Goal: Transaction & Acquisition: Purchase product/service

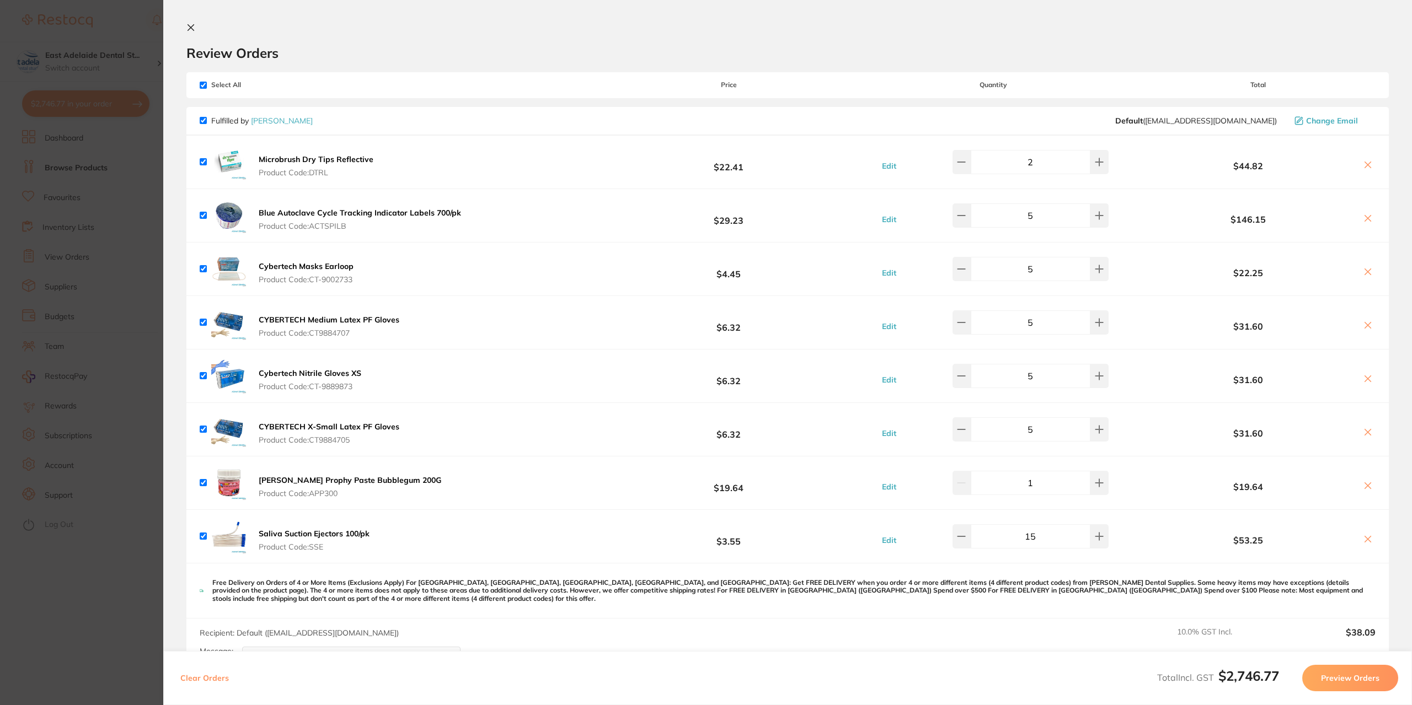
scroll to position [2227, 0]
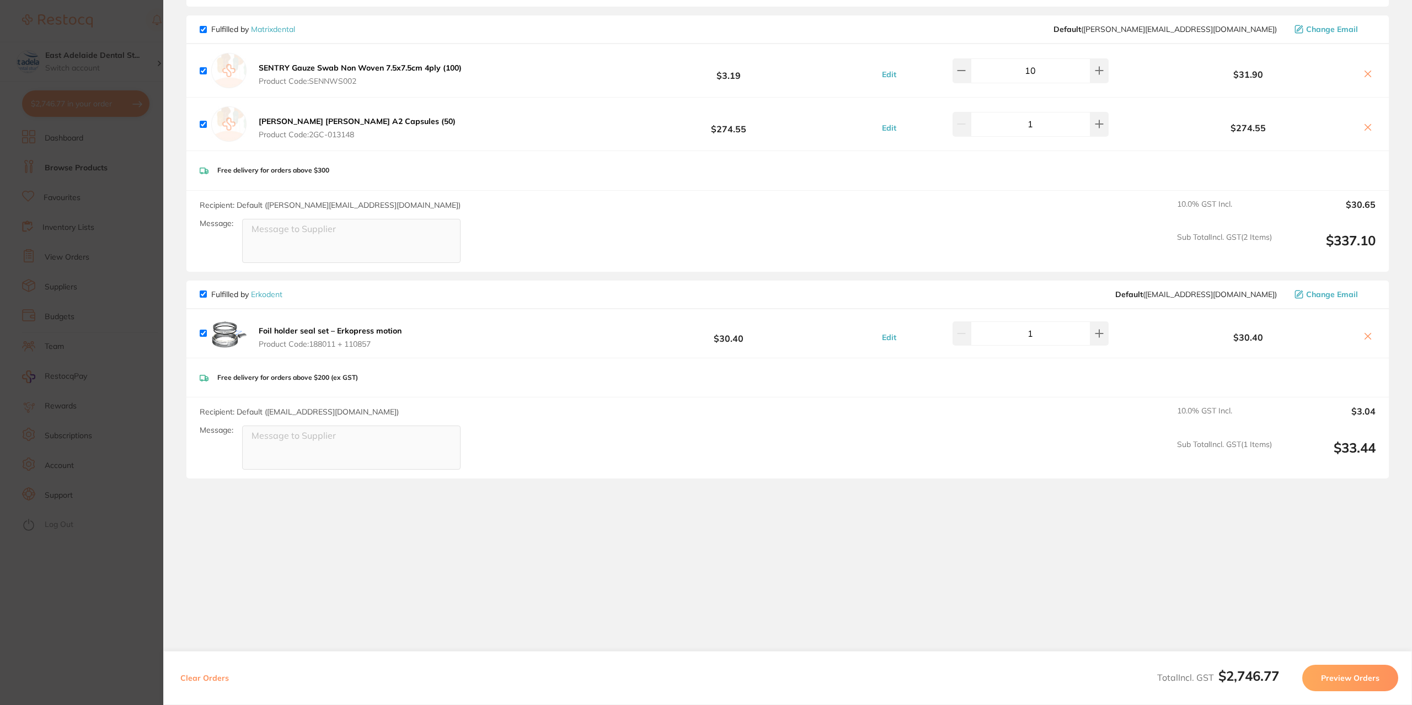
click at [25, 513] on section "Update RRP Set your pre negotiated price for this item. Item Agreed RRP (excl. …" at bounding box center [706, 352] width 1412 height 705
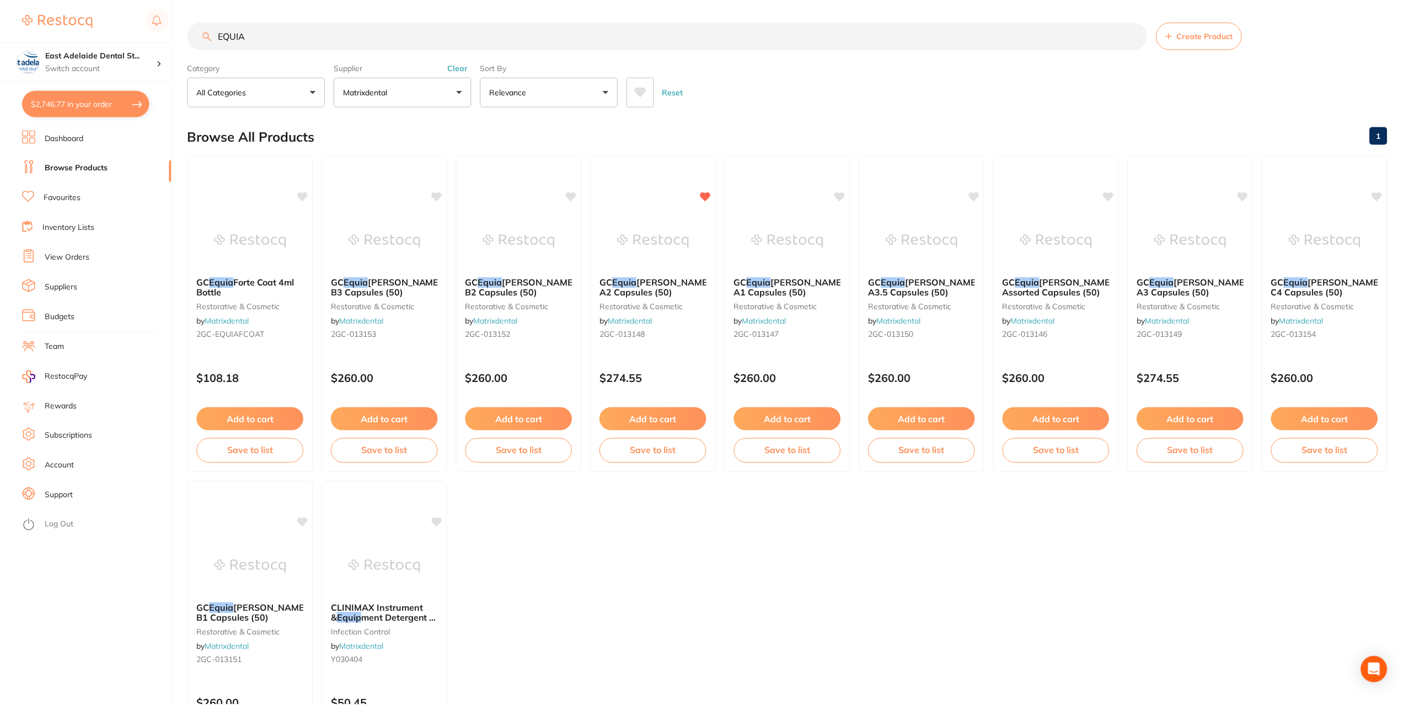
scroll to position [2, 0]
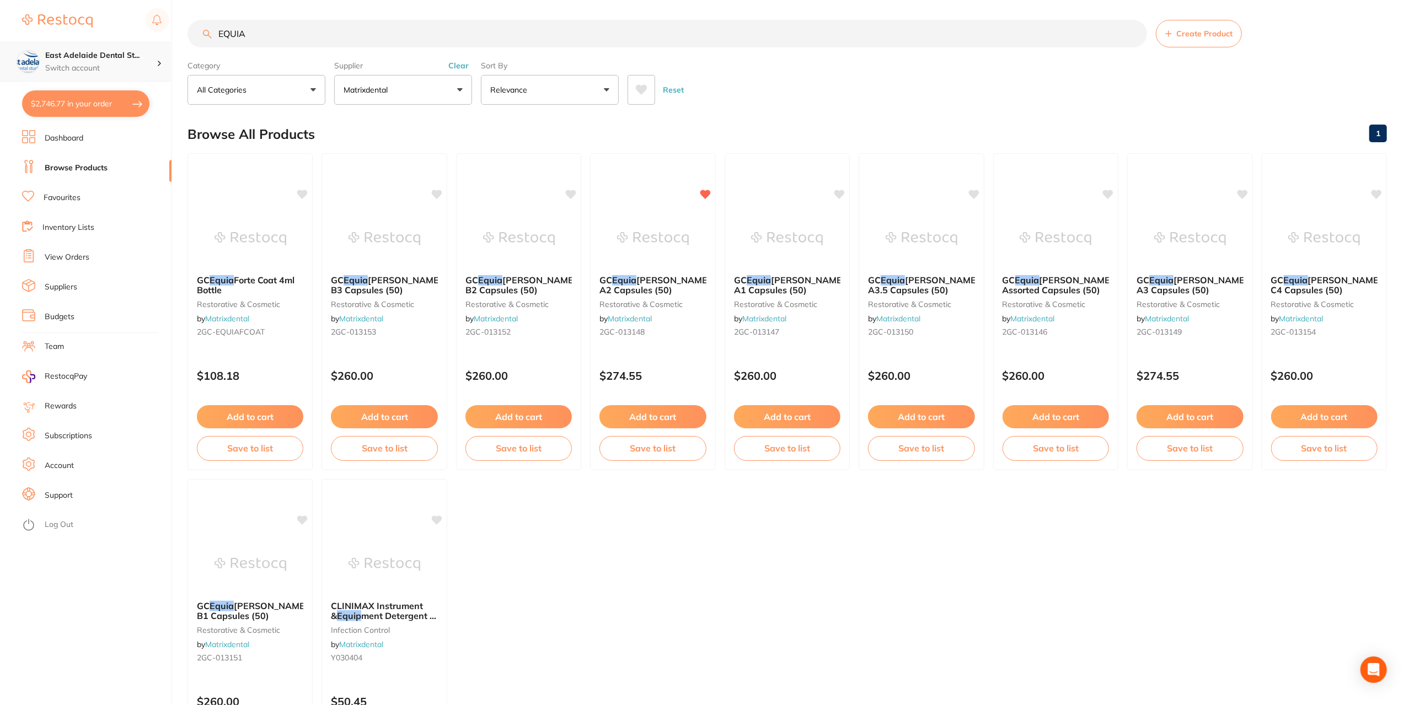
drag, startPoint x: 250, startPoint y: 38, endPoint x: 136, endPoint y: 68, distance: 118.7
click at [136, 68] on div "$2,746.77 [STREET_ADDRESS] Switch account East Adelaide Dental Studio $2,746.77…" at bounding box center [704, 350] width 1409 height 705
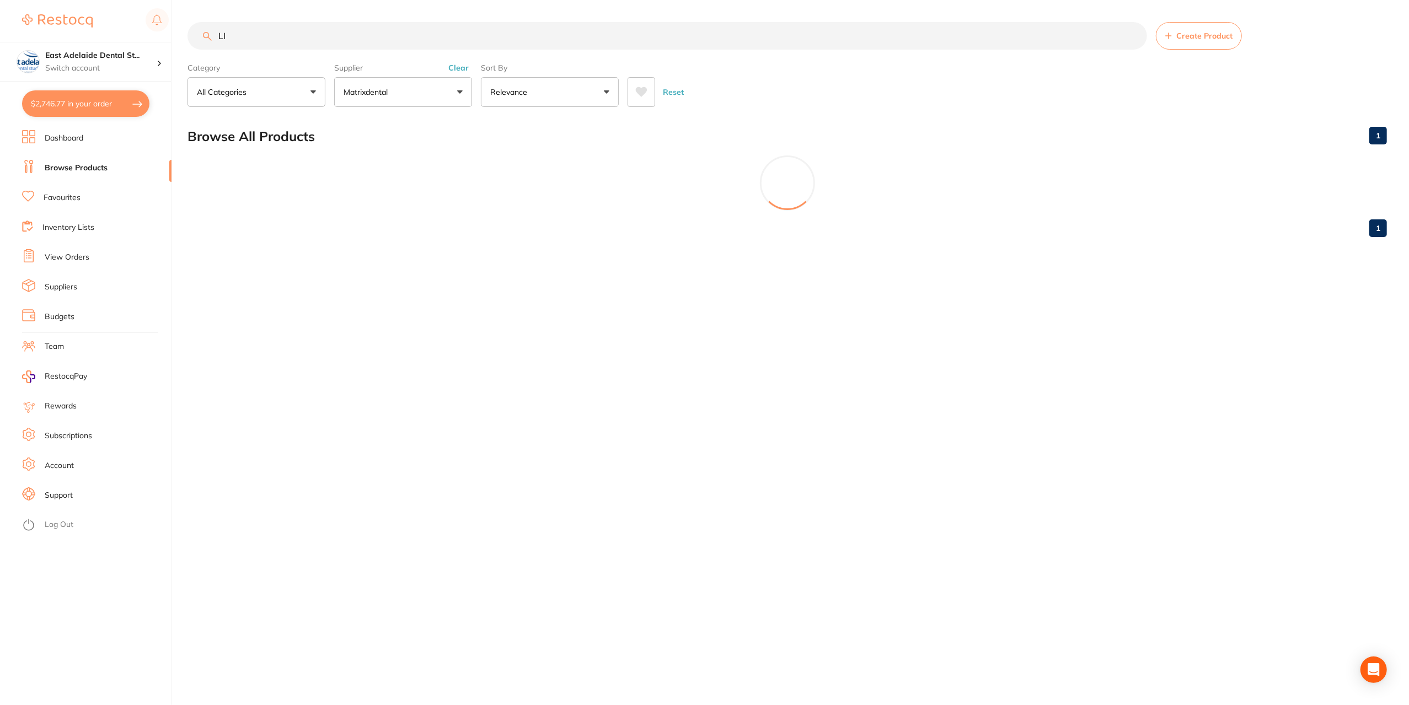
scroll to position [0, 0]
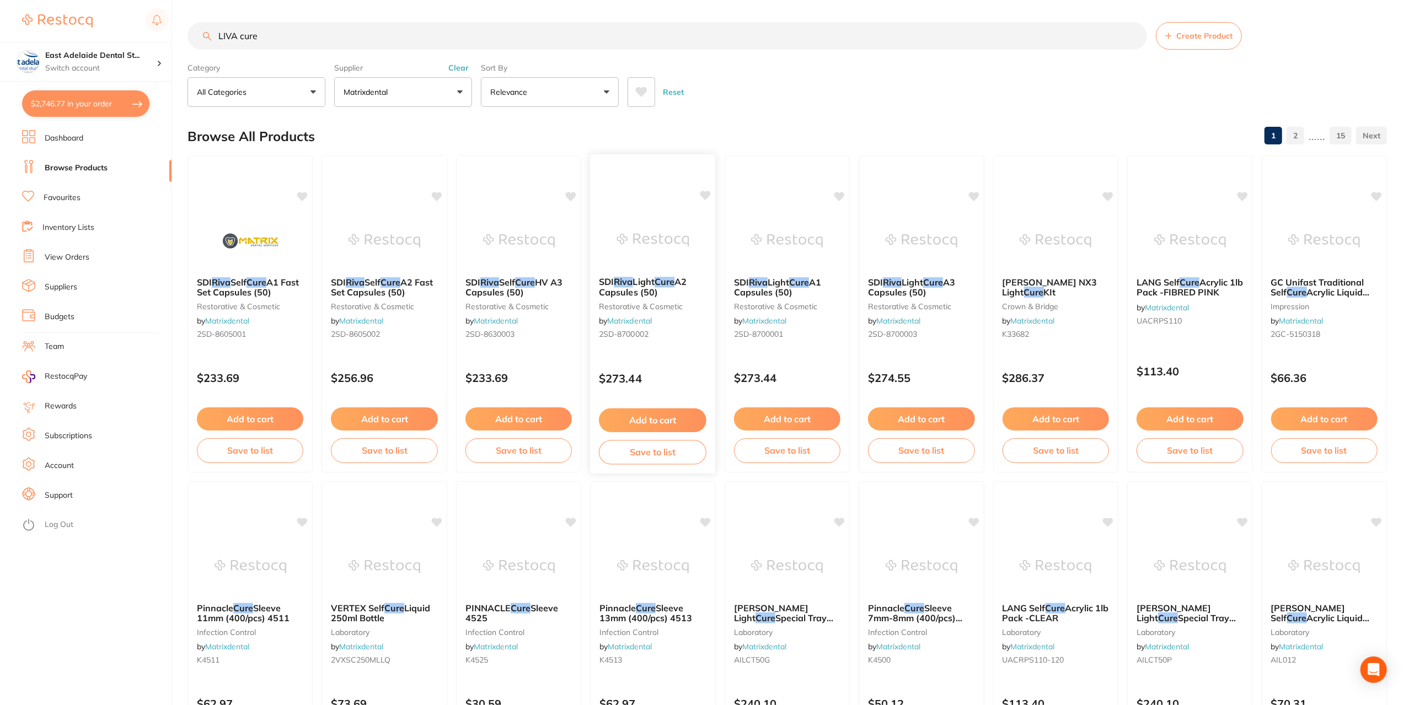
type input "LIVA cure"
click at [678, 421] on button "Add to cart" at bounding box center [653, 421] width 108 height 24
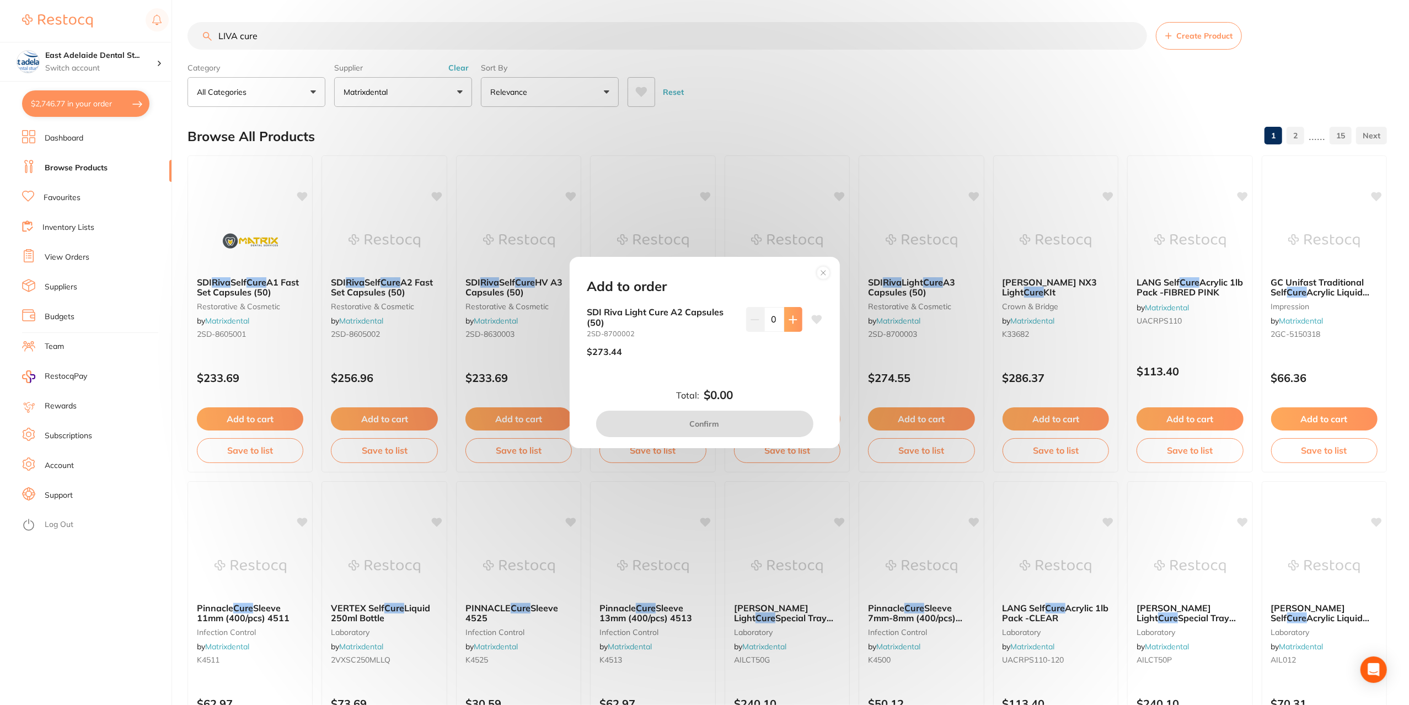
click at [794, 320] on icon at bounding box center [793, 319] width 9 height 9
type input "1"
click at [749, 424] on button "Confirm" at bounding box center [704, 424] width 217 height 26
checkbox input "false"
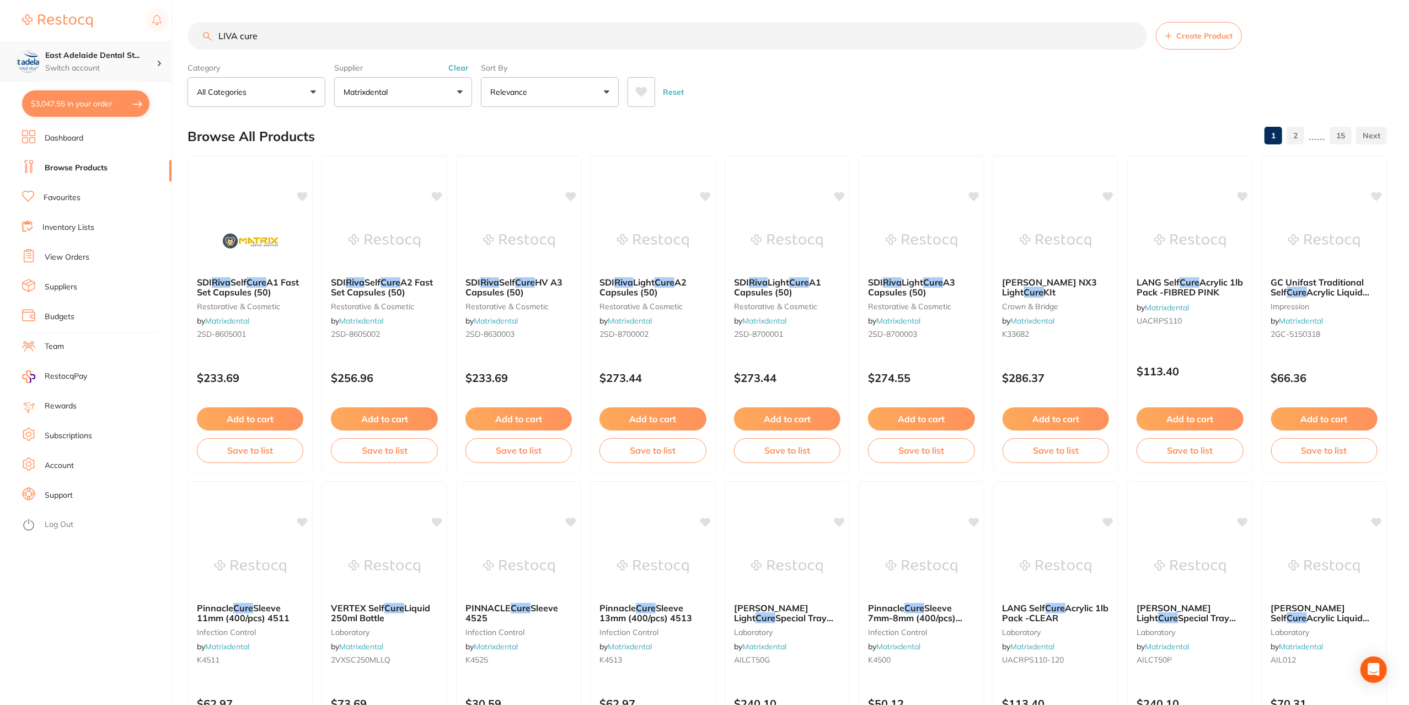
drag, startPoint x: 285, startPoint y: 39, endPoint x: 133, endPoint y: 60, distance: 153.7
click at [133, 60] on div "$3,047.55 East Adelaide Dental St... Switch account East Adelaide Dental Studio…" at bounding box center [704, 352] width 1409 height 705
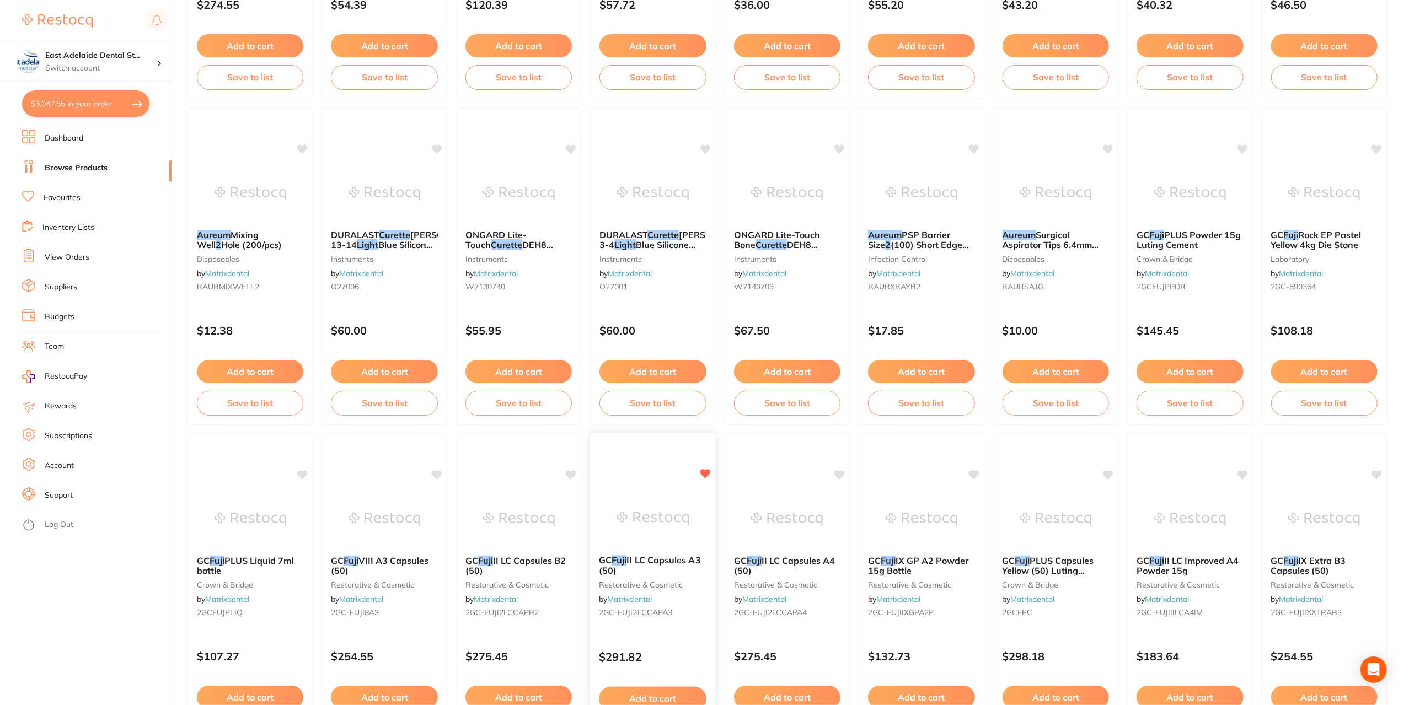
scroll to position [717, 0]
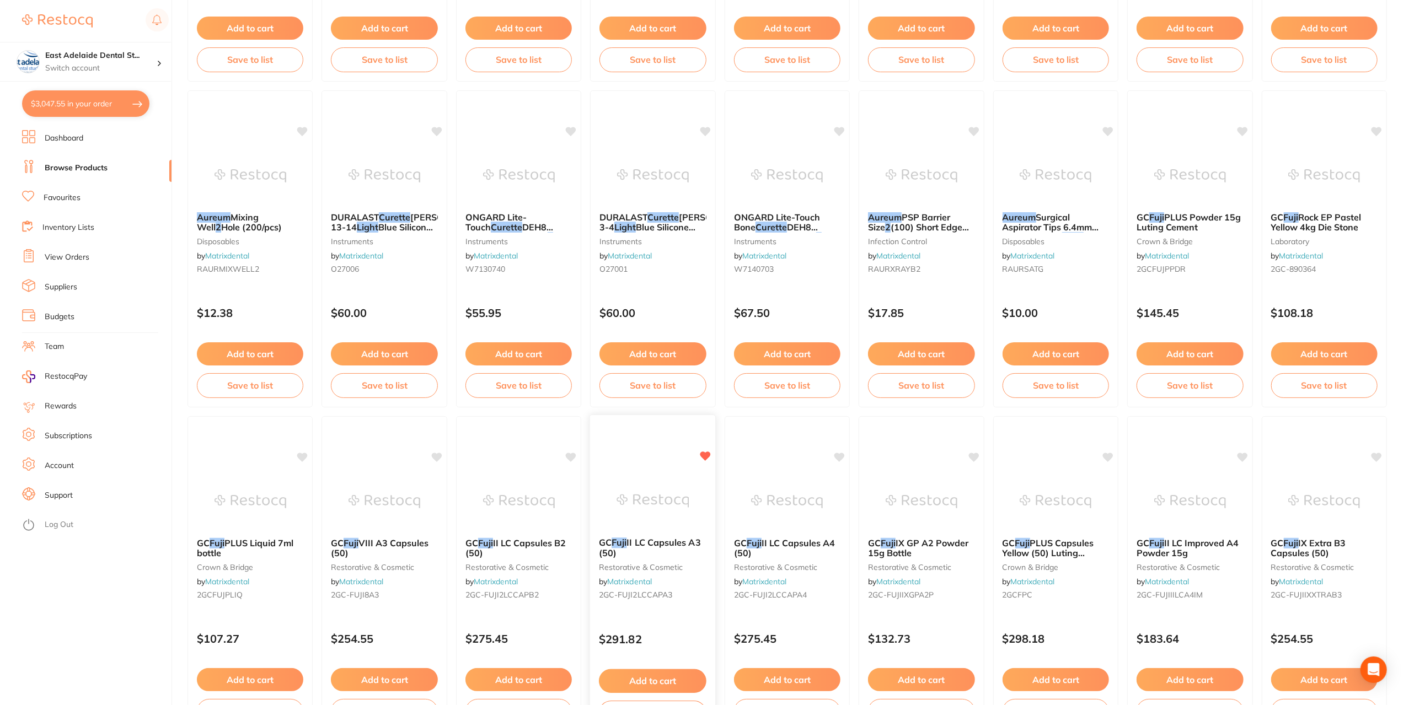
type input "fuji 2 light gure"
click at [670, 677] on button "Add to cart" at bounding box center [653, 682] width 108 height 24
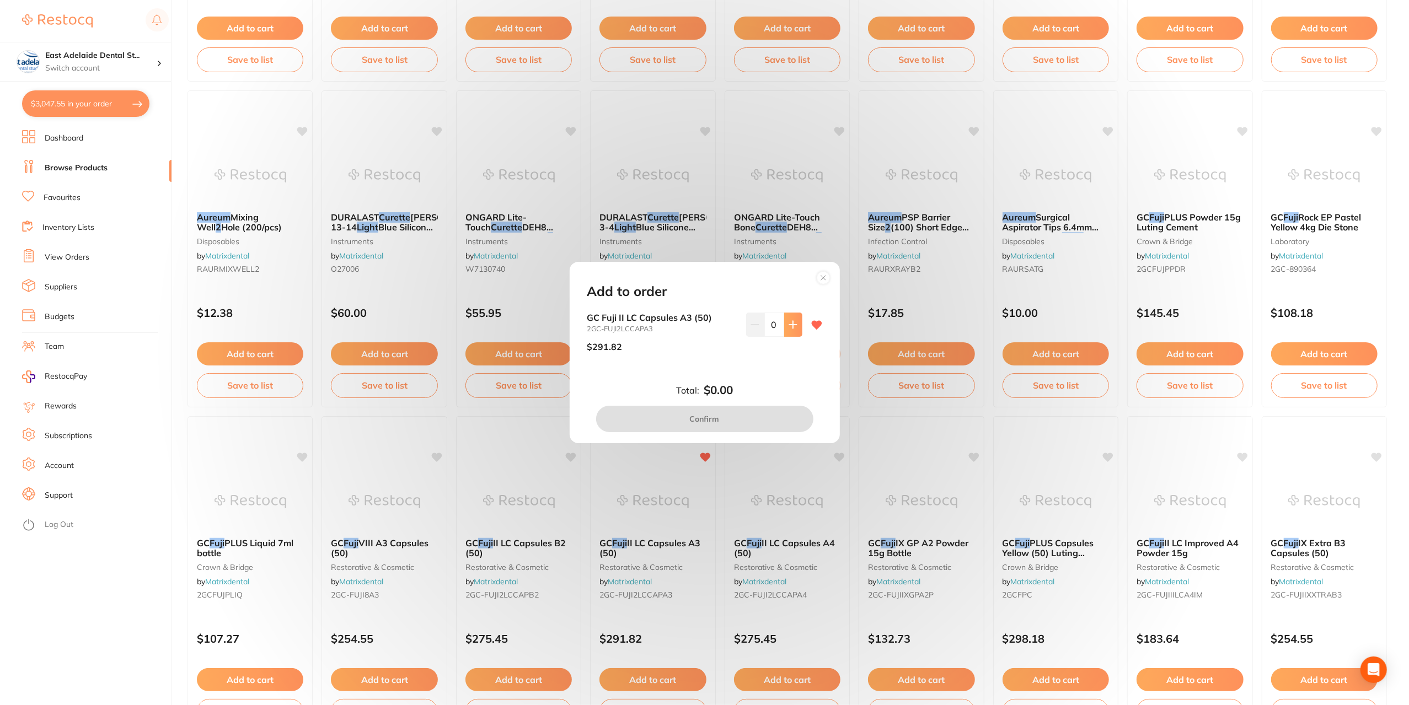
click at [790, 323] on icon at bounding box center [792, 324] width 7 height 7
type input "1"
click at [750, 423] on button "Confirm" at bounding box center [704, 419] width 217 height 26
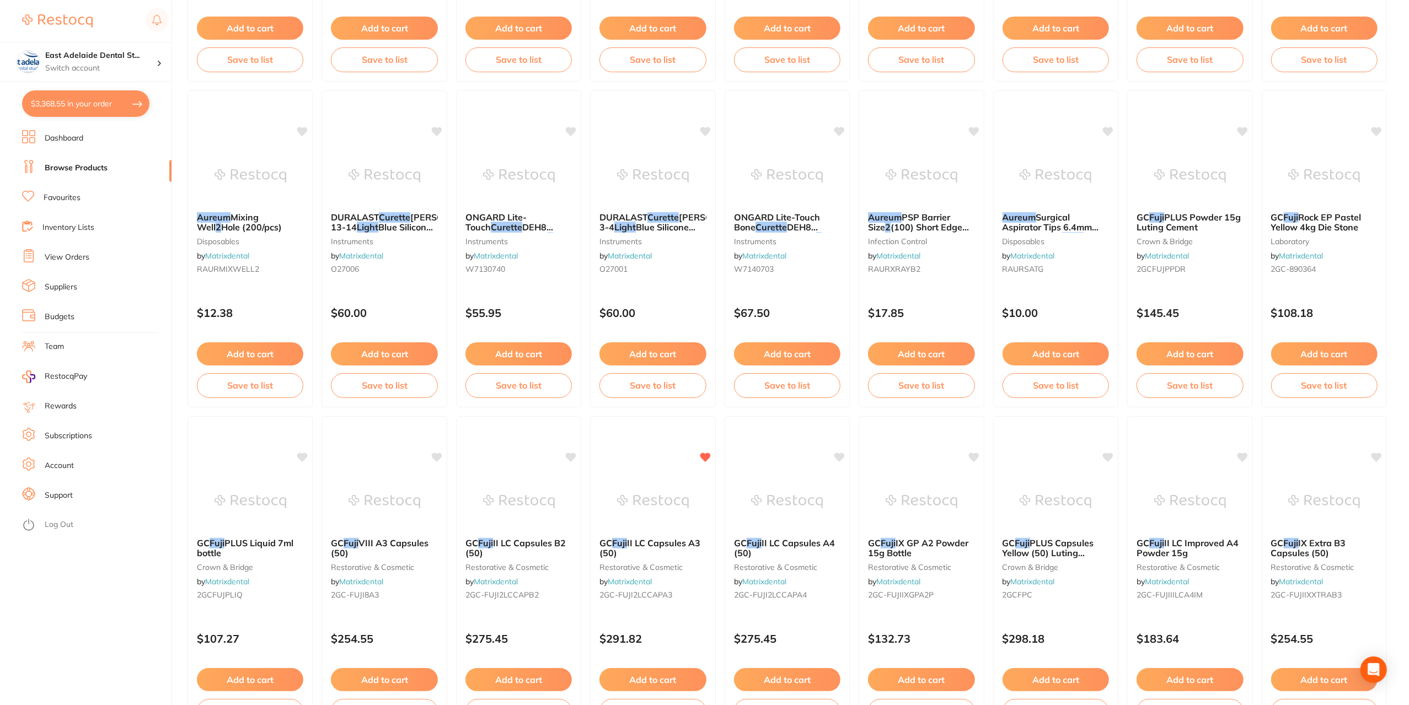
click at [74, 199] on link "Favourites" at bounding box center [62, 197] width 37 height 11
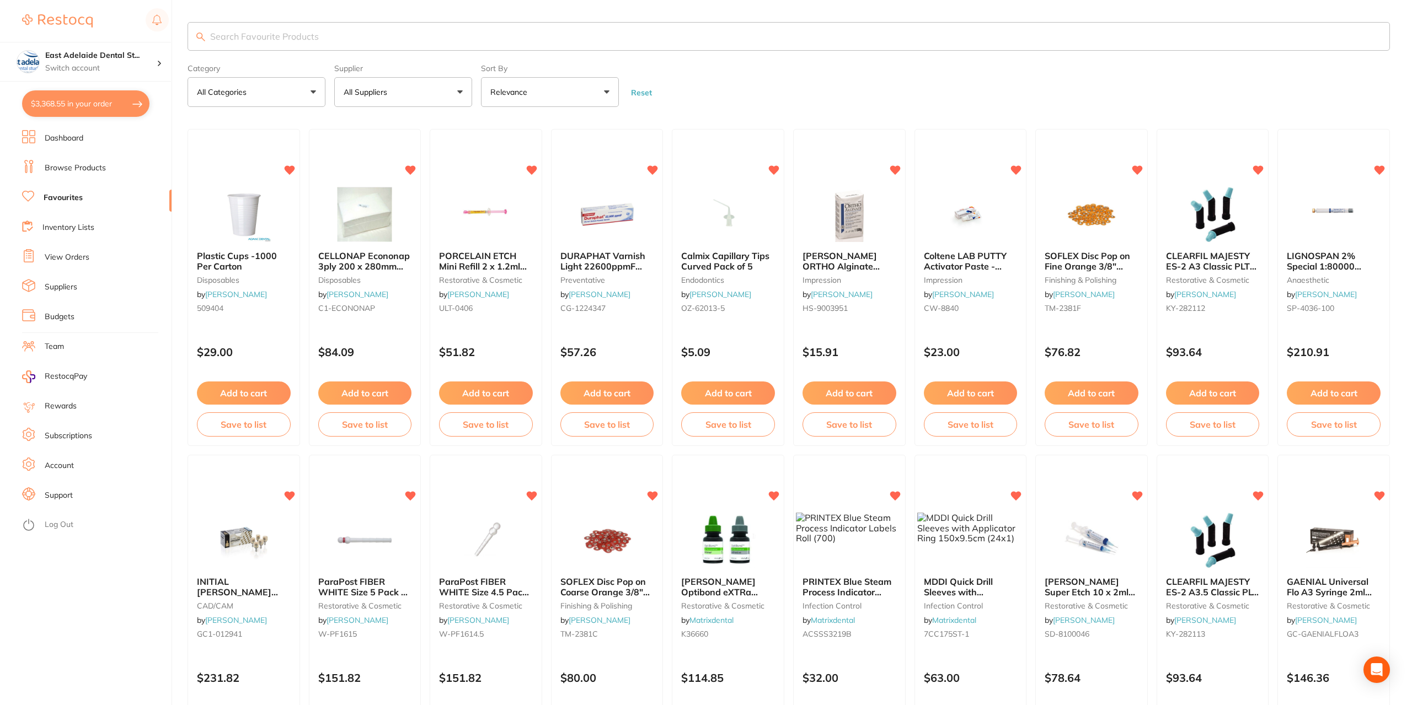
click at [361, 34] on input "search" at bounding box center [789, 36] width 1202 height 29
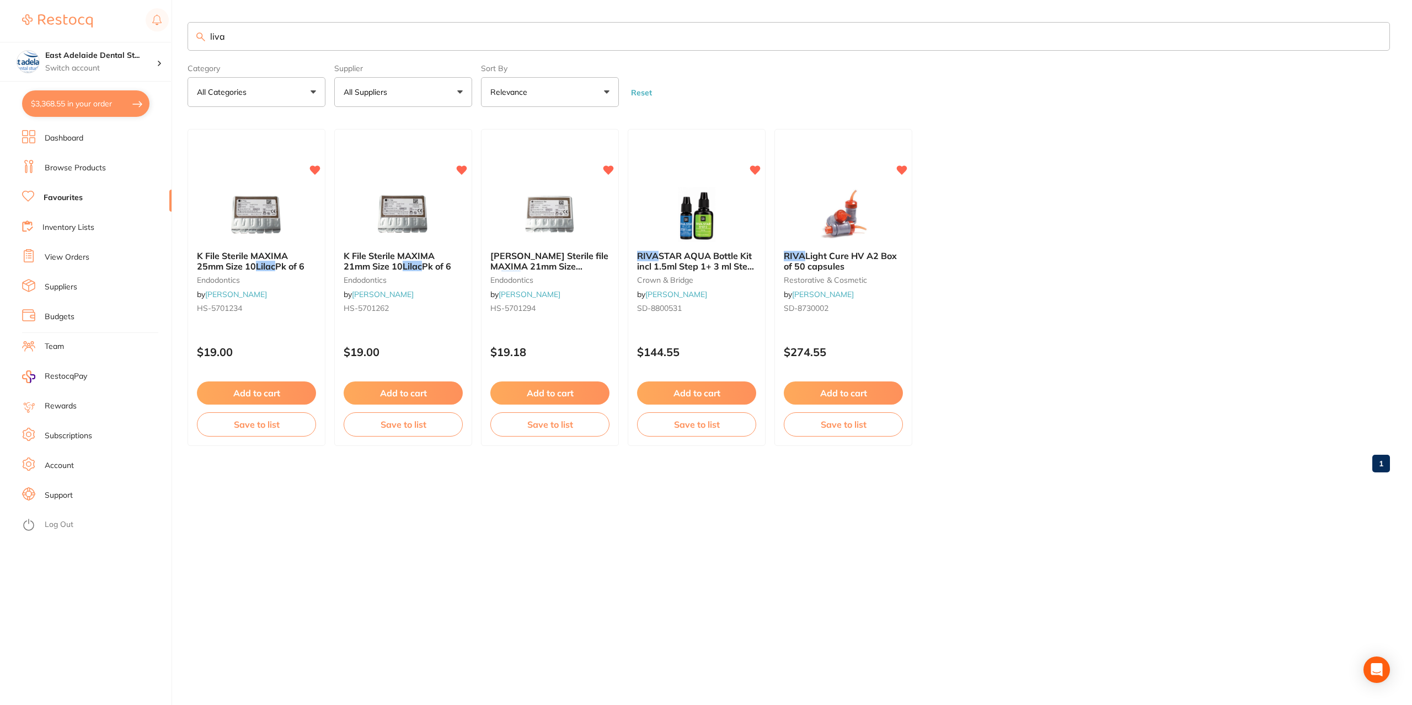
type input "liva"
click at [74, 101] on button "$3,368.55 in your order" at bounding box center [85, 103] width 127 height 26
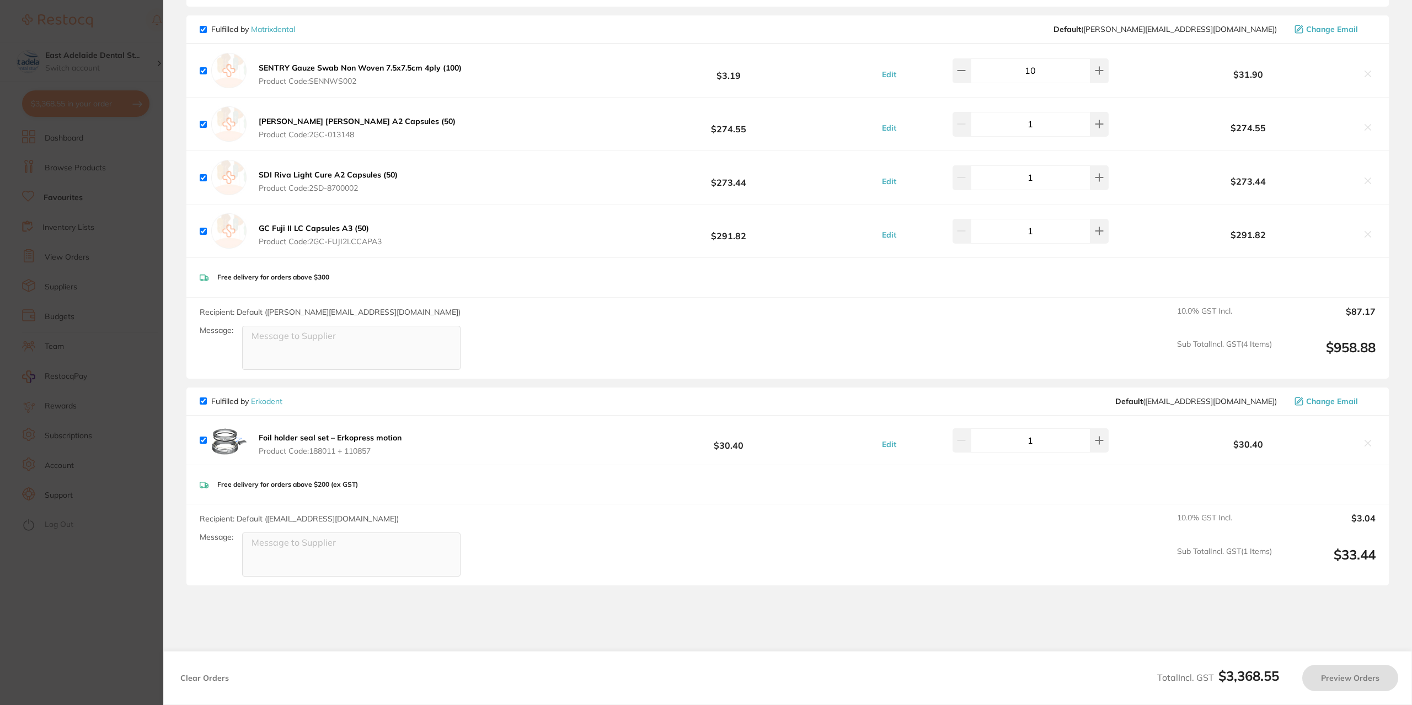
checkbox input "true"
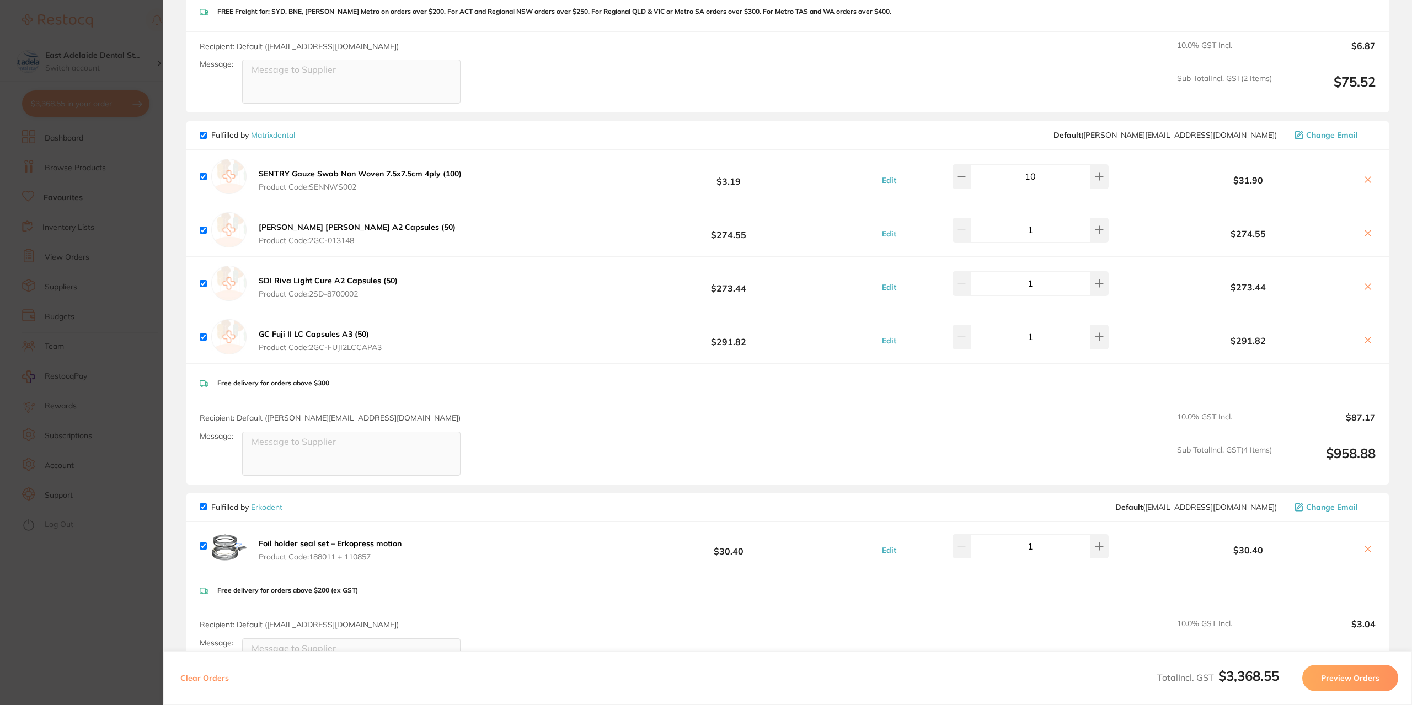
scroll to position [2117, 0]
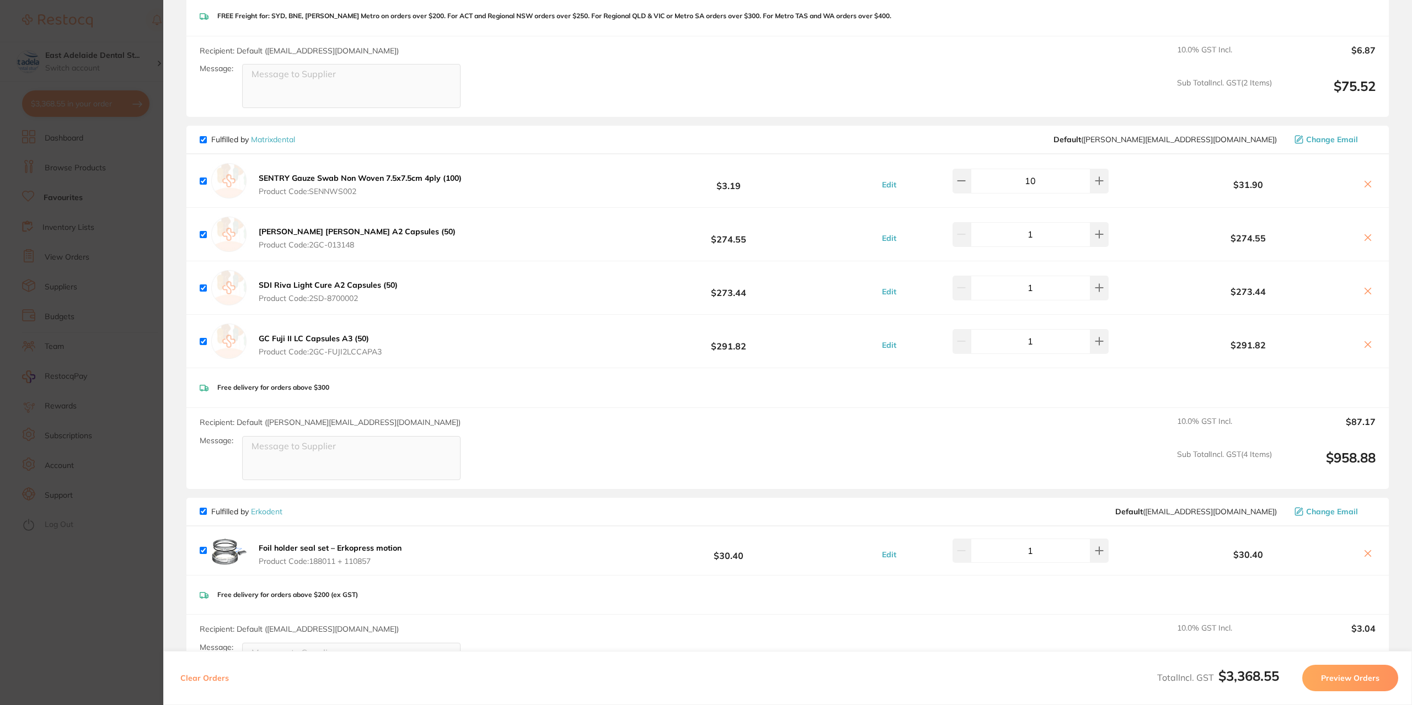
click at [125, 634] on section "Update RRP Set your pre negotiated price for this item. Item Agreed RRP (excl. …" at bounding box center [706, 352] width 1412 height 705
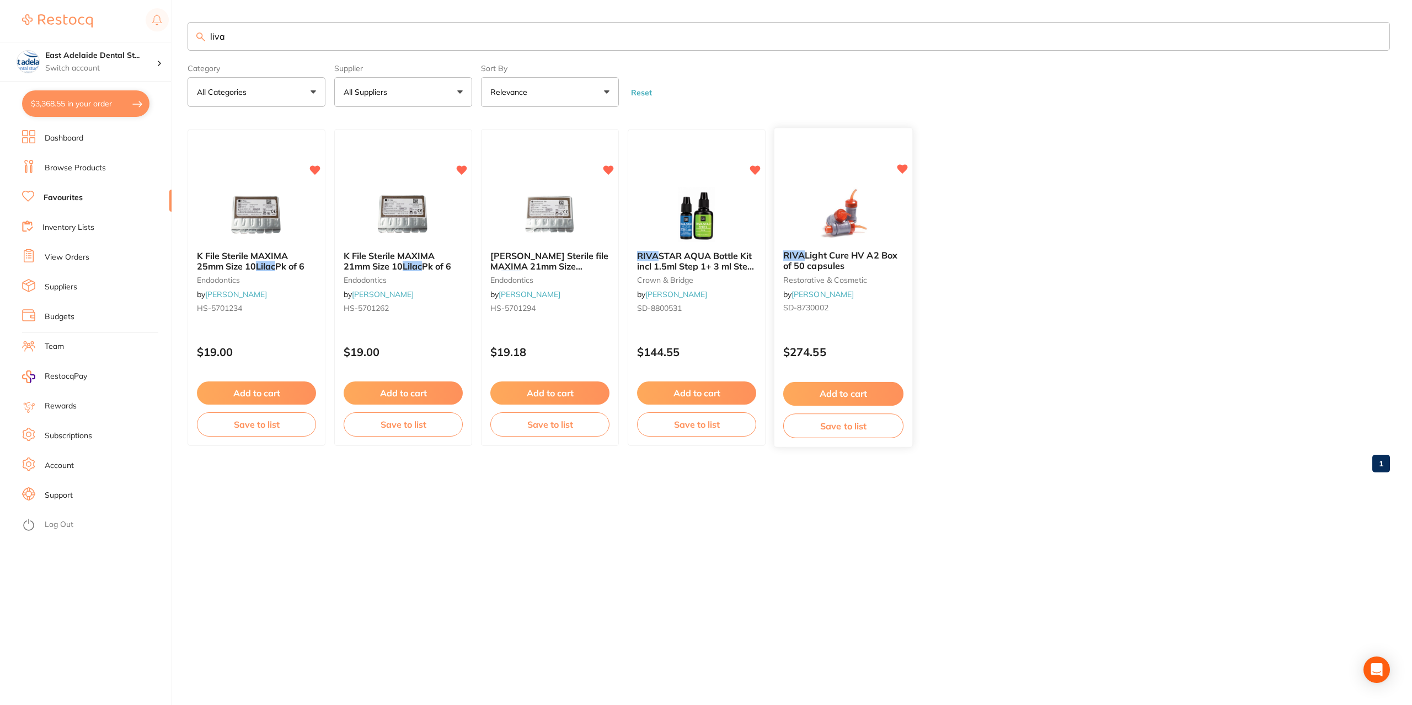
click at [826, 256] on span "Light Cure HV A2 Box of 50 capsules" at bounding box center [840, 261] width 114 height 22
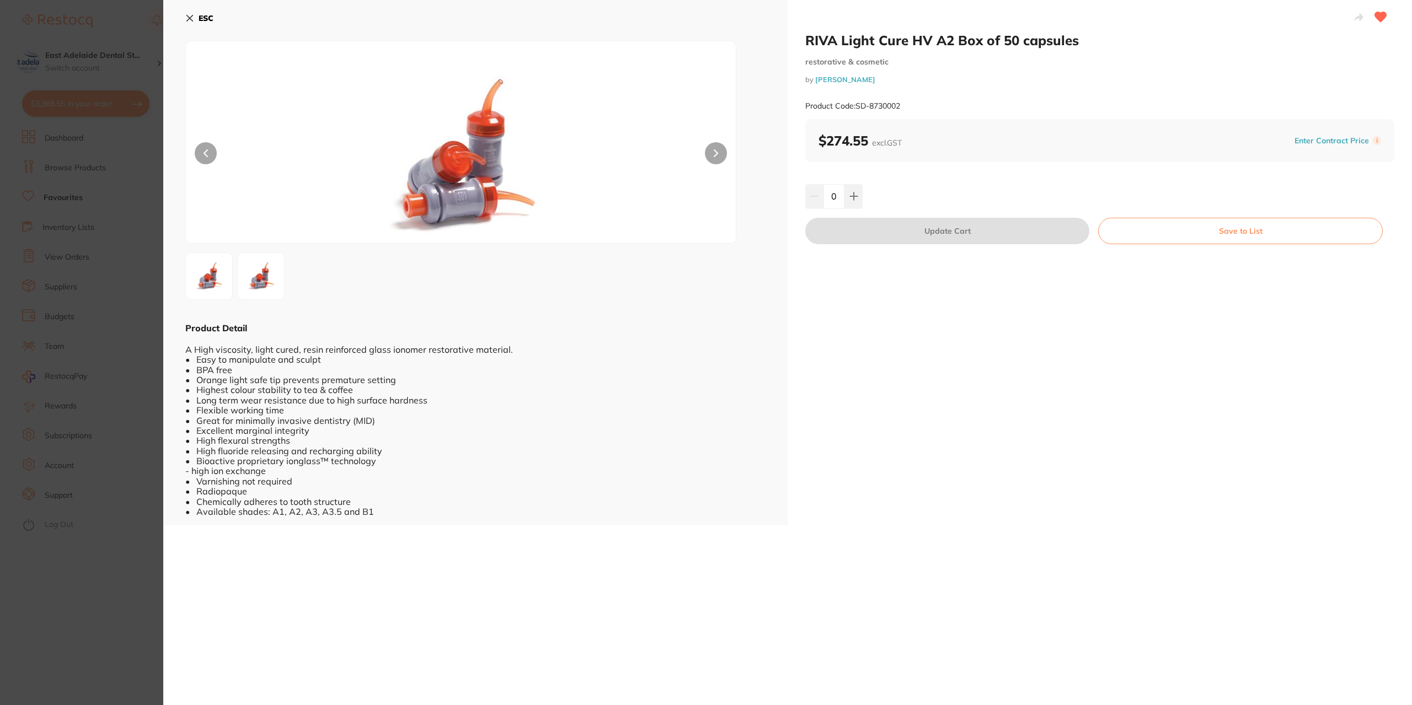
click at [114, 637] on section "RIVA Light Cure HV A2 Box of 50 capsules restorative & cosmetic by Henry Schein…" at bounding box center [706, 352] width 1412 height 705
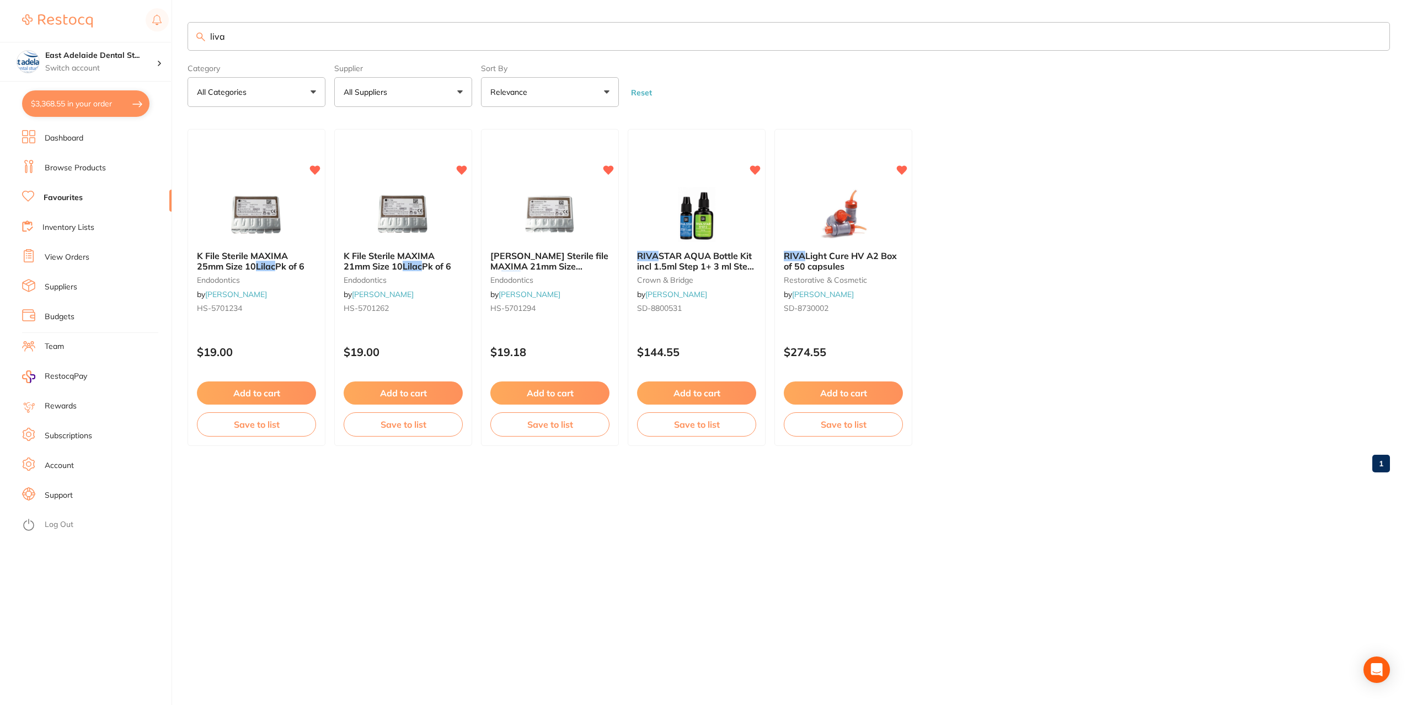
click at [96, 102] on button "$3,368.55 in your order" at bounding box center [85, 103] width 127 height 26
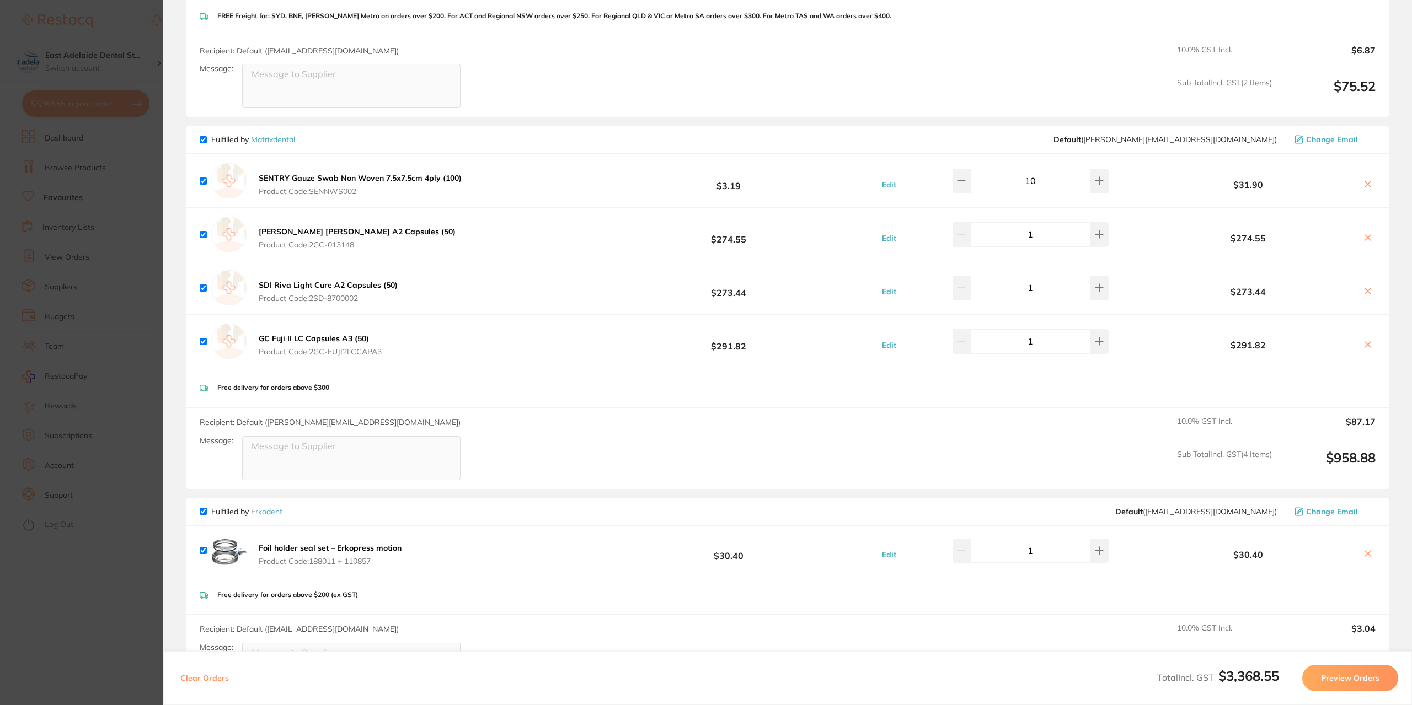
click at [298, 280] on b "SDI Riva Light Cure A2 Capsules (50)" at bounding box center [328, 285] width 139 height 10
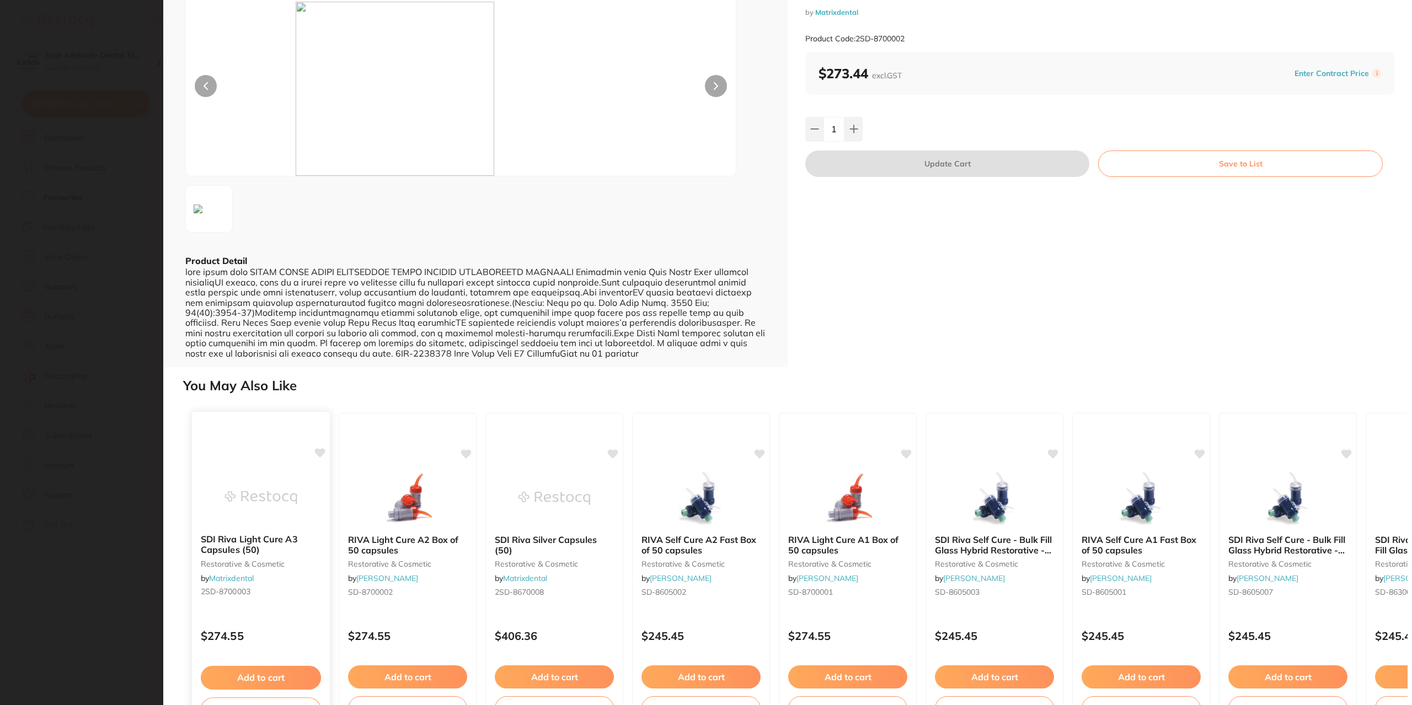
scroll to position [50, 0]
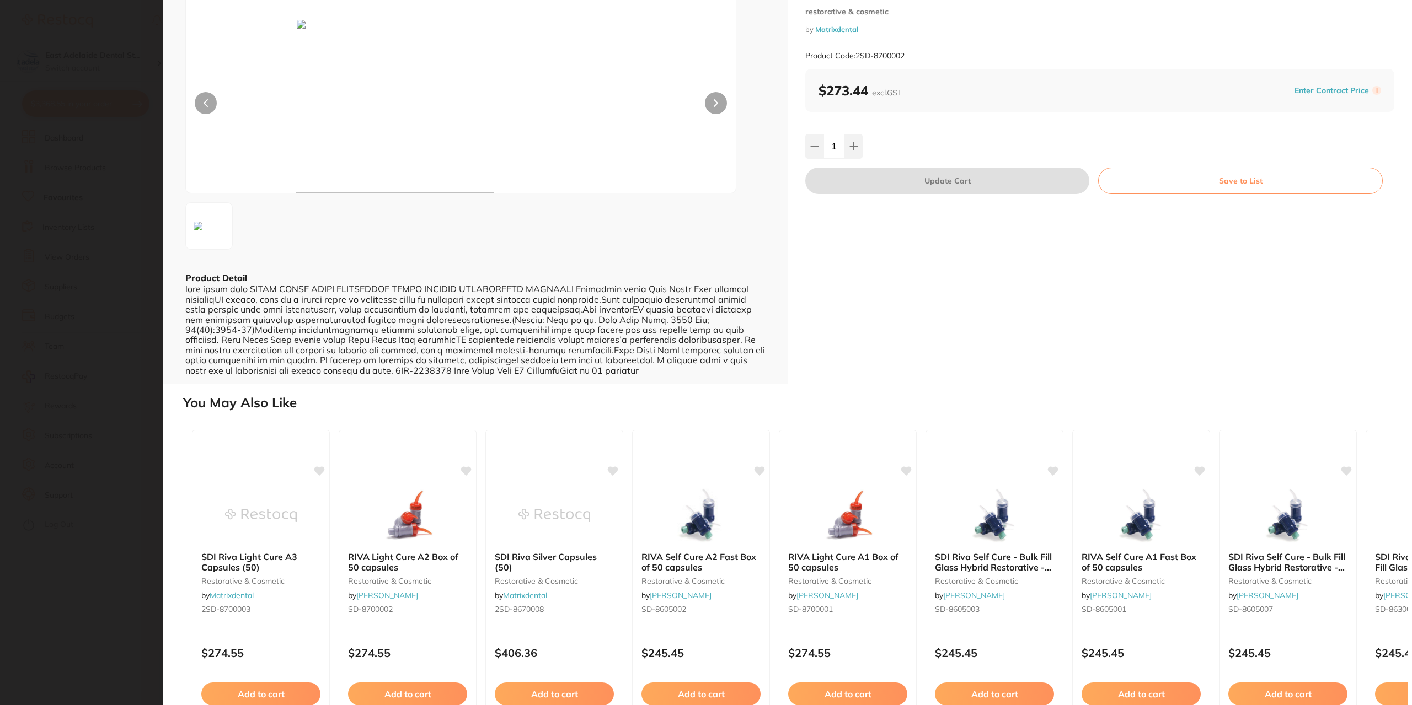
click at [117, 661] on section "SDI Riva Light Cure A2 Capsules (50) restorative & cosmetic by Matrixdental Pro…" at bounding box center [706, 352] width 1412 height 705
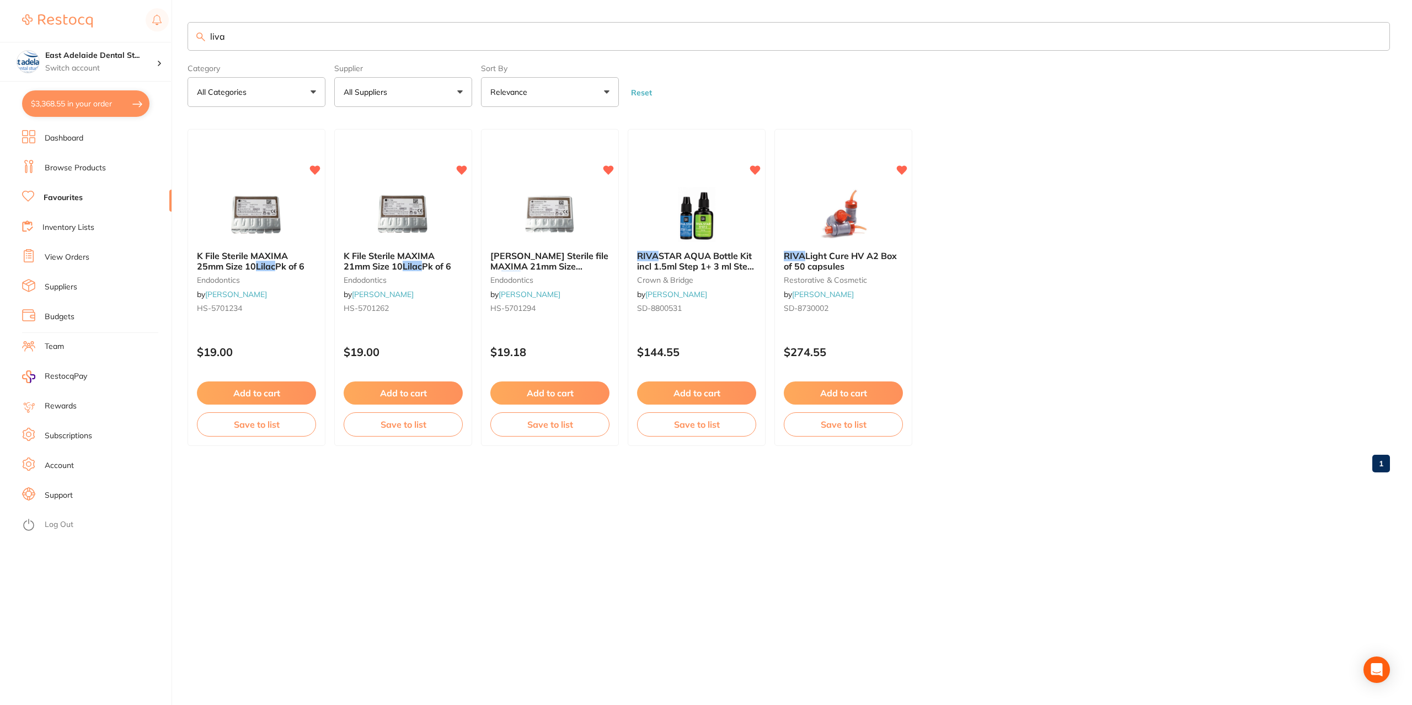
click at [68, 103] on button "$3,368.55 in your order" at bounding box center [85, 103] width 127 height 26
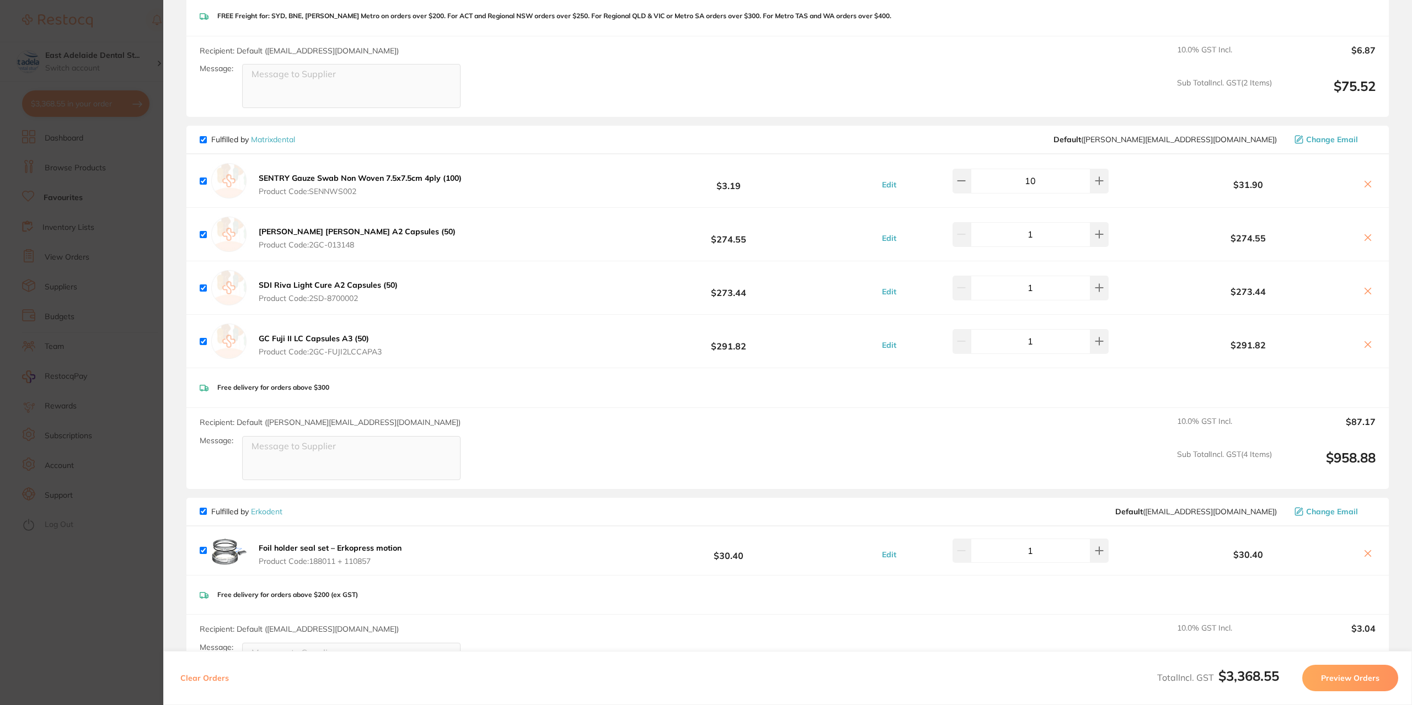
click at [53, 553] on section "Update RRP Set your pre negotiated price for this item. Item Agreed RRP (excl. …" at bounding box center [706, 352] width 1412 height 705
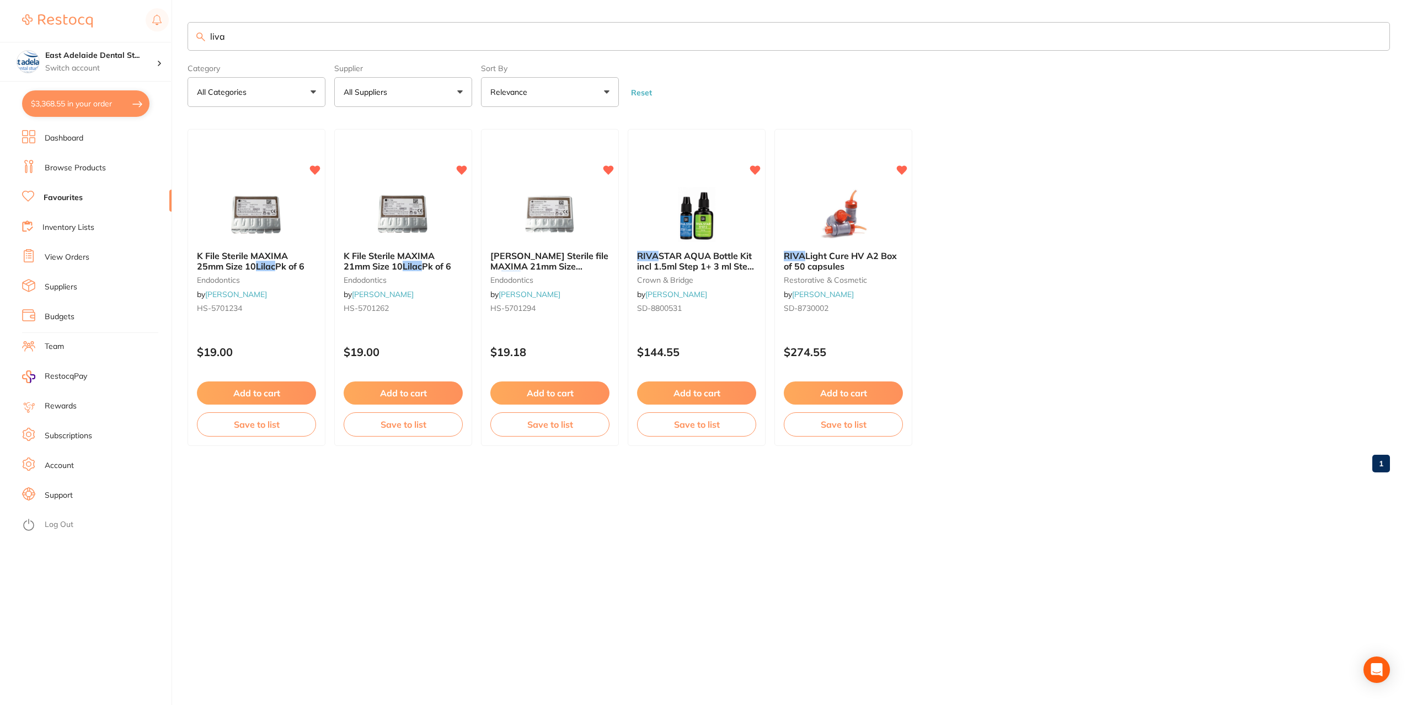
click at [113, 106] on button "$3,368.55 in your order" at bounding box center [85, 103] width 127 height 26
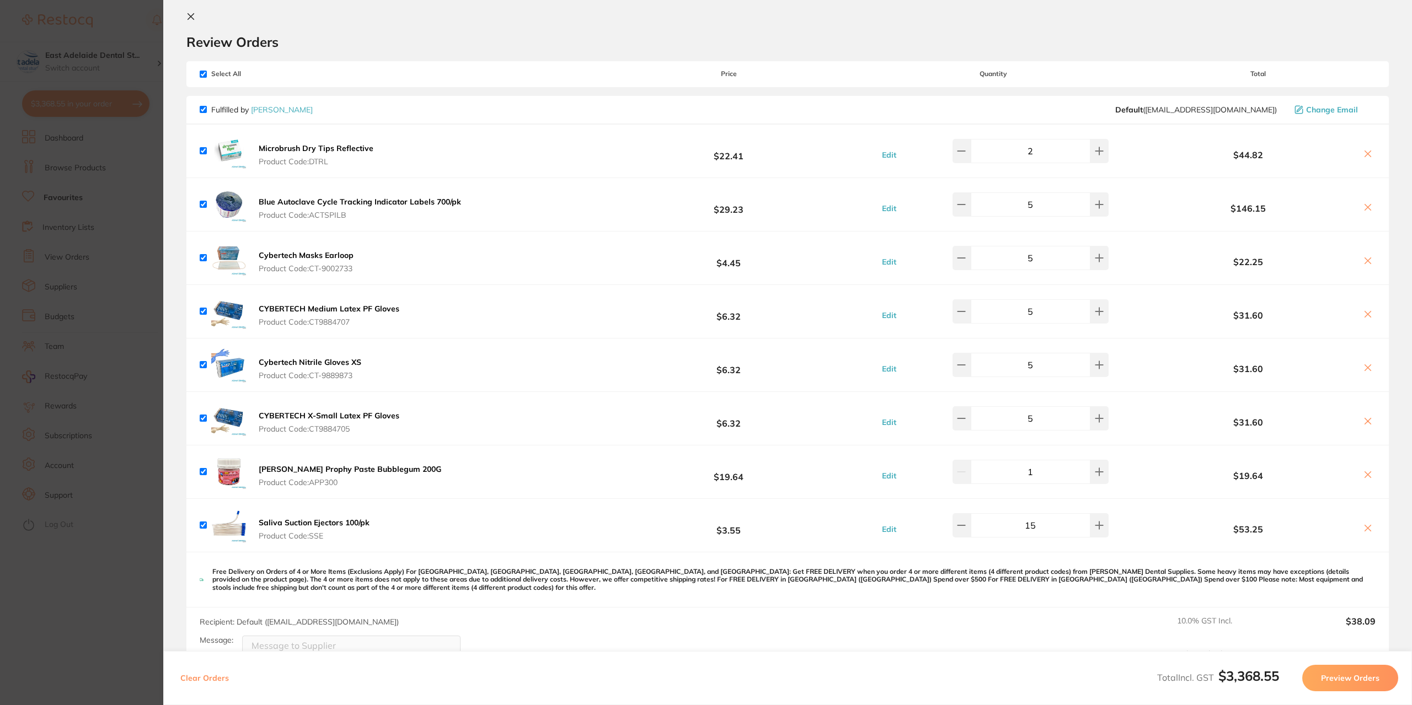
scroll to position [0, 0]
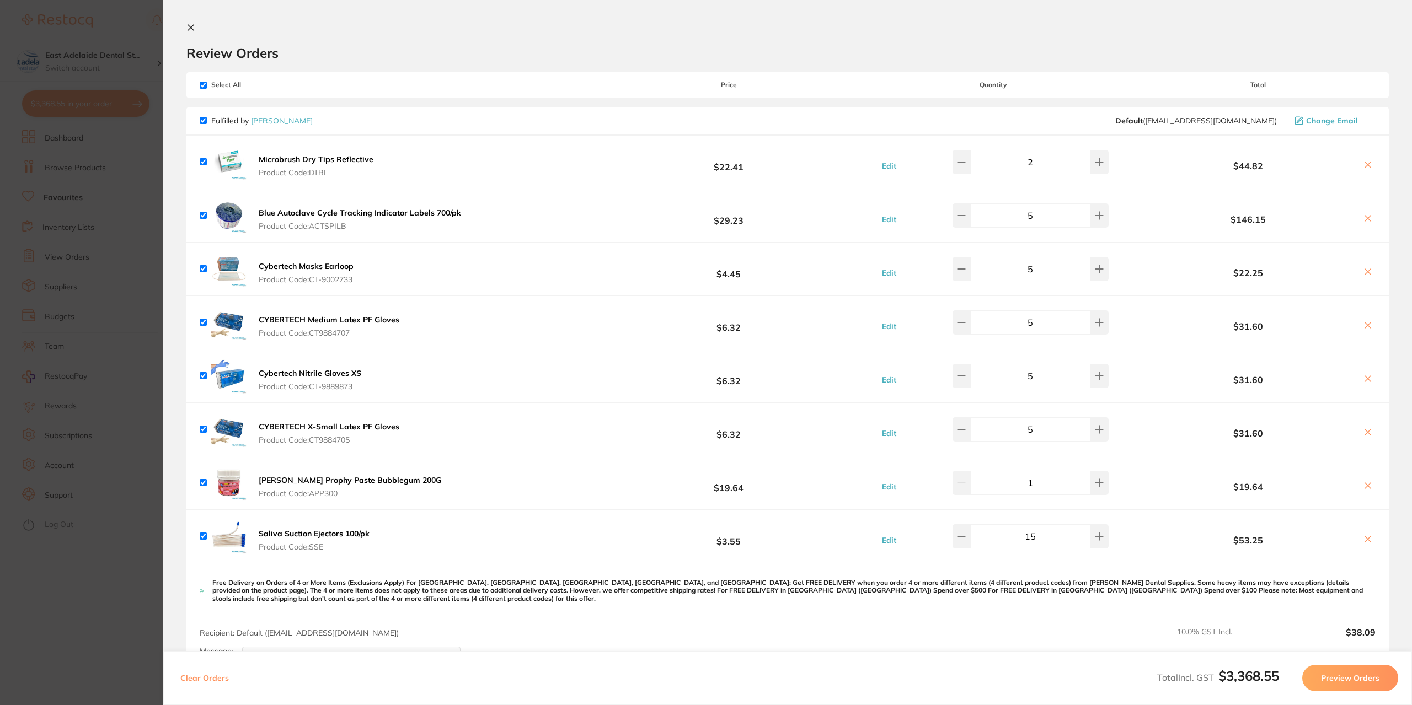
drag, startPoint x: 104, startPoint y: 616, endPoint x: 155, endPoint y: 486, distance: 139.9
click at [105, 614] on section "Update RRP Set your pre negotiated price for this item. Item Agreed RRP (excl. …" at bounding box center [706, 352] width 1412 height 705
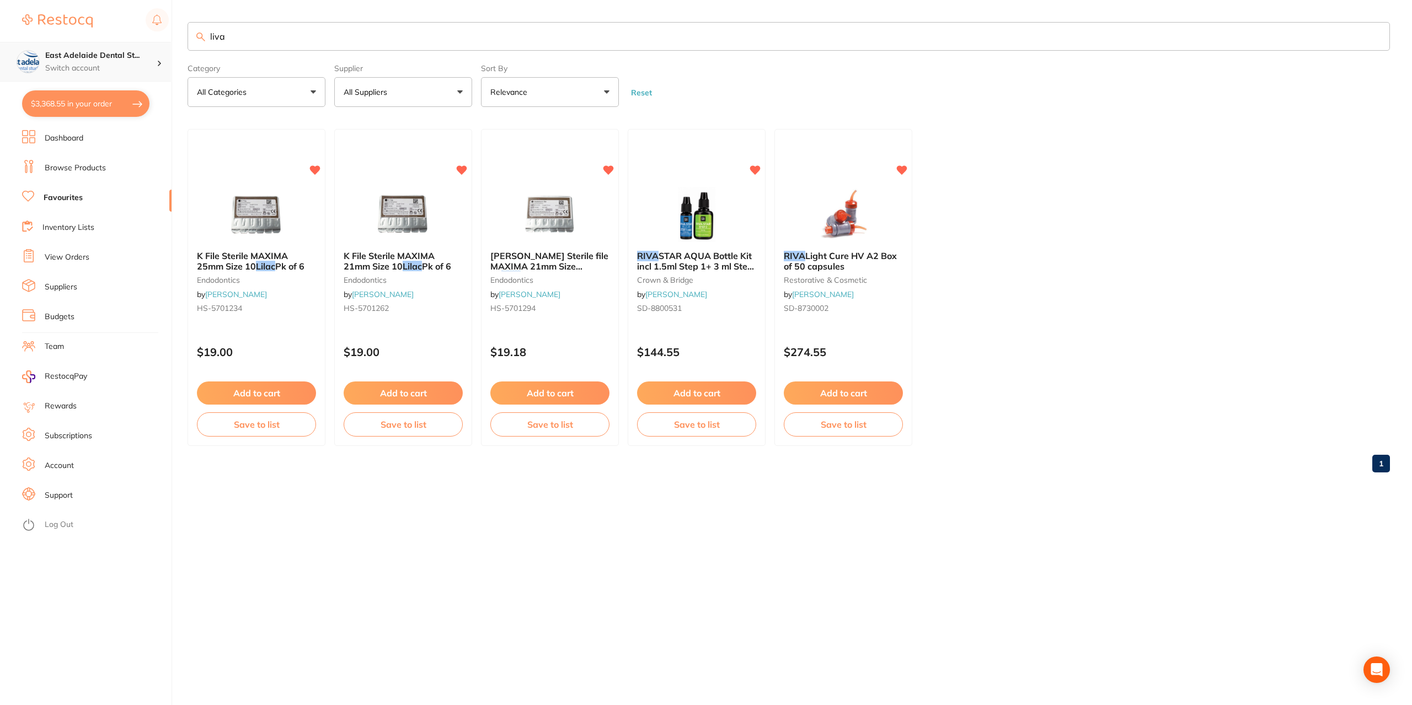
drag, startPoint x: 273, startPoint y: 22, endPoint x: 83, endPoint y: 50, distance: 191.8
click at [83, 50] on div "$3,368.55 East Adelaide Dental St... Switch account East Adelaide Dental Studio…" at bounding box center [706, 352] width 1412 height 705
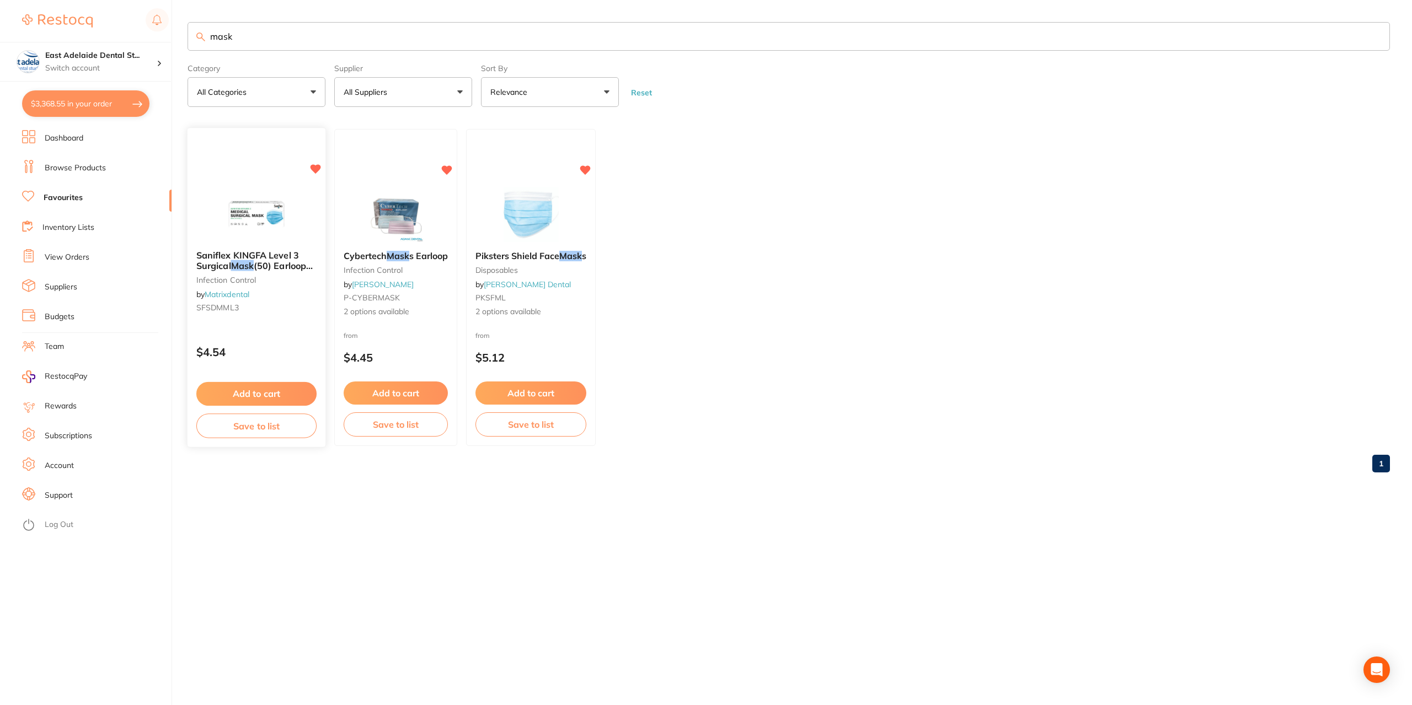
type input "mask"
click at [279, 400] on button "Add to cart" at bounding box center [256, 394] width 120 height 24
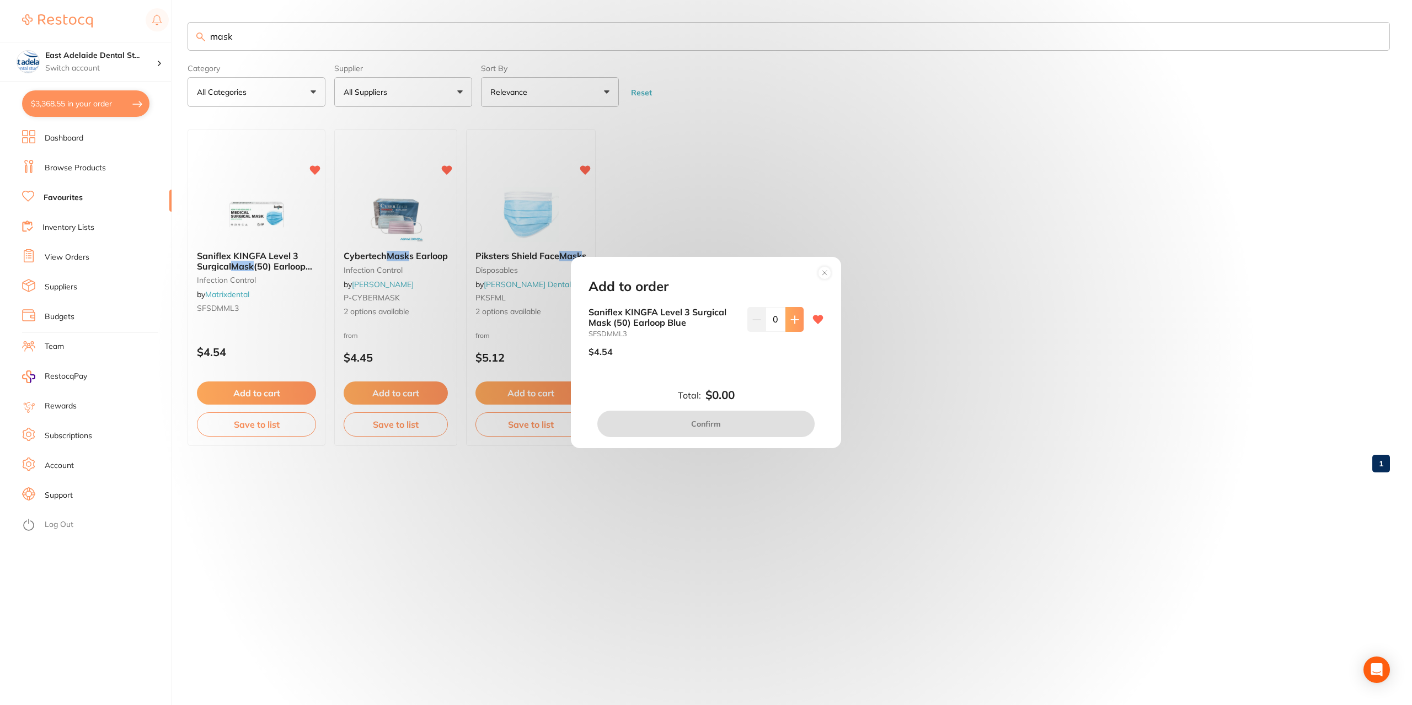
click at [785, 326] on button at bounding box center [794, 319] width 18 height 24
drag, startPoint x: 781, startPoint y: 323, endPoint x: 715, endPoint y: 333, distance: 66.9
click at [734, 338] on div "Saniflex KINGFA Level 3 Surgical Mask (50) Earloop Blue SFSDMML3 $4.54 1" at bounding box center [706, 336] width 235 height 58
type input "20"
click at [764, 420] on button "Confirm" at bounding box center [705, 424] width 217 height 26
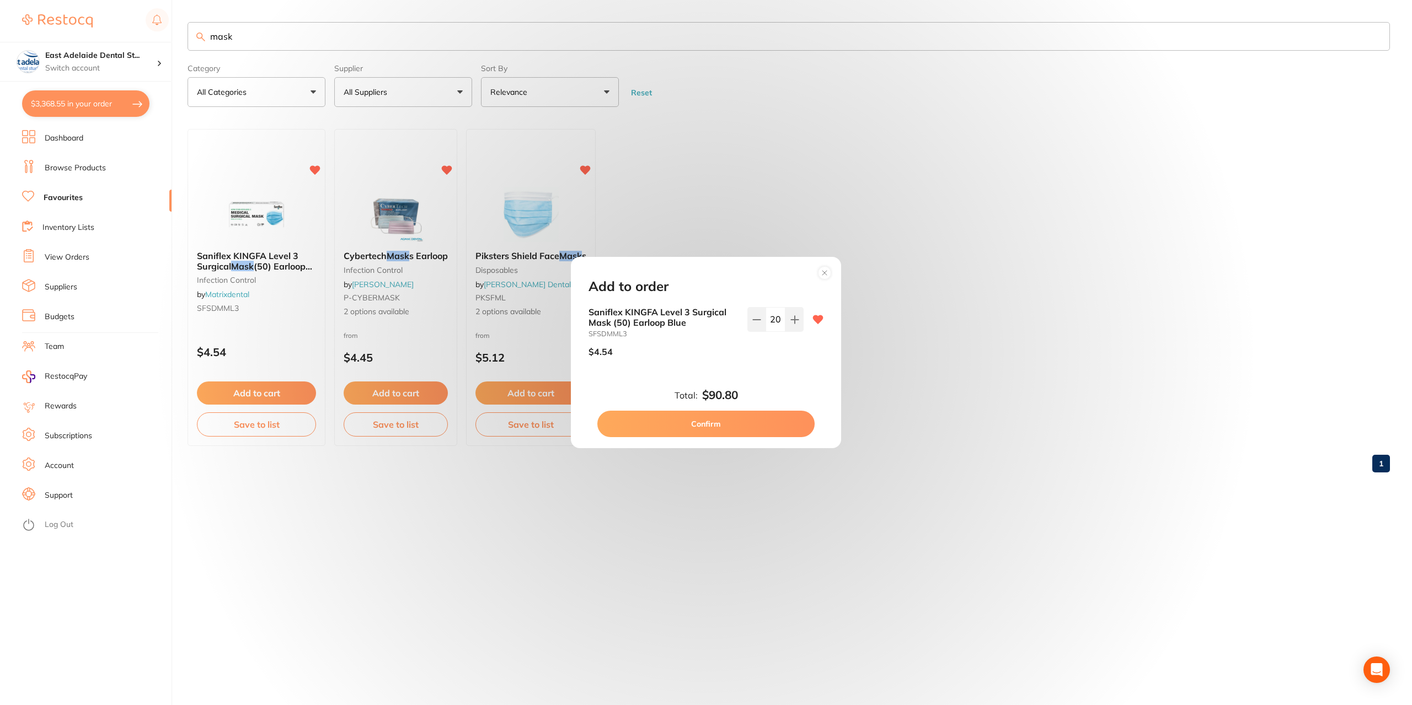
checkbox input "false"
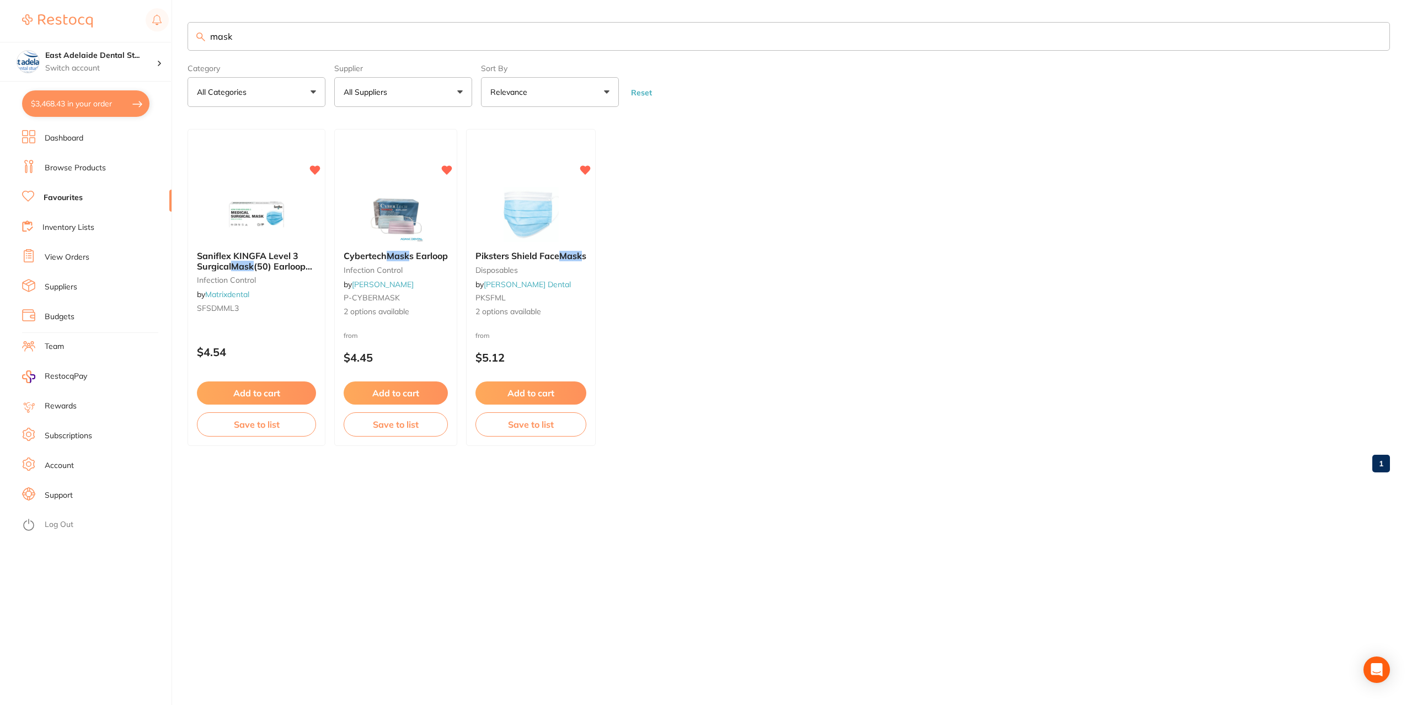
click at [89, 106] on button "$3,468.43 in your order" at bounding box center [85, 103] width 127 height 26
checkbox input "true"
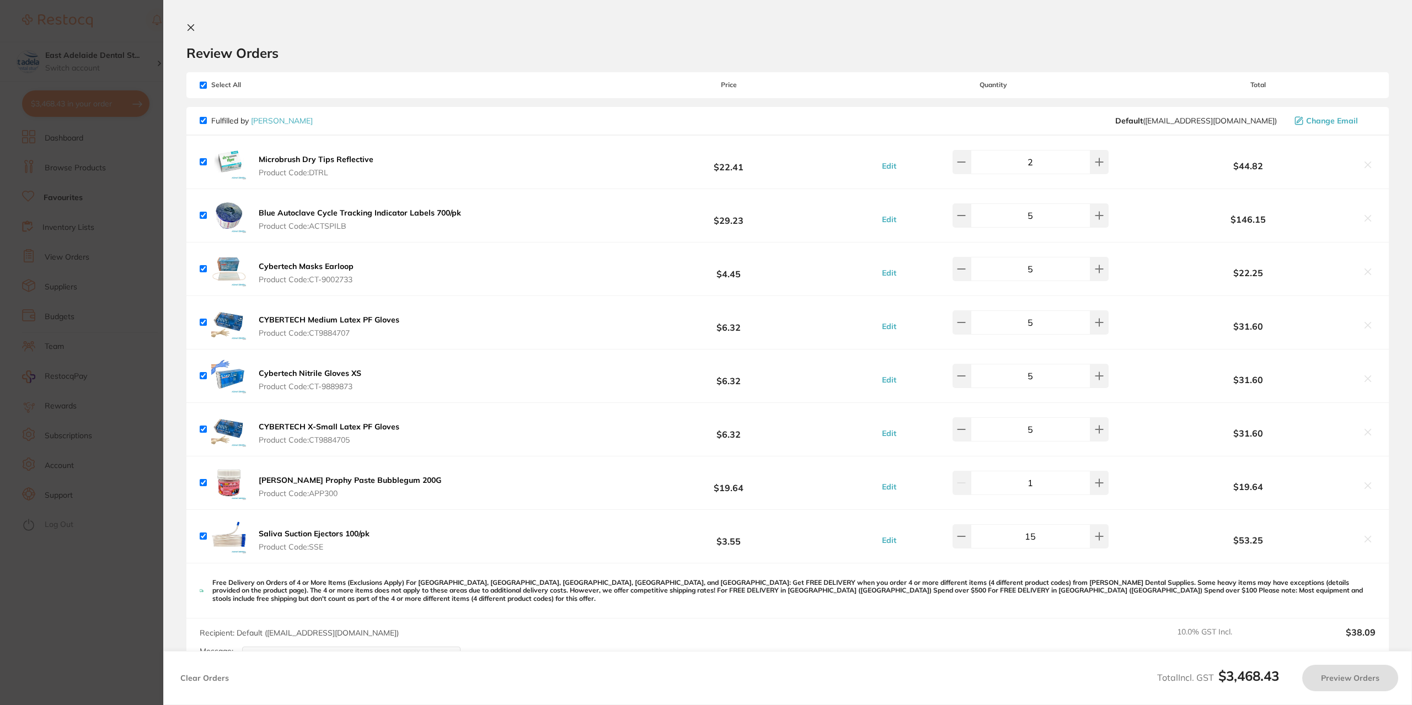
checkbox input "false"
checkbox input "true"
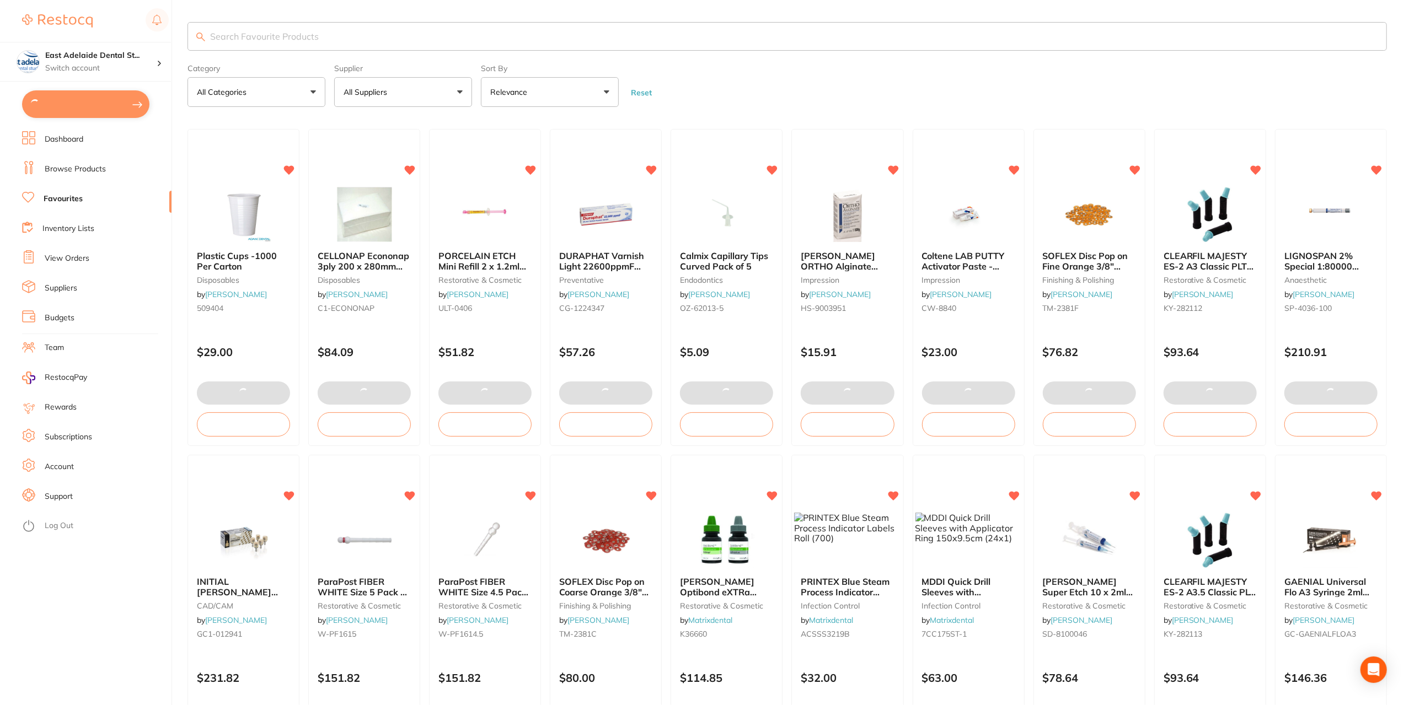
click at [117, 102] on button at bounding box center [85, 104] width 127 height 28
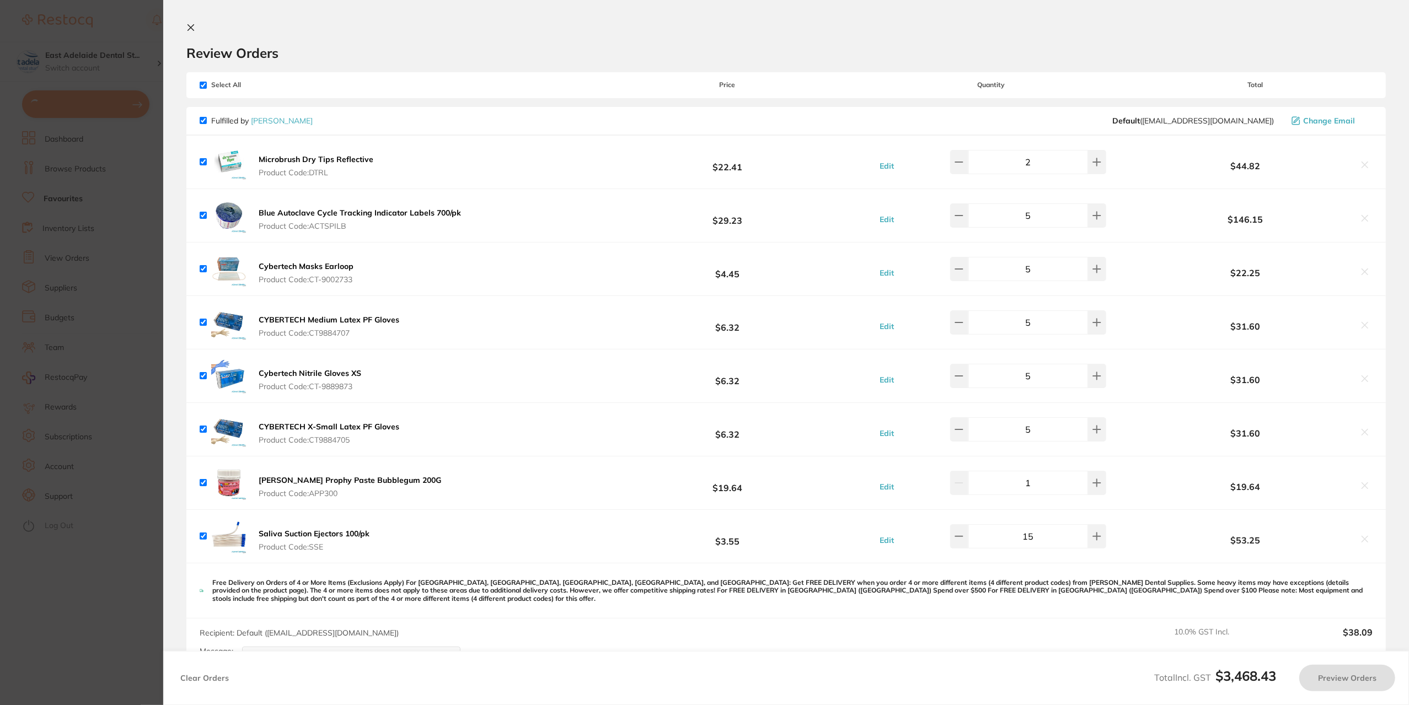
checkbox input "true"
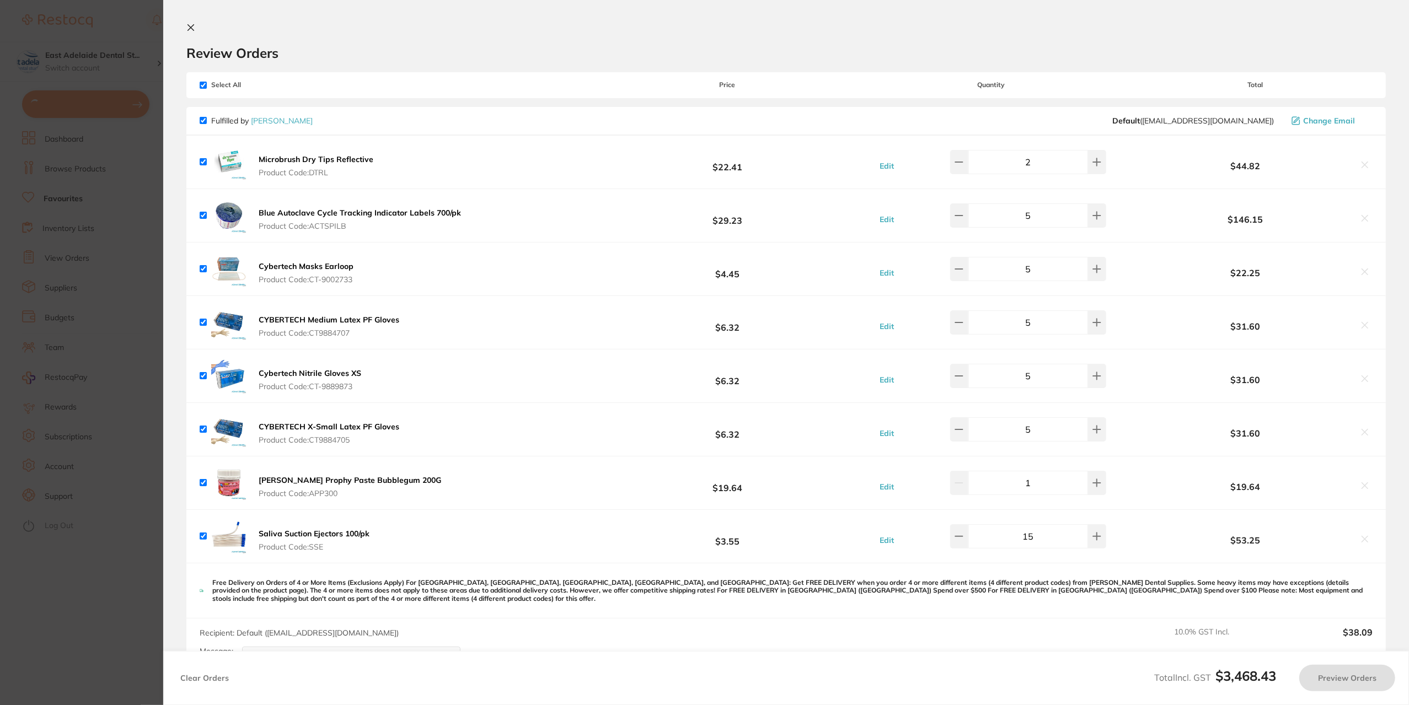
checkbox input "true"
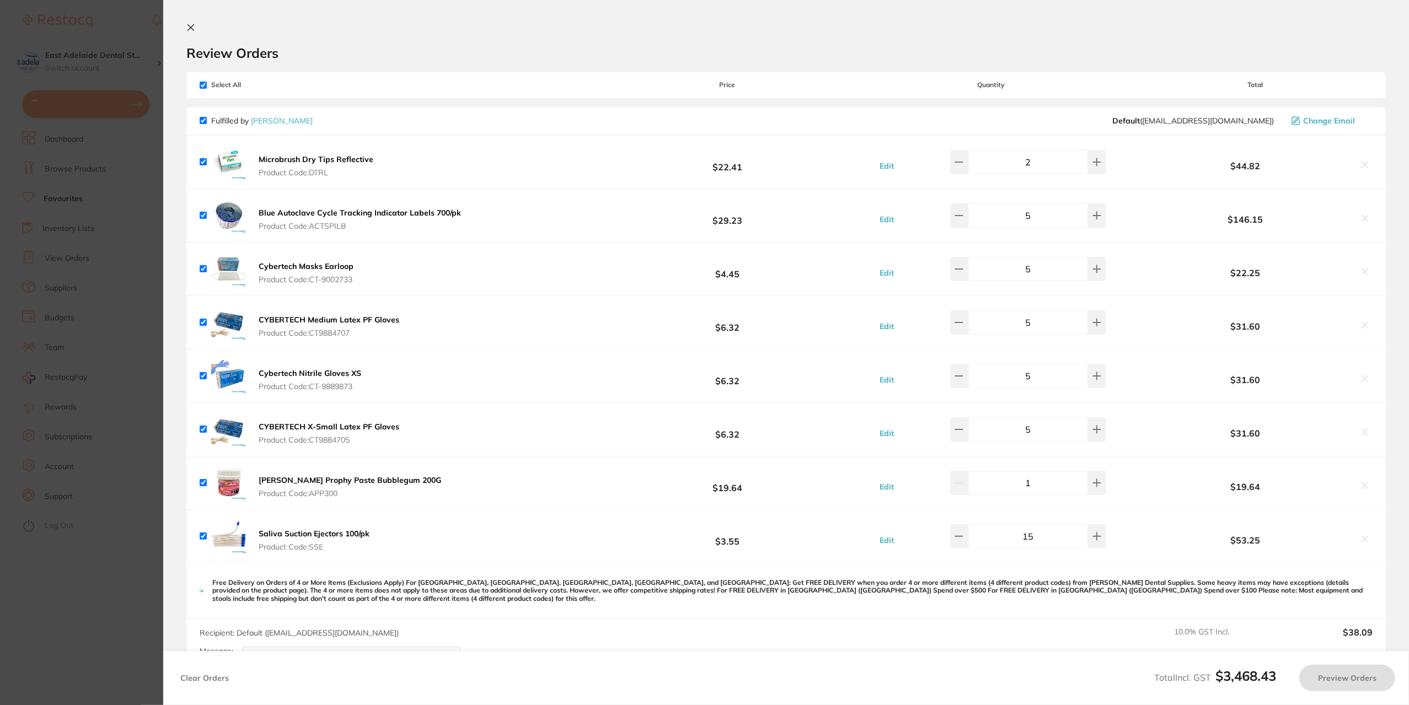
checkbox input "true"
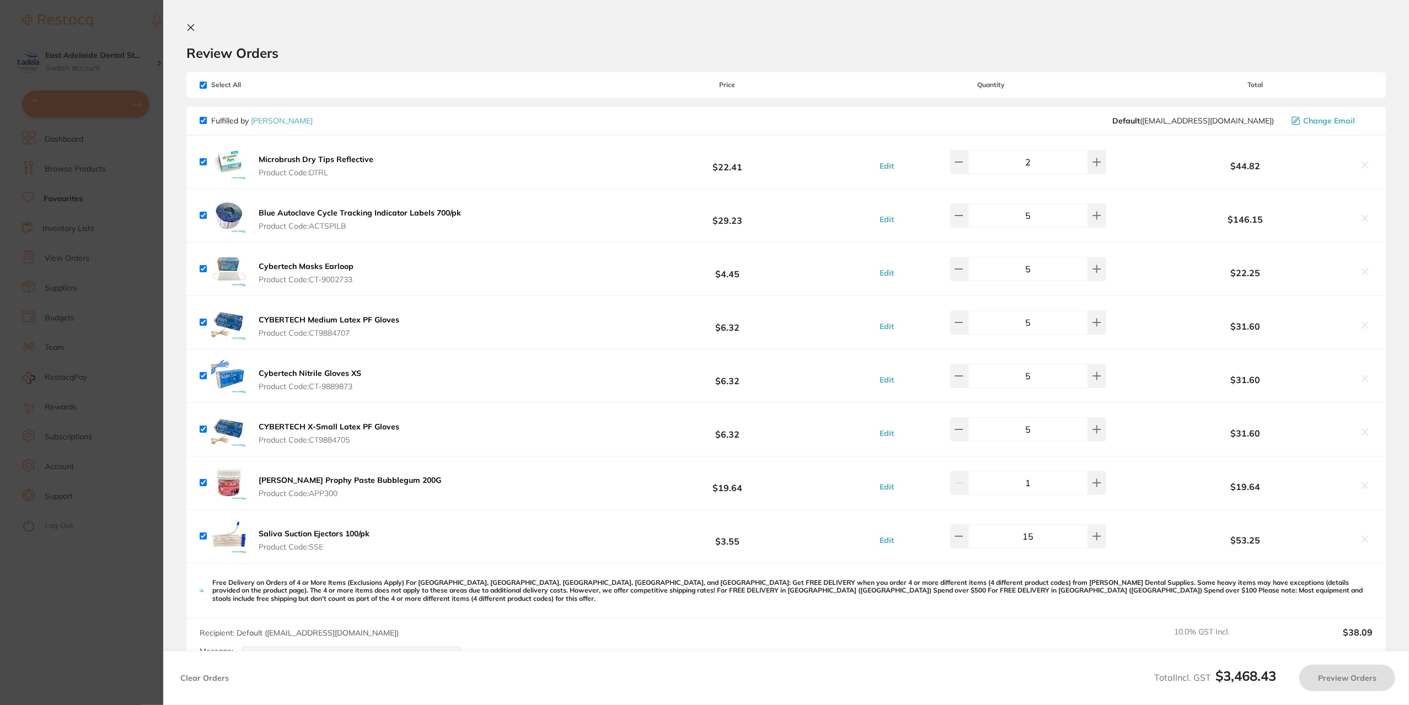
checkbox input "true"
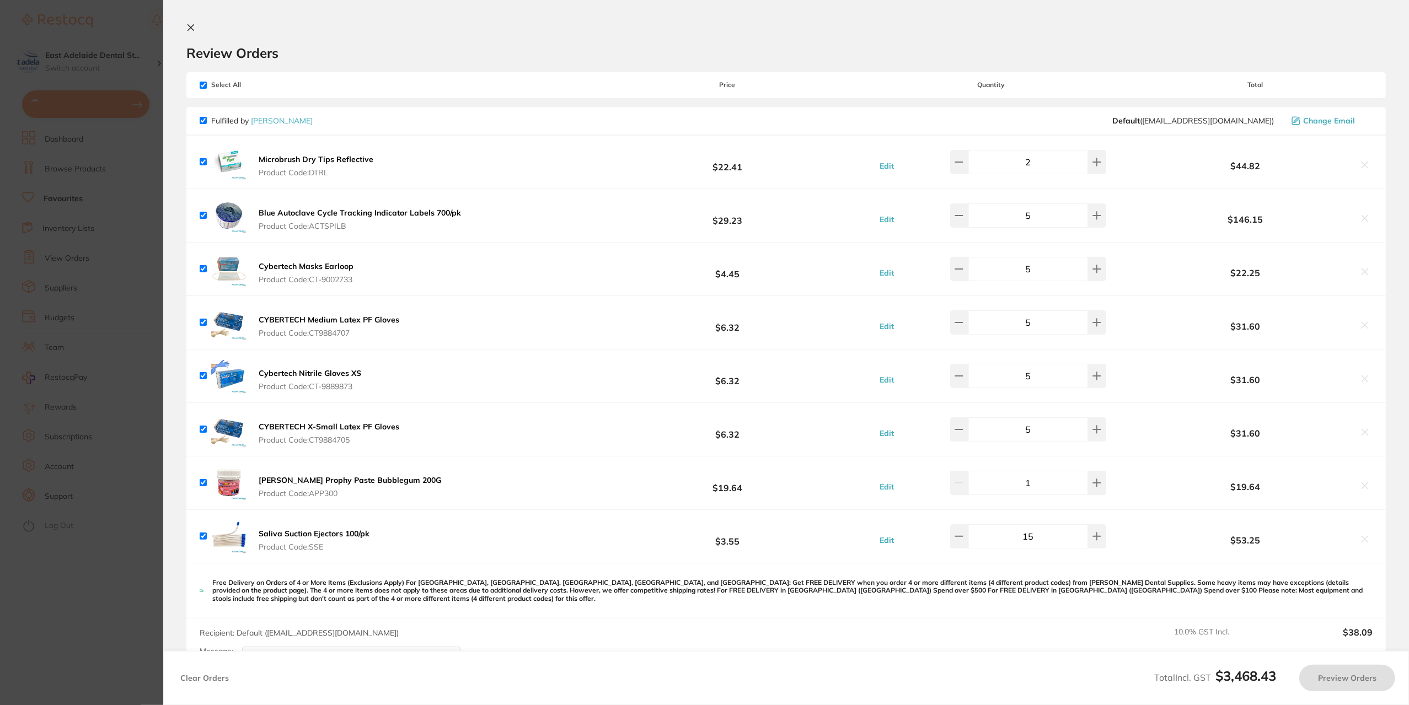
checkbox input "true"
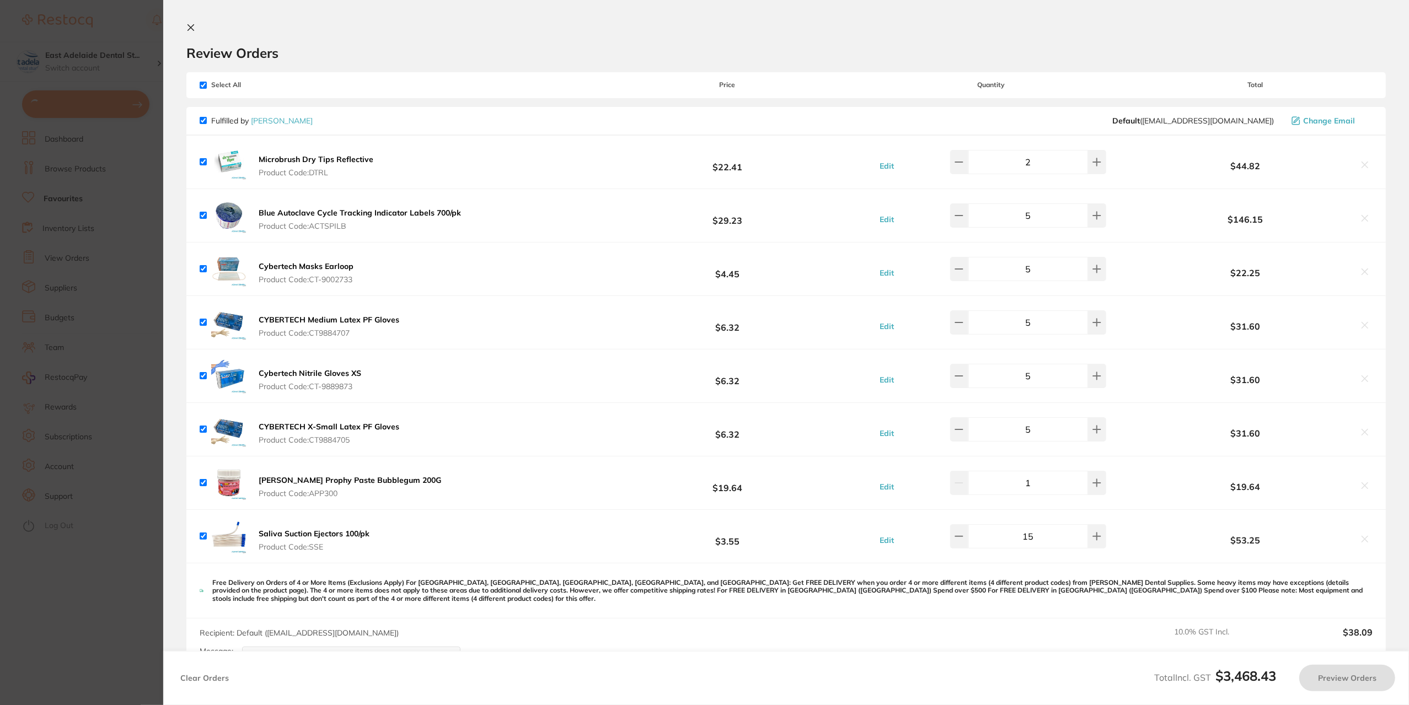
checkbox input "true"
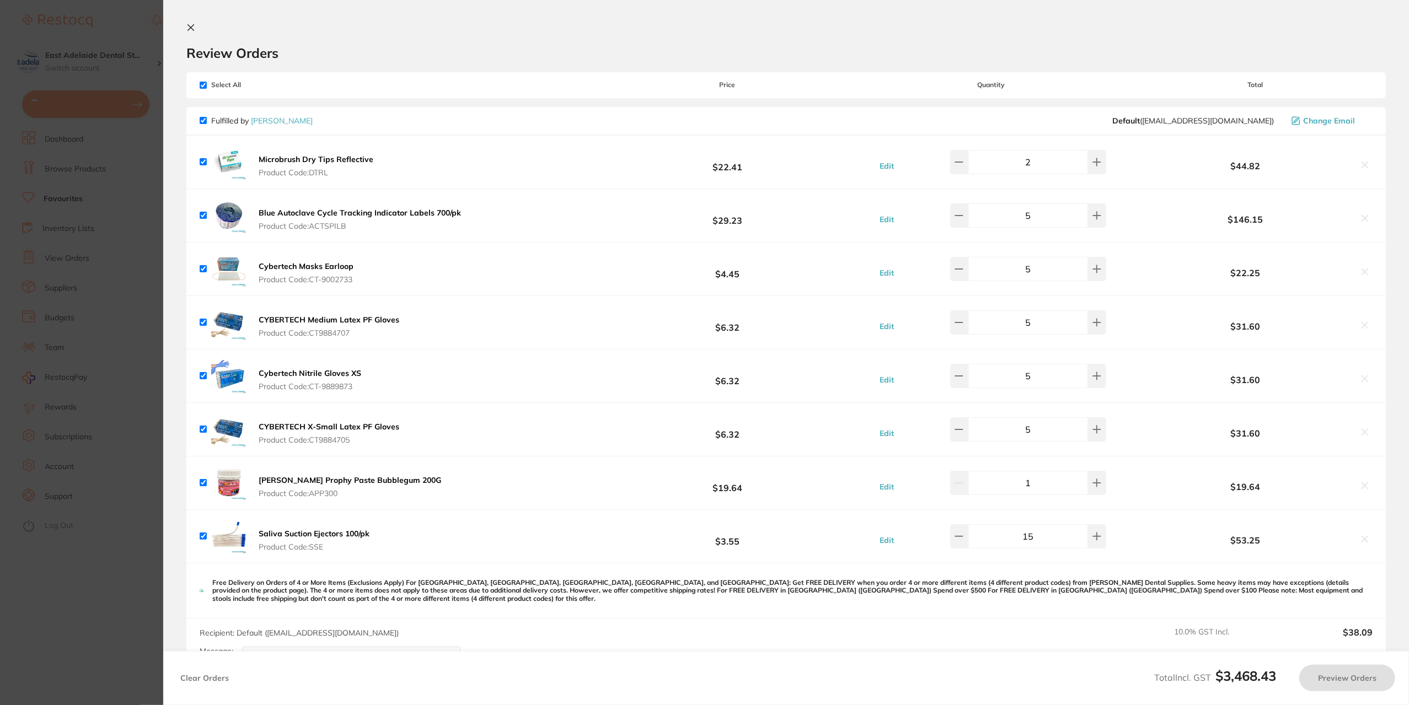
checkbox input "true"
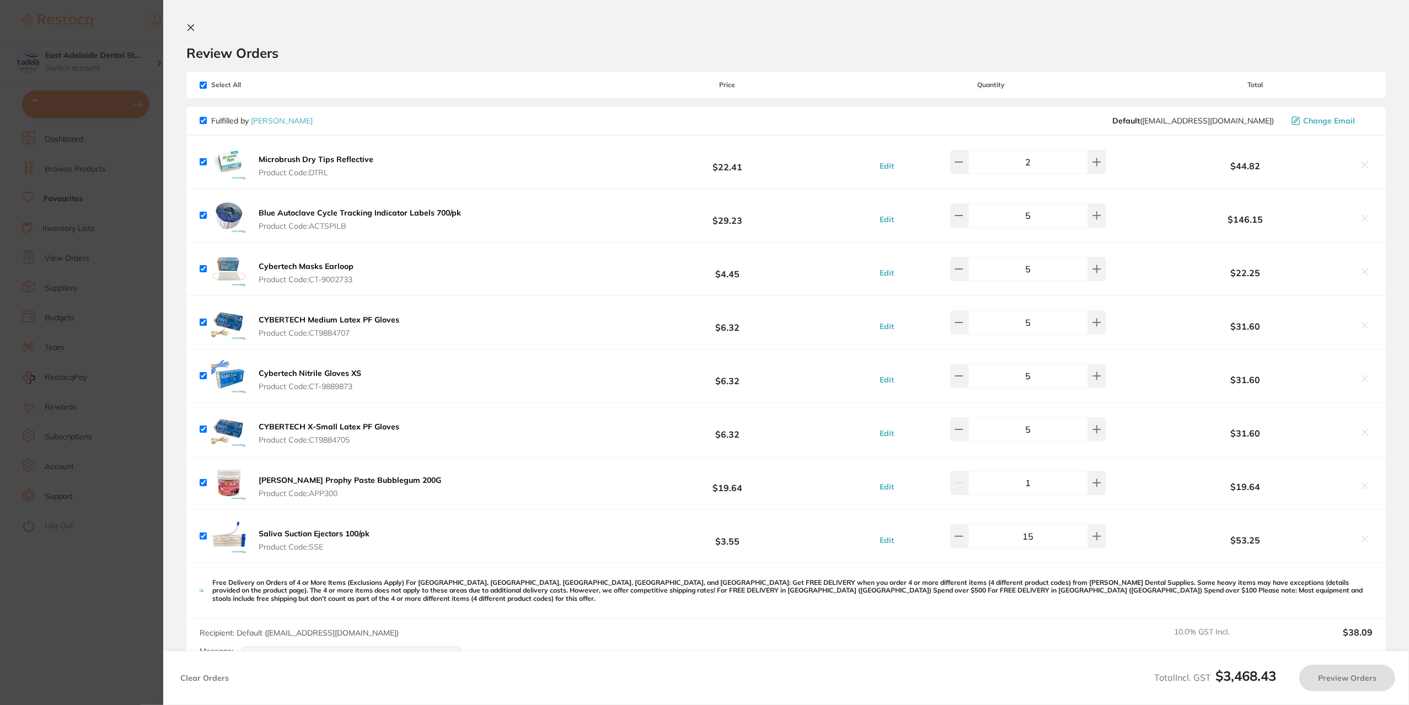
checkbox input "true"
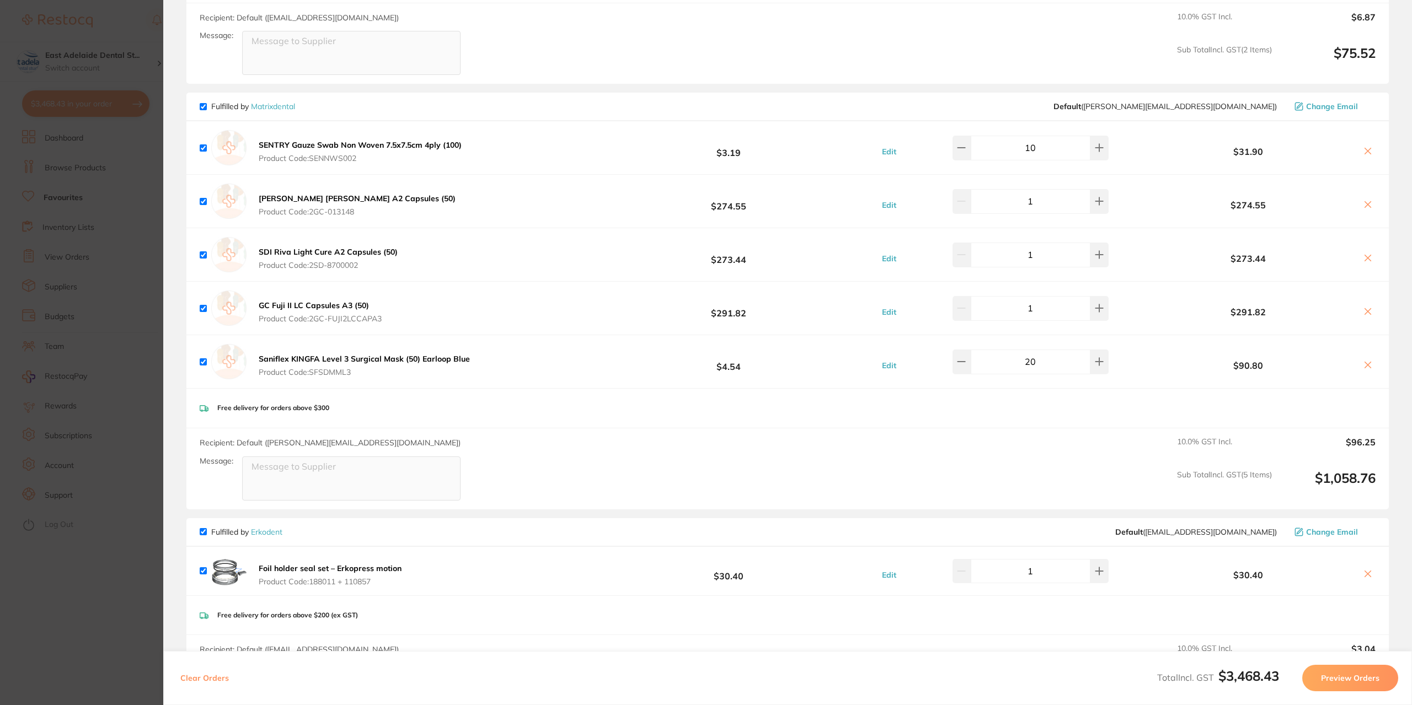
scroll to position [2151, 0]
drag, startPoint x: 1040, startPoint y: 354, endPoint x: 943, endPoint y: 346, distance: 97.3
click at [946, 349] on div "20" at bounding box center [1020, 361] width 177 height 24
type input "15"
click at [1067, 392] on div "Free delivery for orders above $300" at bounding box center [787, 407] width 1202 height 39
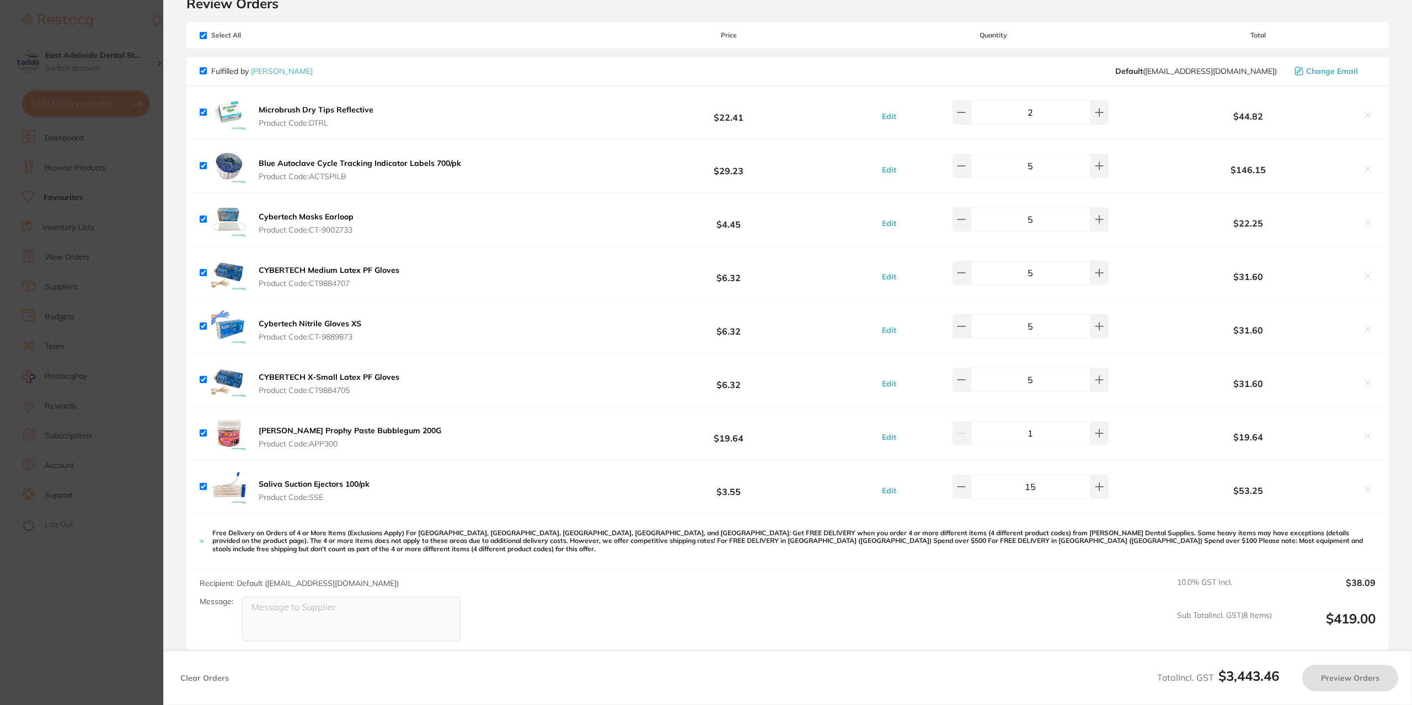
scroll to position [0, 0]
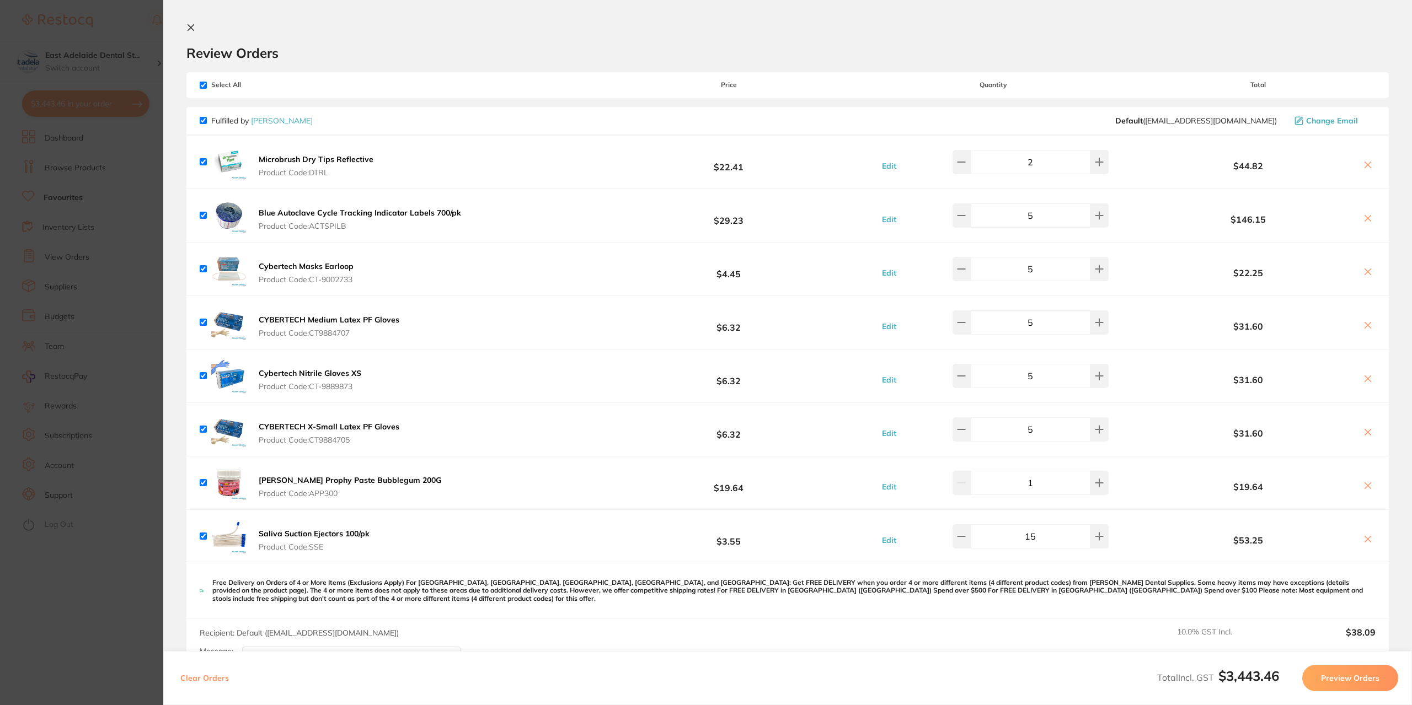
click at [1367, 273] on icon at bounding box center [1367, 272] width 9 height 9
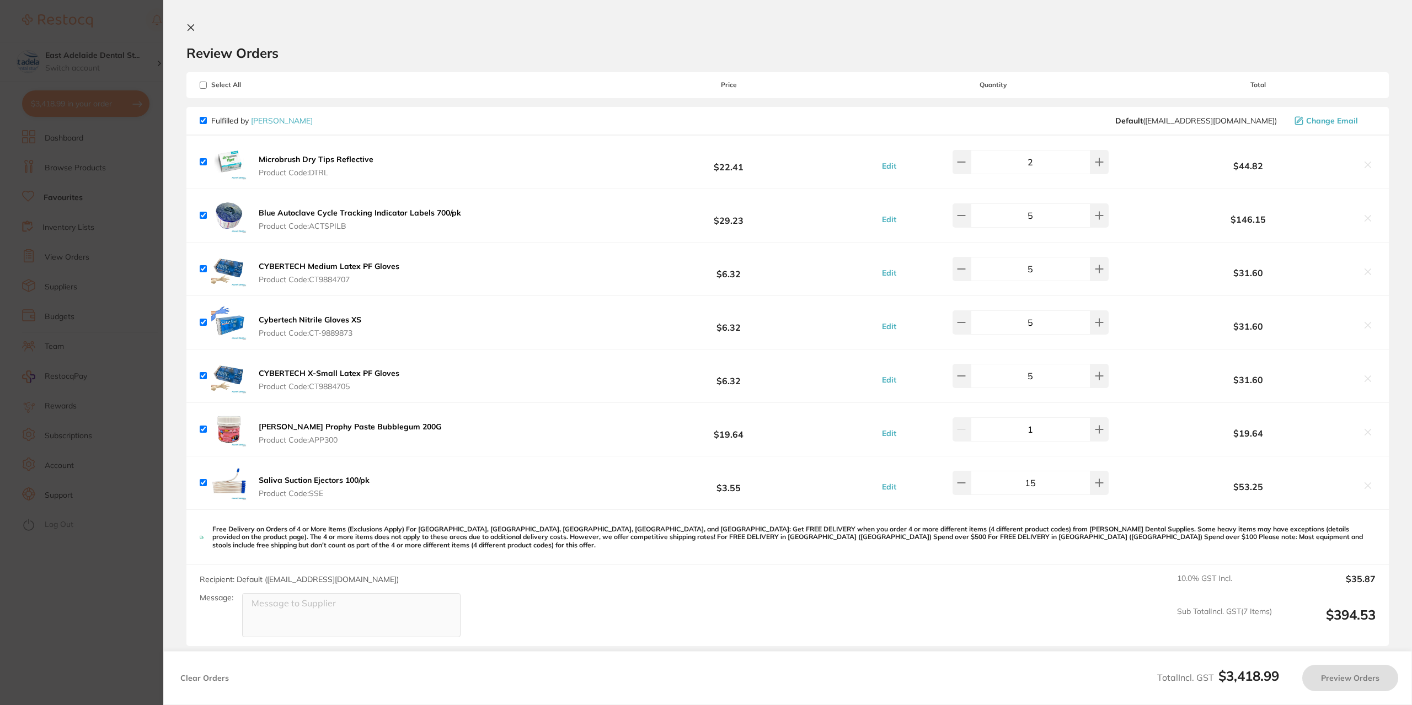
click at [116, 366] on section "Update RRP Set your pre negotiated price for this item. Item Agreed RRP (excl. …" at bounding box center [706, 352] width 1412 height 705
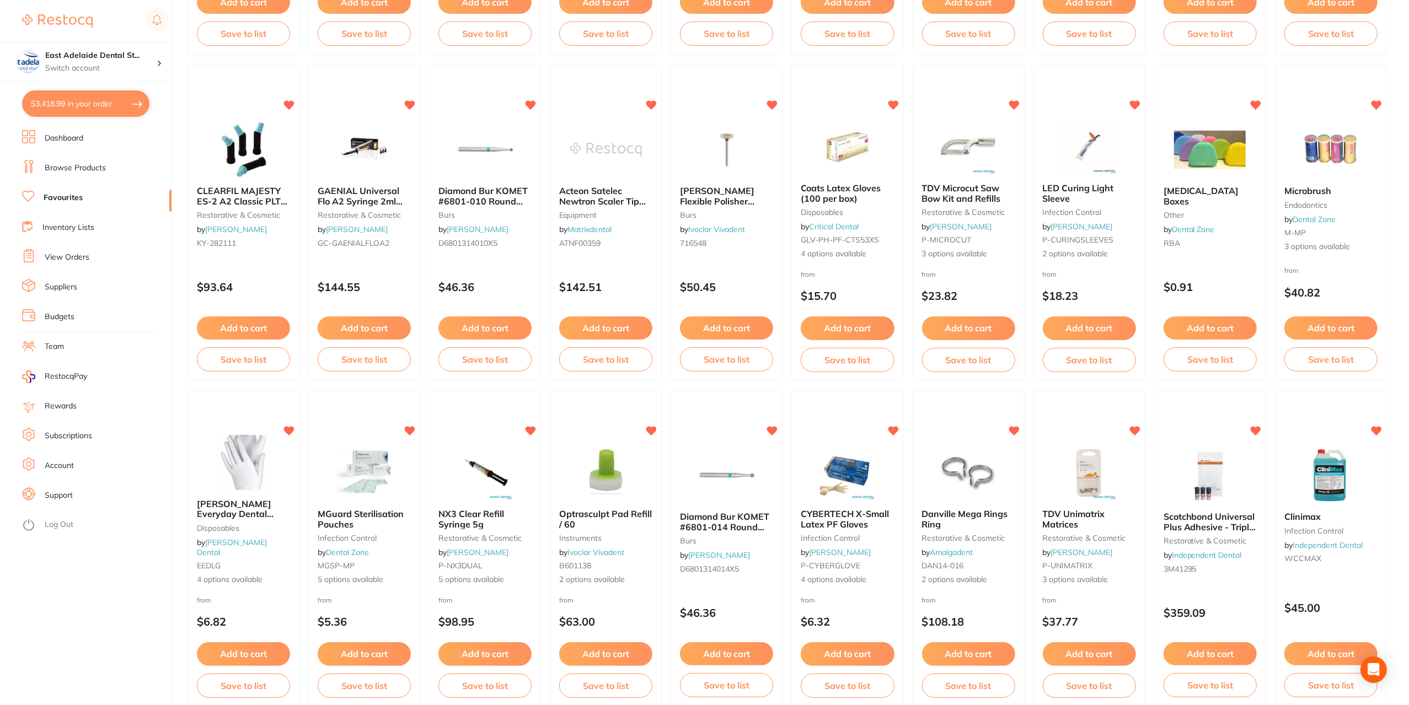
scroll to position [717, 0]
click at [73, 108] on button "$3,418.99 in your order" at bounding box center [85, 103] width 127 height 26
checkbox input "true"
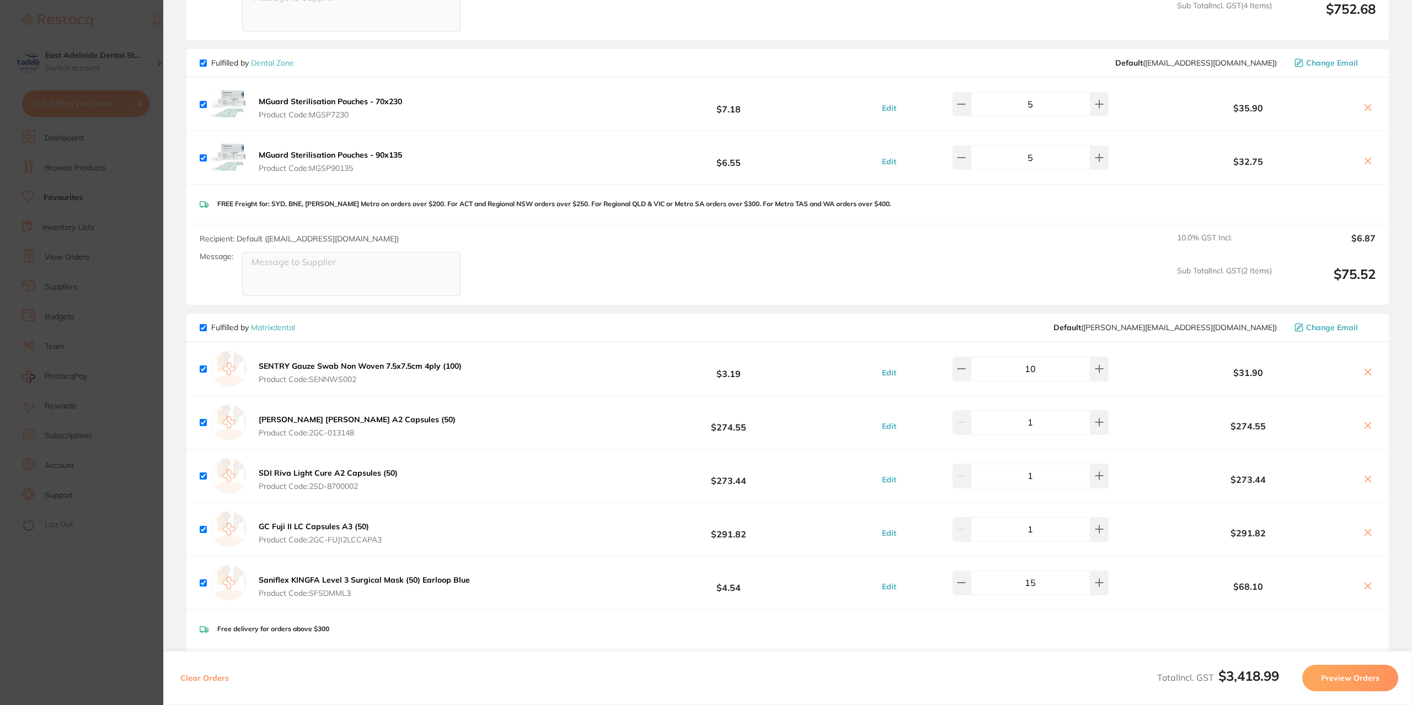
scroll to position [2151, 0]
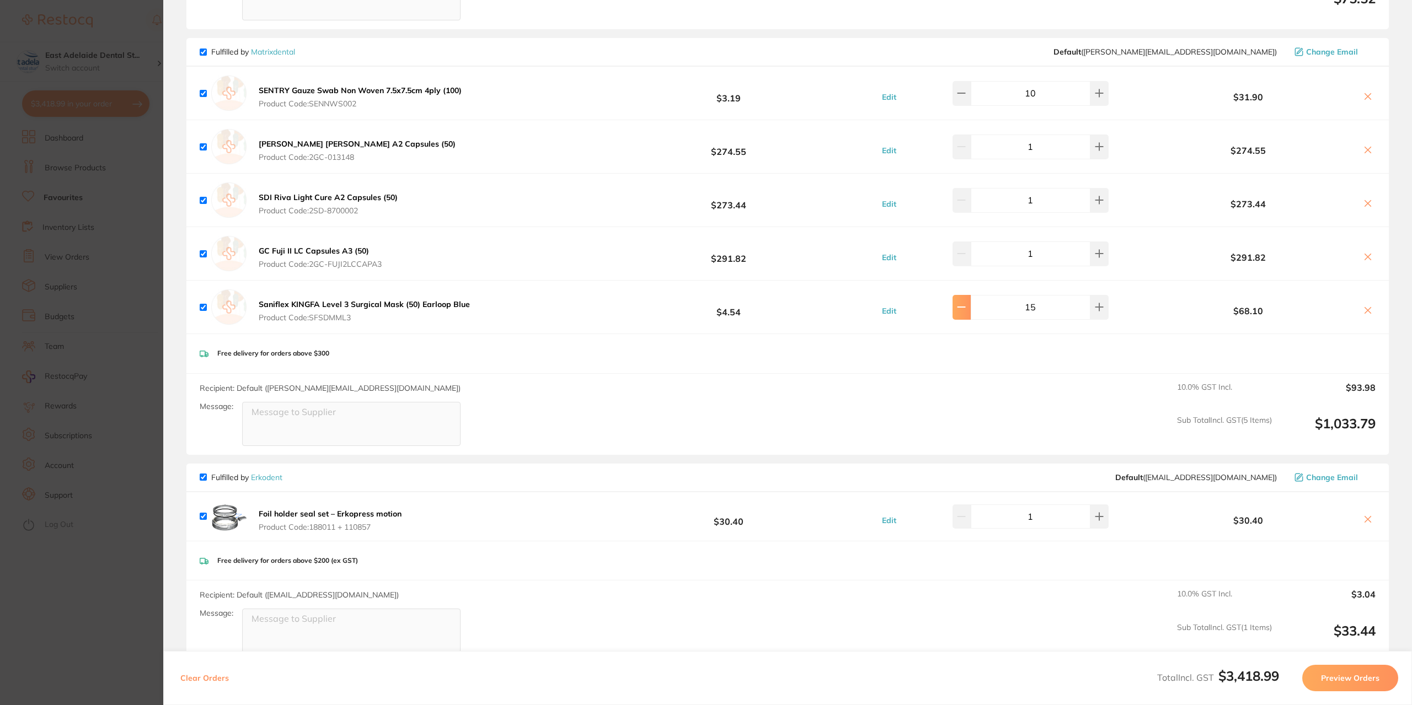
drag, startPoint x: 1035, startPoint y: 302, endPoint x: 975, endPoint y: 312, distance: 60.8
click at [975, 312] on div "15" at bounding box center [1031, 307] width 156 height 24
type input "10"
click at [1072, 350] on div "Free delivery for orders above $300" at bounding box center [787, 353] width 1202 height 39
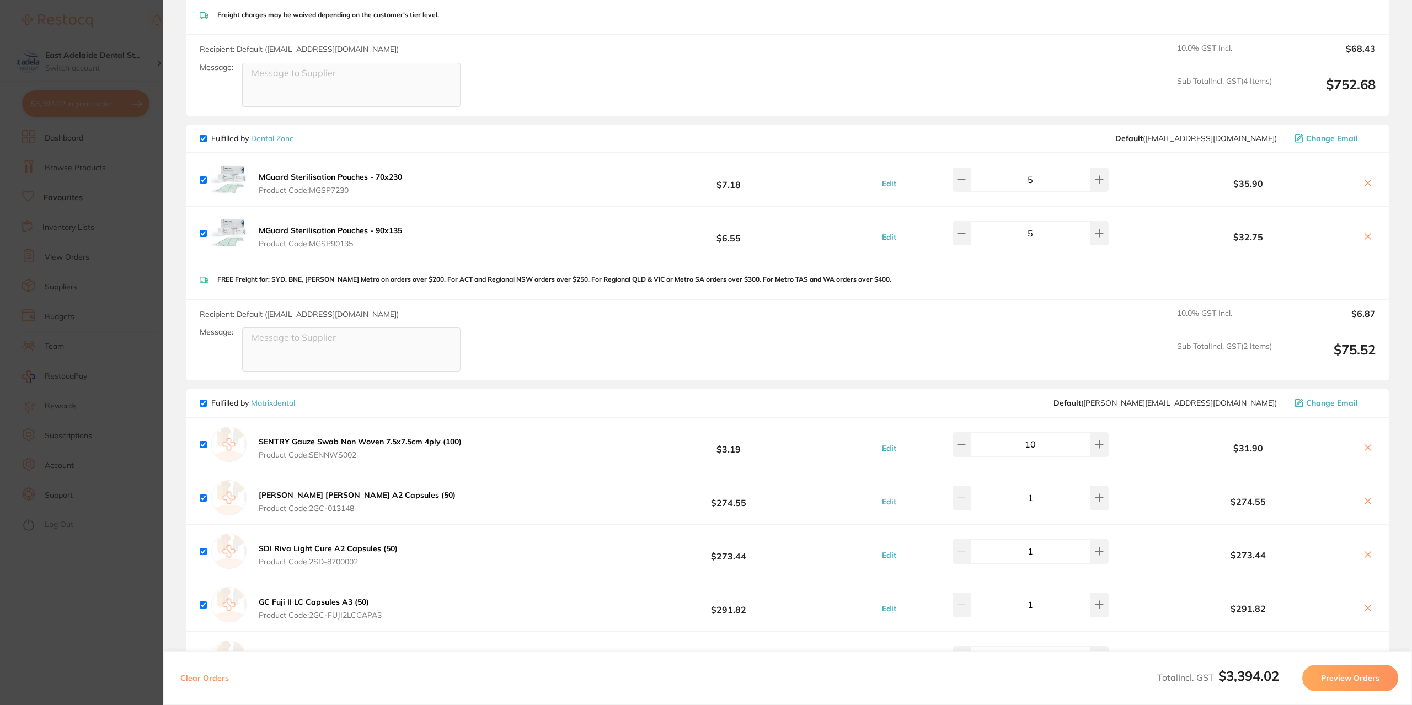
scroll to position [1507, 0]
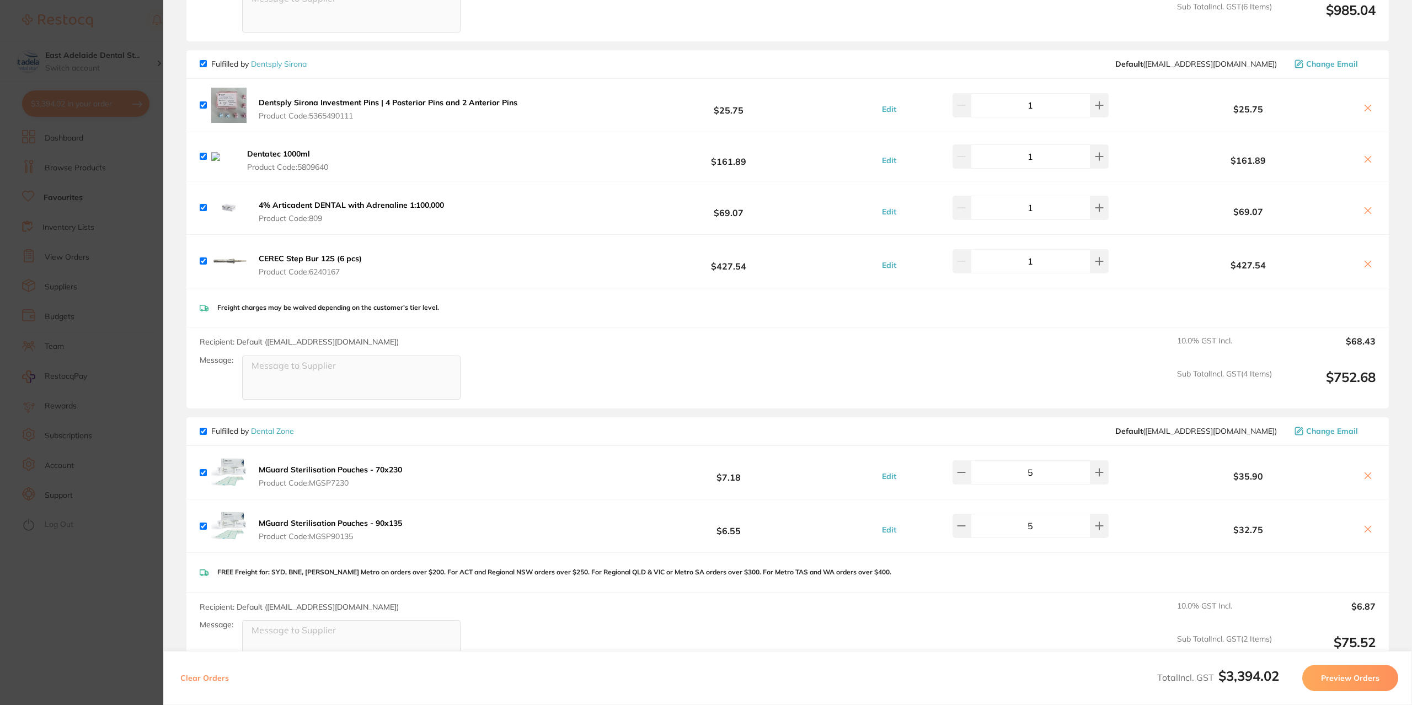
click at [93, 110] on section "Update RRP Set your pre negotiated price for this item. Item Agreed RRP (excl. …" at bounding box center [706, 352] width 1412 height 705
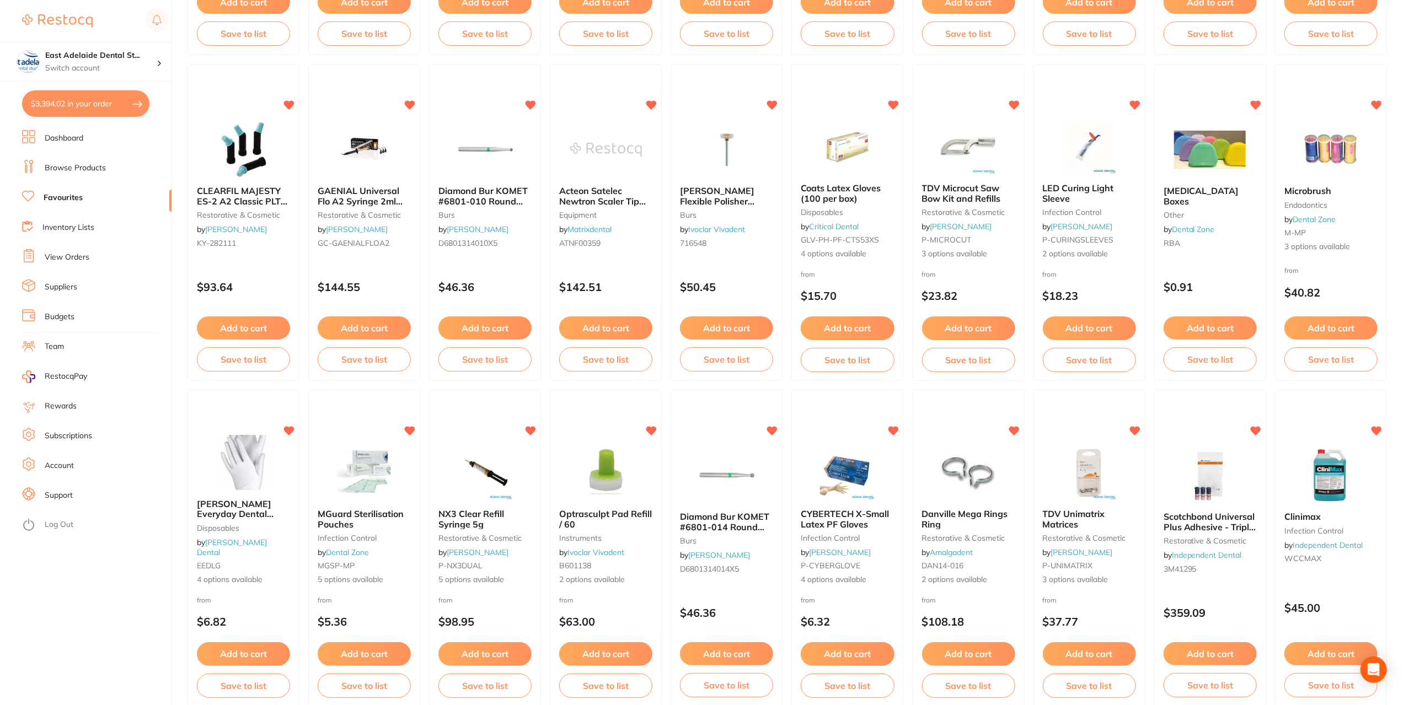
click at [94, 106] on button "$3,394.02 in your order" at bounding box center [85, 103] width 127 height 26
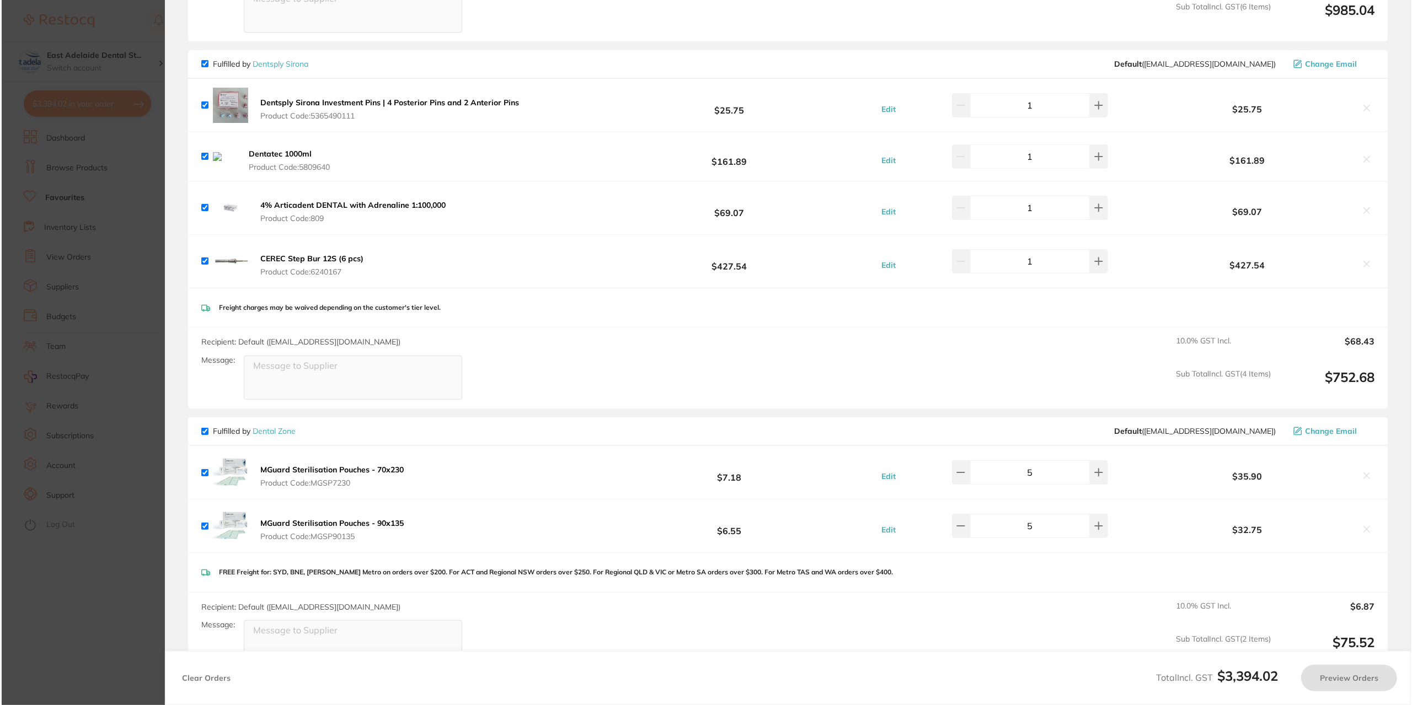
scroll to position [0, 0]
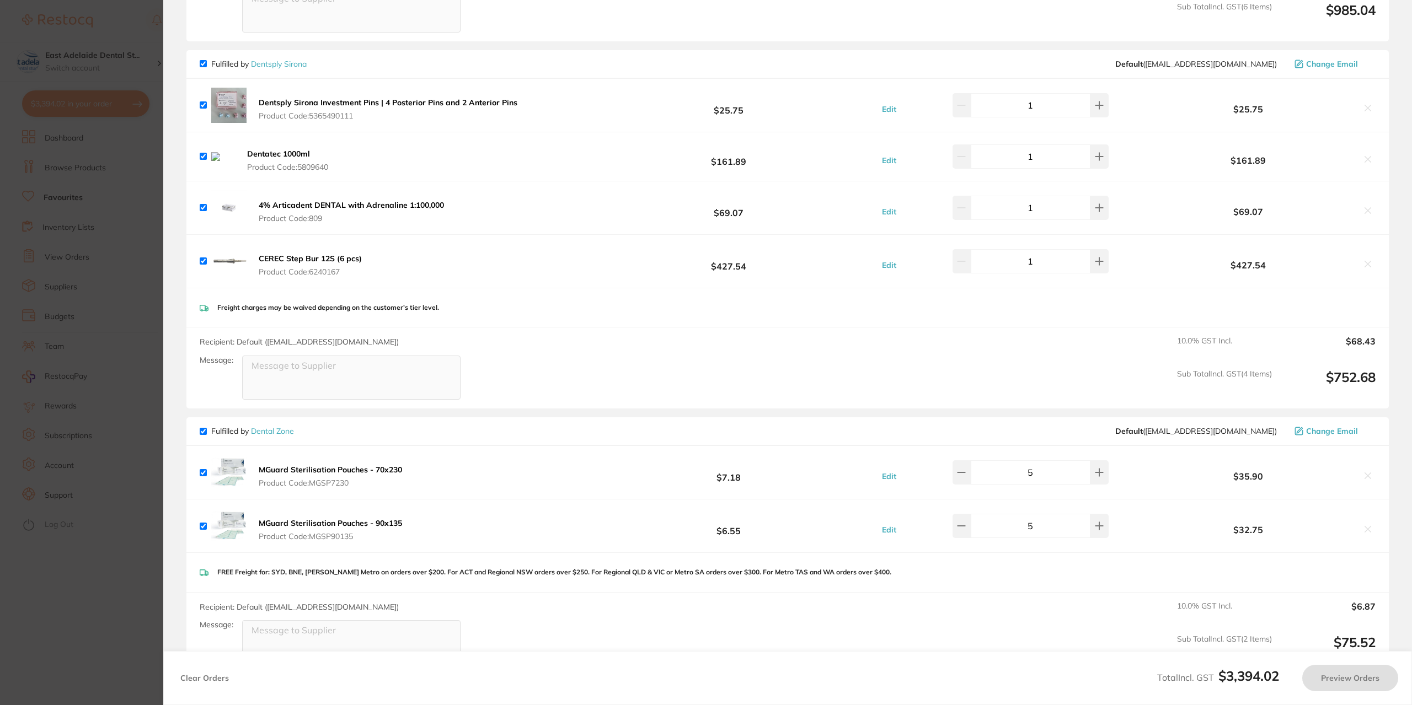
drag, startPoint x: 92, startPoint y: 384, endPoint x: 51, endPoint y: 210, distance: 179.7
click at [95, 374] on section "Update RRP Set your pre negotiated price for this item. Item Agreed RRP (excl. …" at bounding box center [706, 352] width 1412 height 705
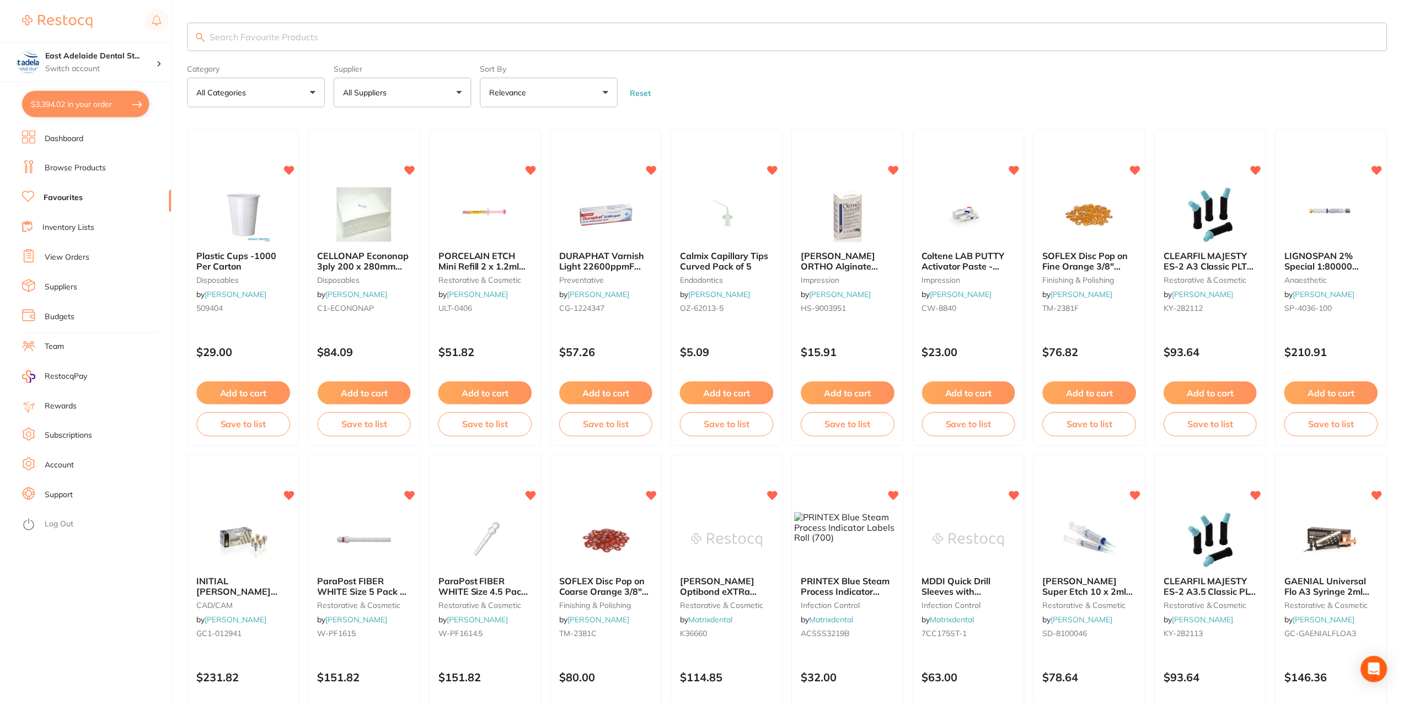
scroll to position [716, 0]
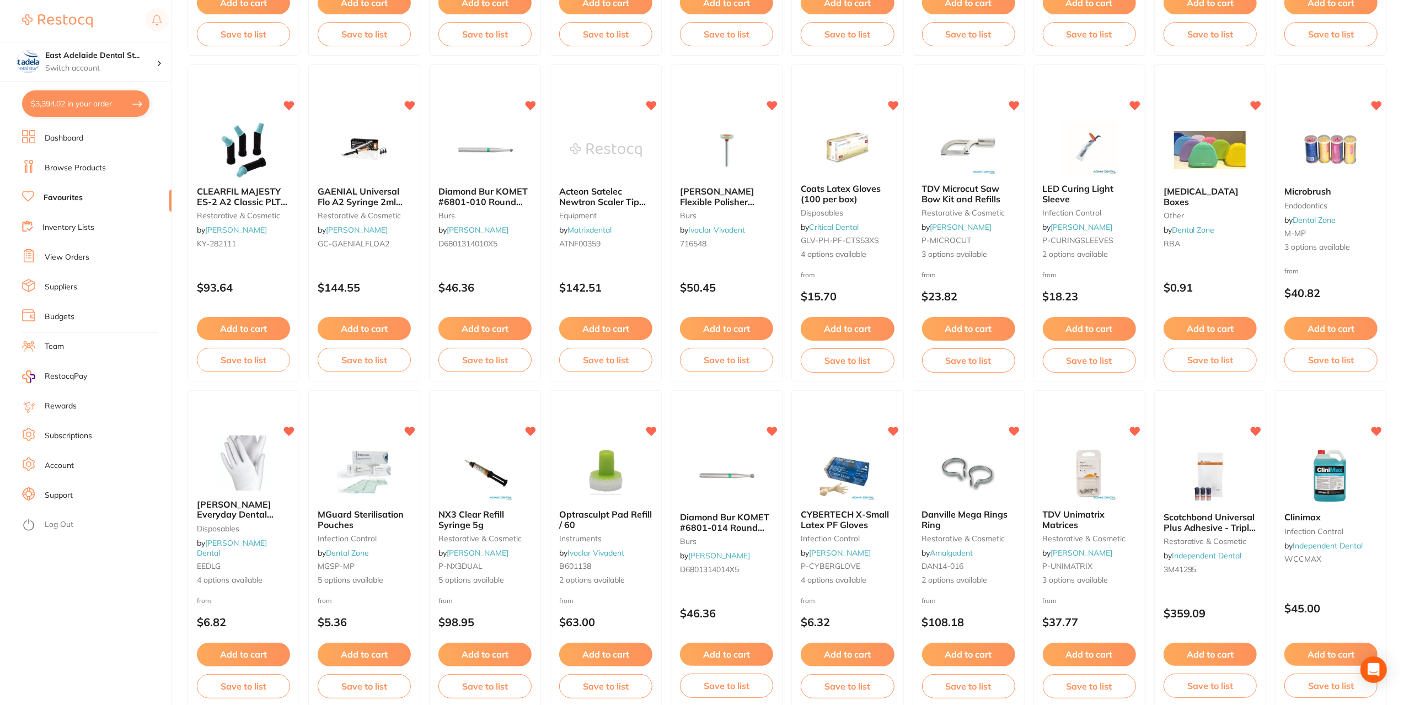
click at [35, 141] on rect at bounding box center [33, 141] width 6 height 6
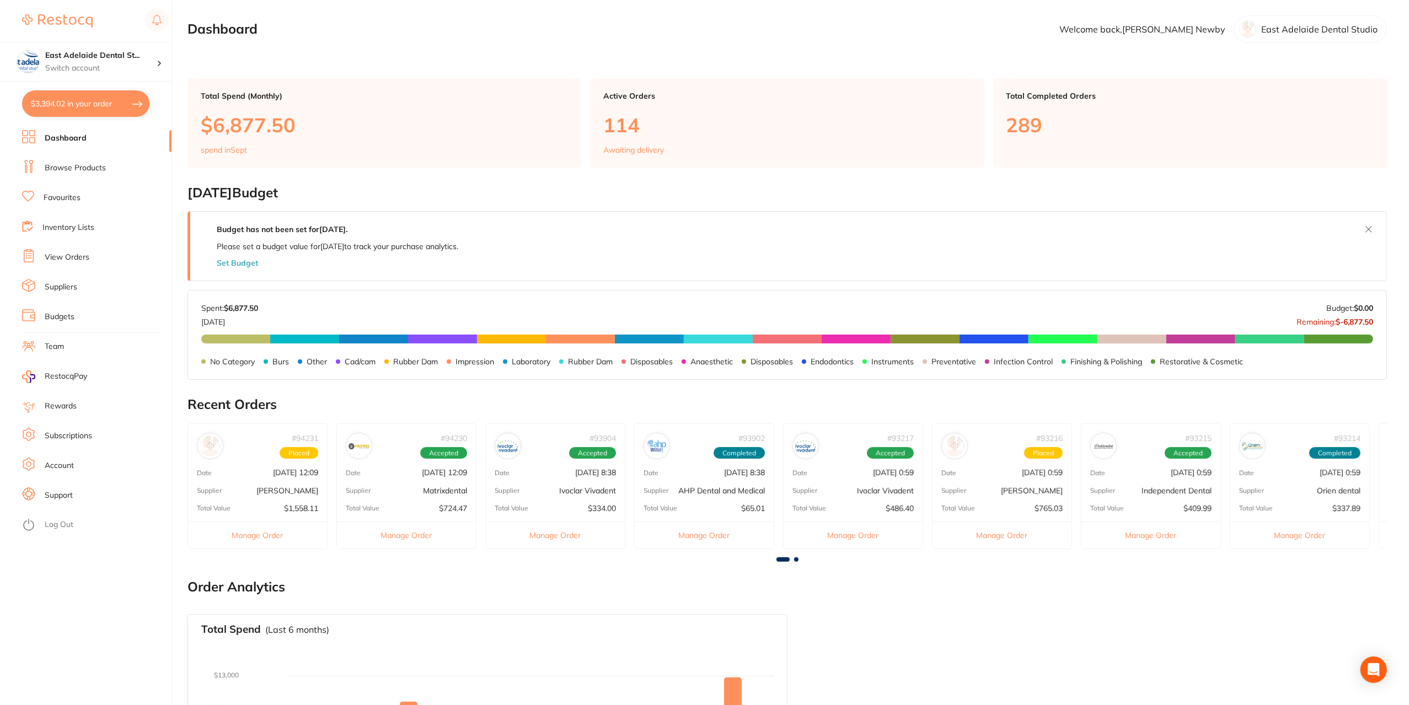
click at [280, 504] on div "Total Value $1,558.11" at bounding box center [257, 508] width 139 height 9
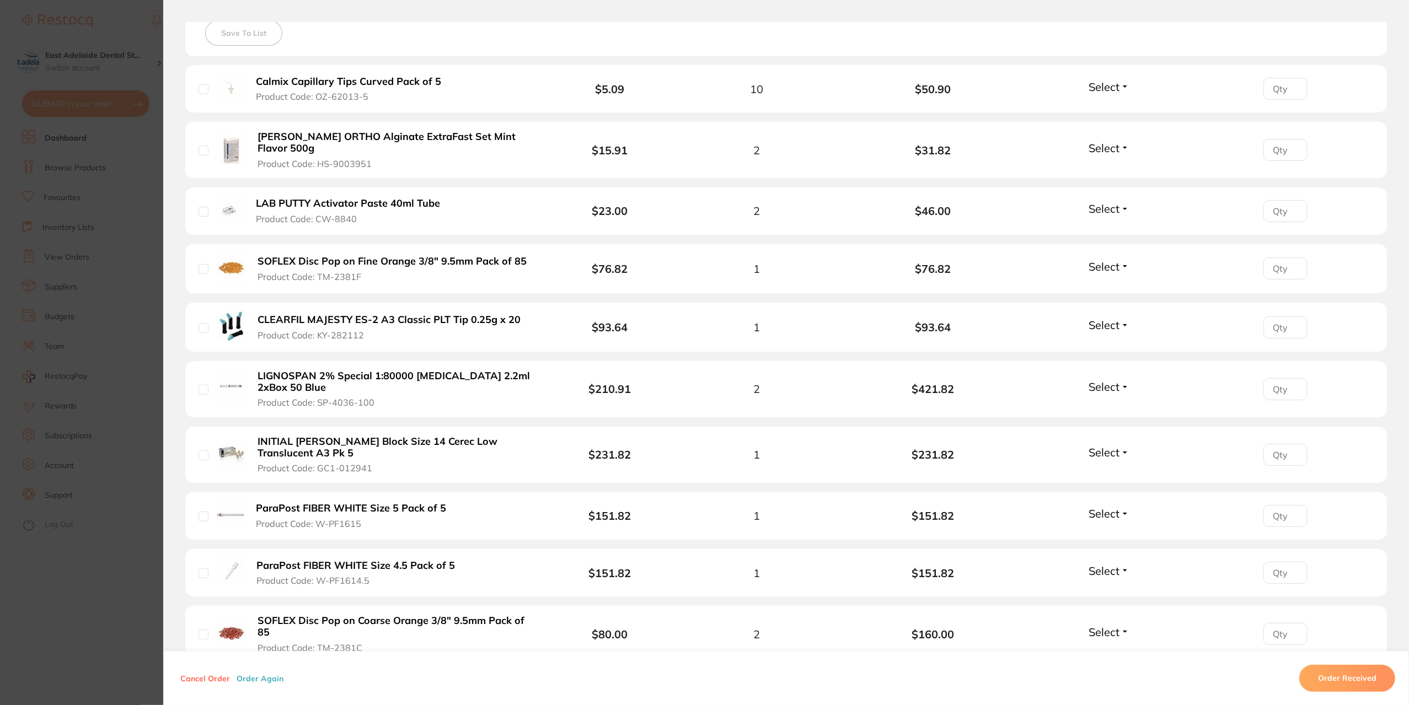
scroll to position [441, 0]
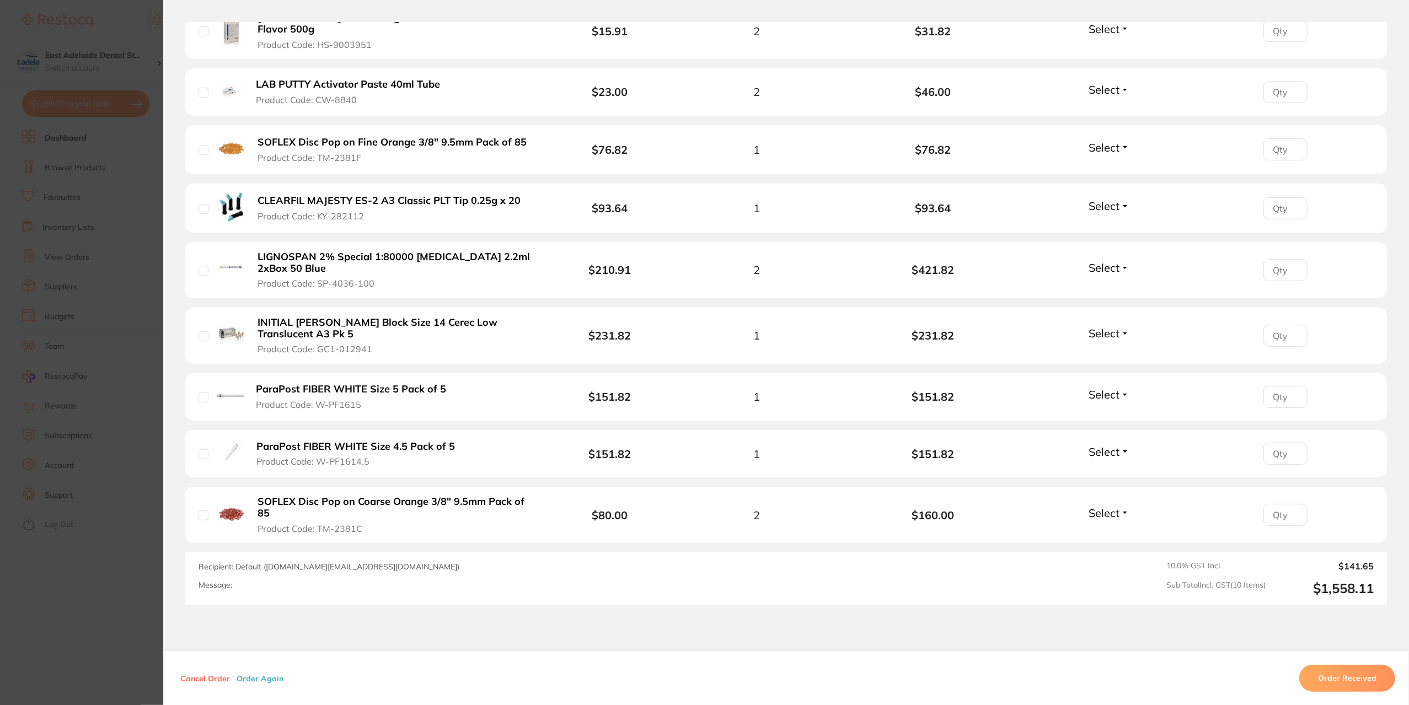
click at [117, 657] on section "Order ID: Restocq- 94231 Order Information Upload Pending Order Date [DATE] 12:…" at bounding box center [704, 352] width 1409 height 705
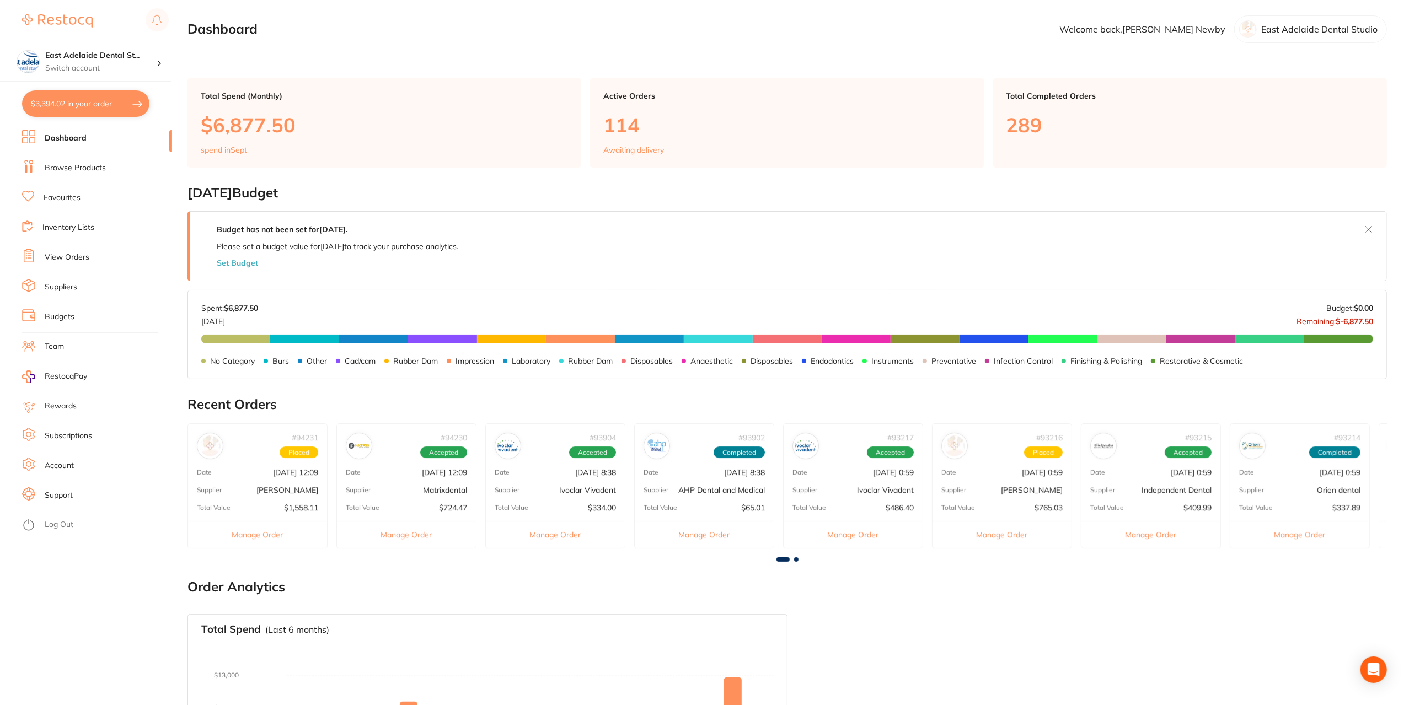
click at [452, 475] on p "[DATE] 12:09" at bounding box center [444, 472] width 45 height 9
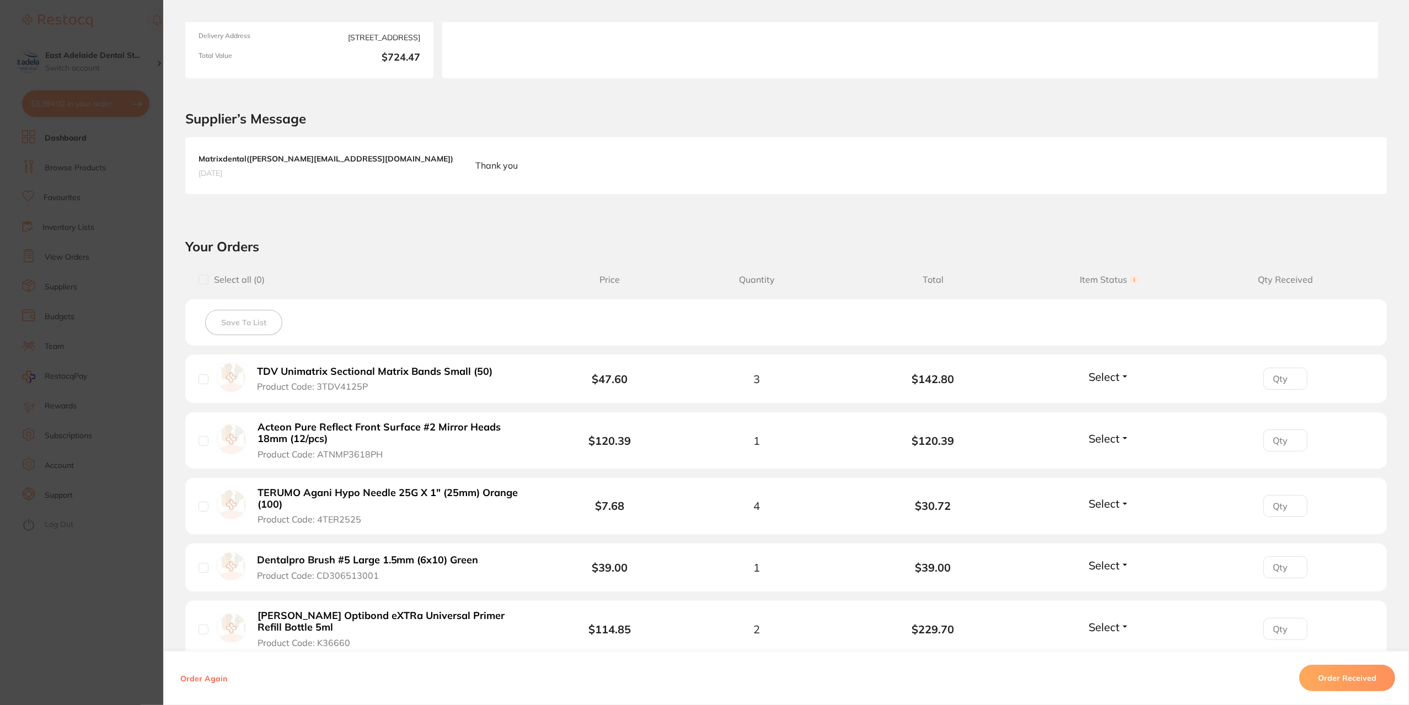
scroll to position [386, 0]
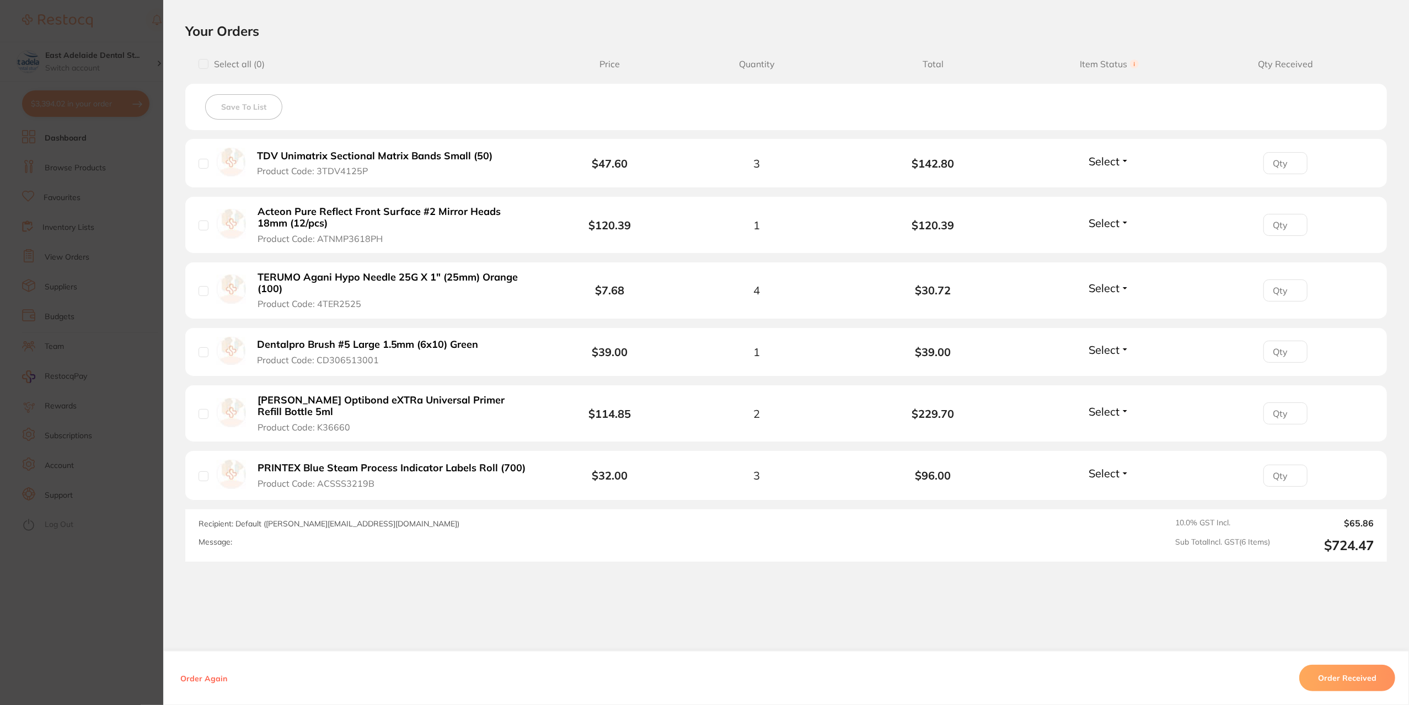
click at [138, 606] on section "Order ID: Restocq- 94230 Order Information Accepted Order Order Date [DATE] 12:…" at bounding box center [704, 352] width 1409 height 705
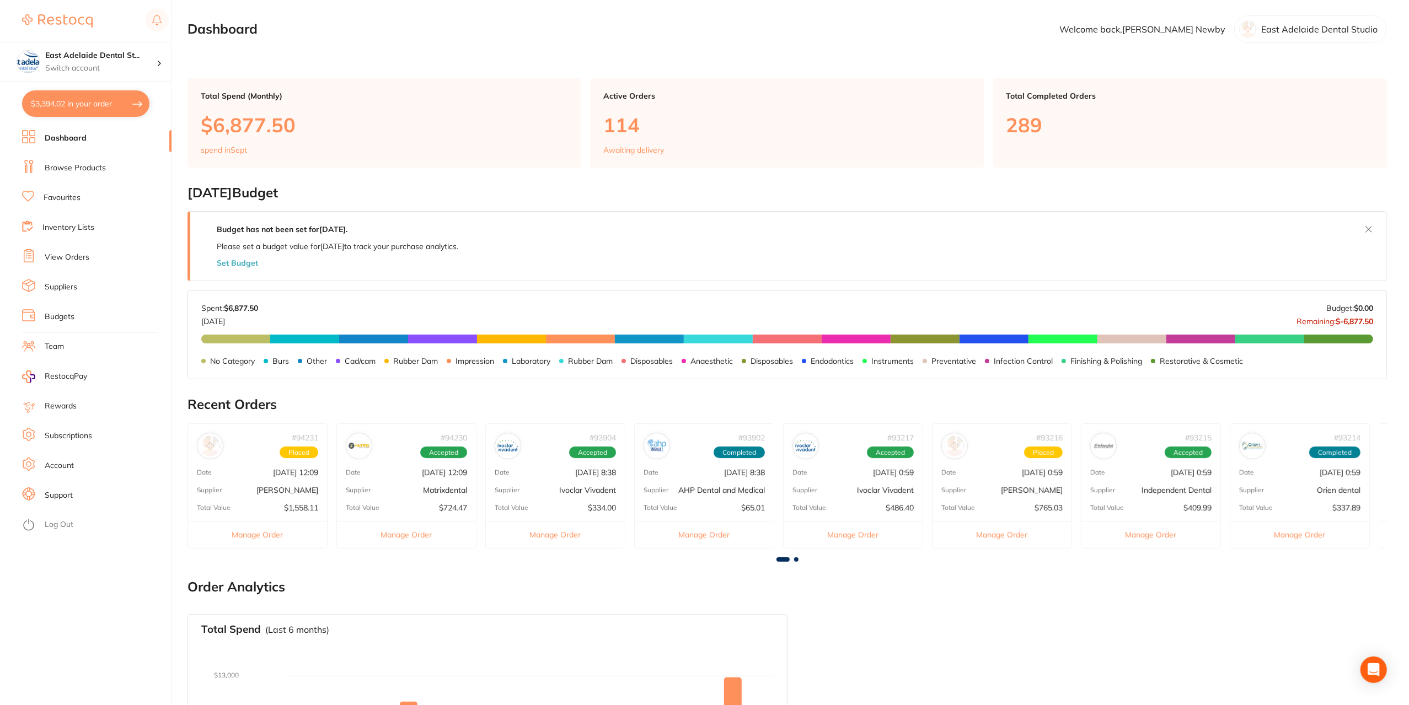
click at [544, 462] on div "# 93904 Accepted Date [DATE] 8:38 Supplier Ivoclar Vivadent Total Value $334.00…" at bounding box center [555, 486] width 140 height 125
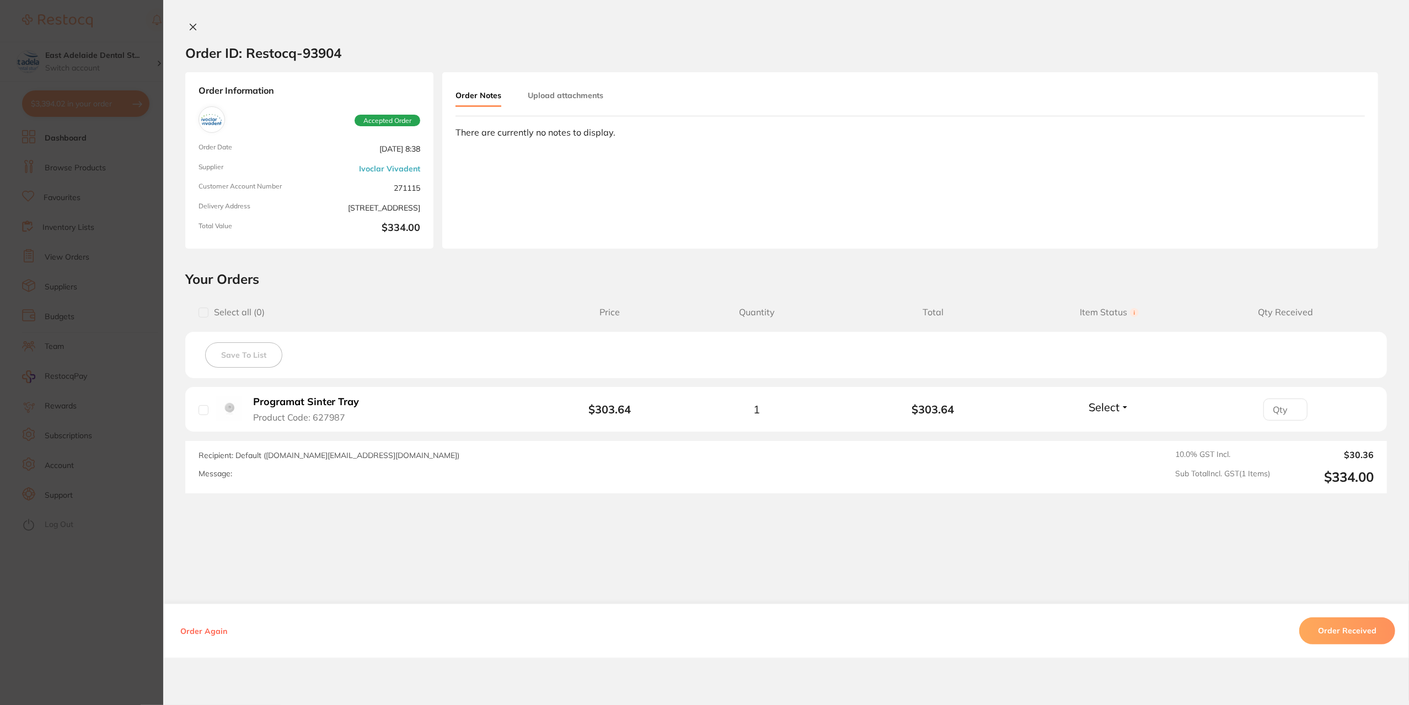
click at [122, 604] on section "Order ID: Restocq- 93904 Order Information Accepted Order Order Date [DATE] 8:3…" at bounding box center [704, 352] width 1409 height 705
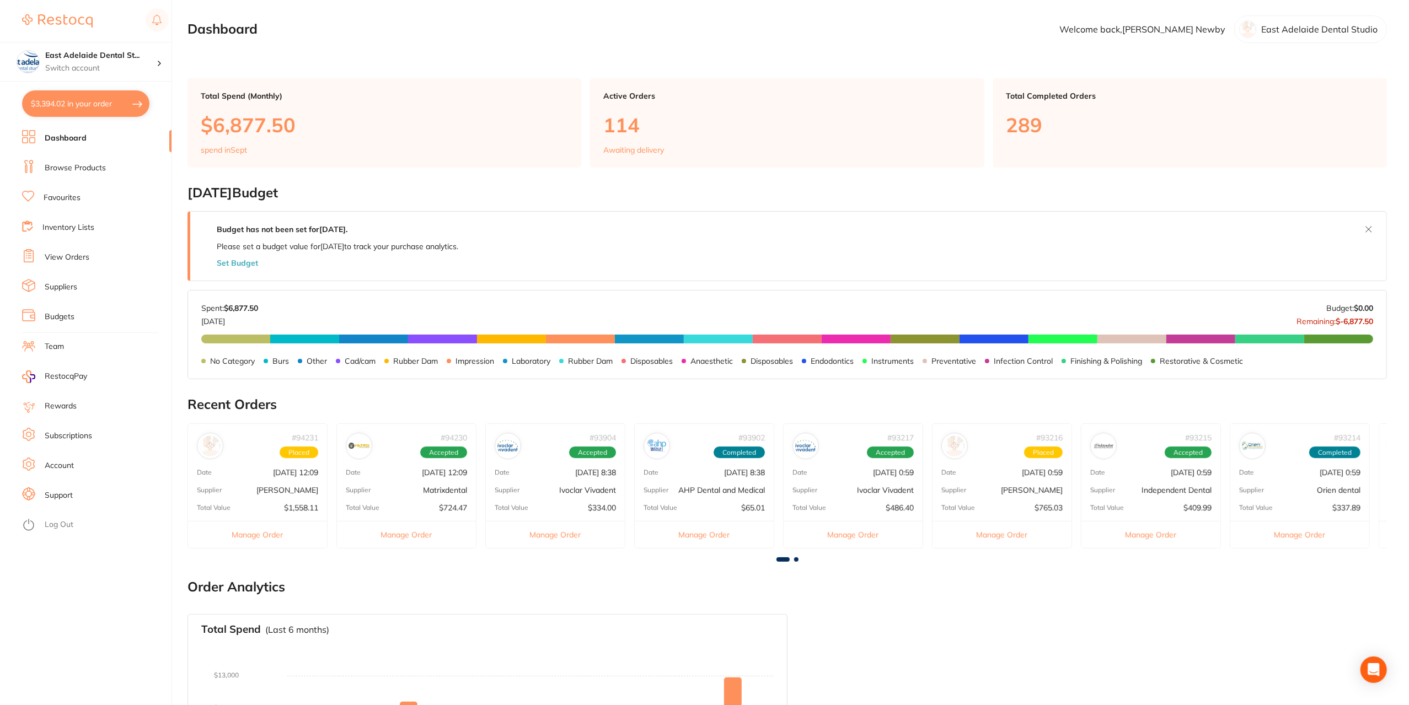
click at [740, 498] on div "# 93902 Completed Date [DATE] 8:38 Supplier AHP Dental and Medical Total Value …" at bounding box center [704, 486] width 140 height 125
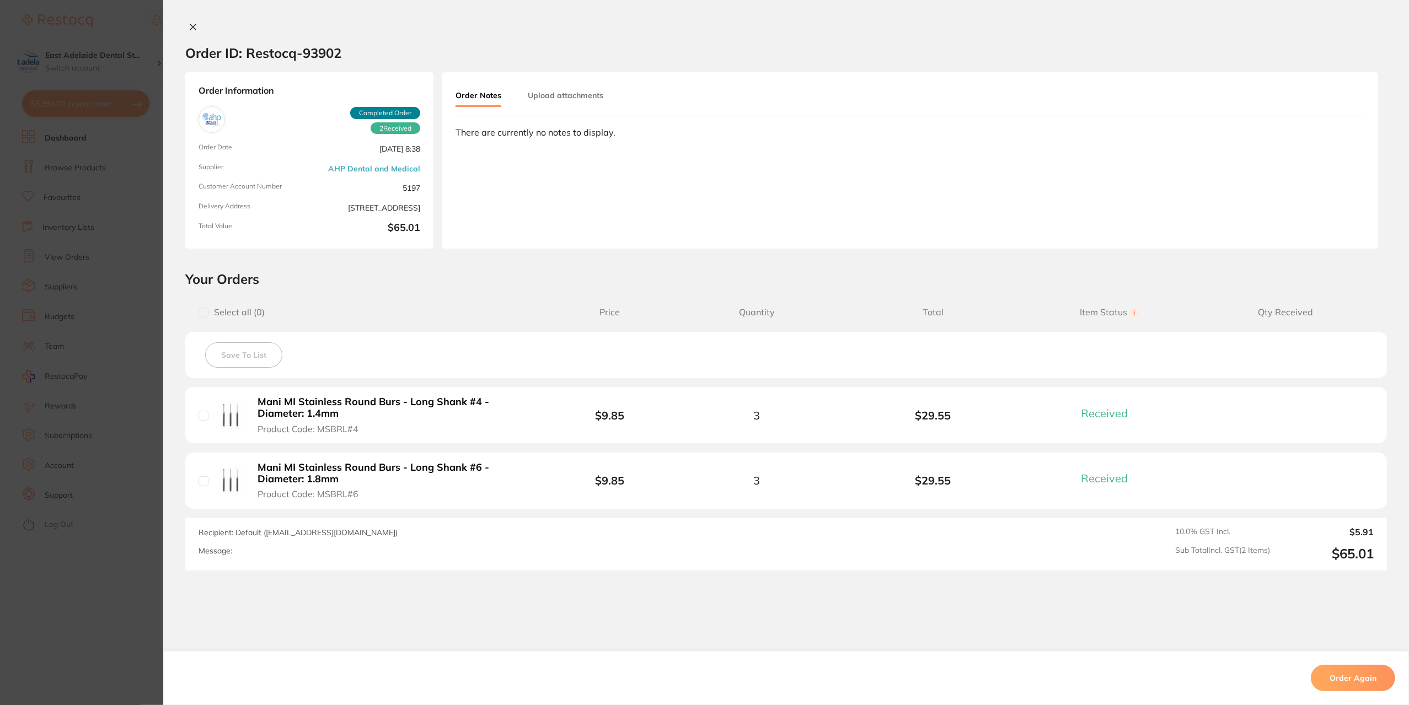
drag, startPoint x: 111, startPoint y: 636, endPoint x: 485, endPoint y: 573, distance: 379.2
click at [125, 635] on section "Order ID: Restocq- 93902 Order Information 2 Received Completed Order Order Dat…" at bounding box center [704, 352] width 1409 height 705
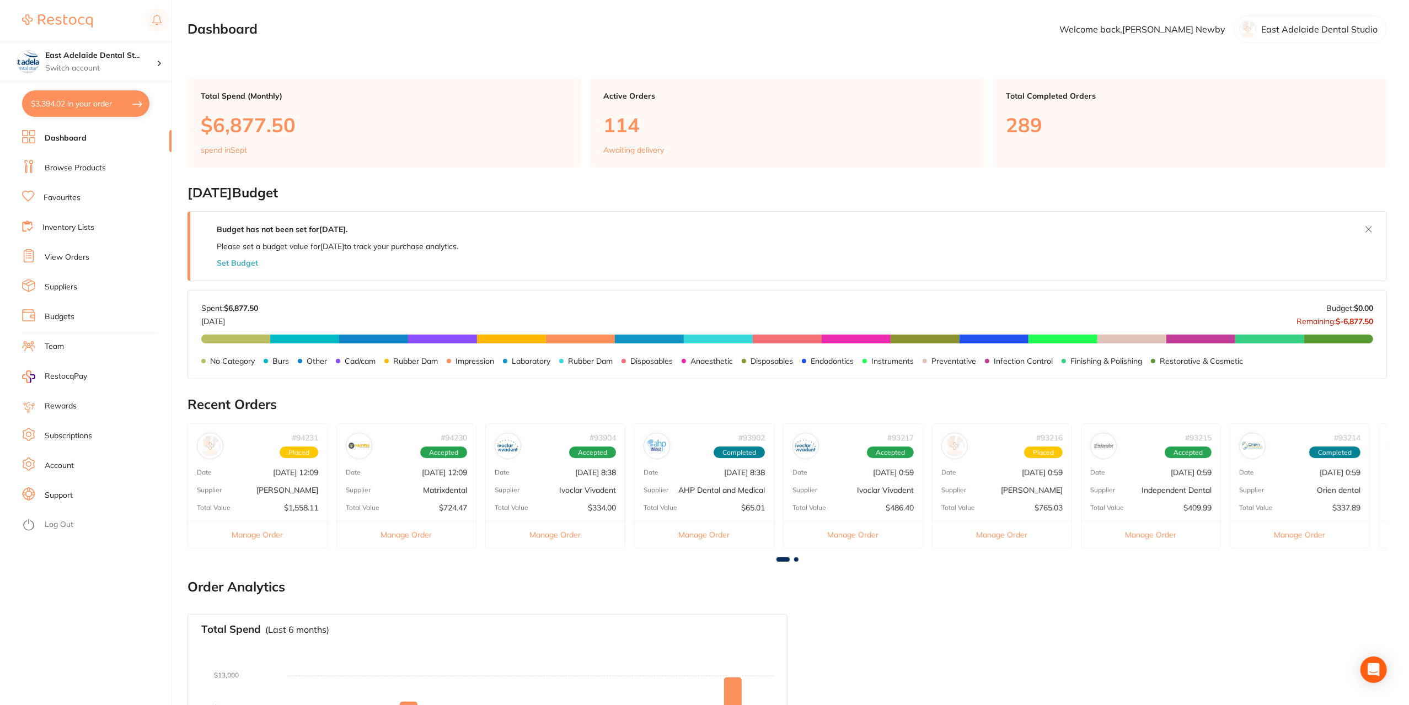
click at [882, 486] on p "Ivoclar Vivadent" at bounding box center [885, 490] width 57 height 9
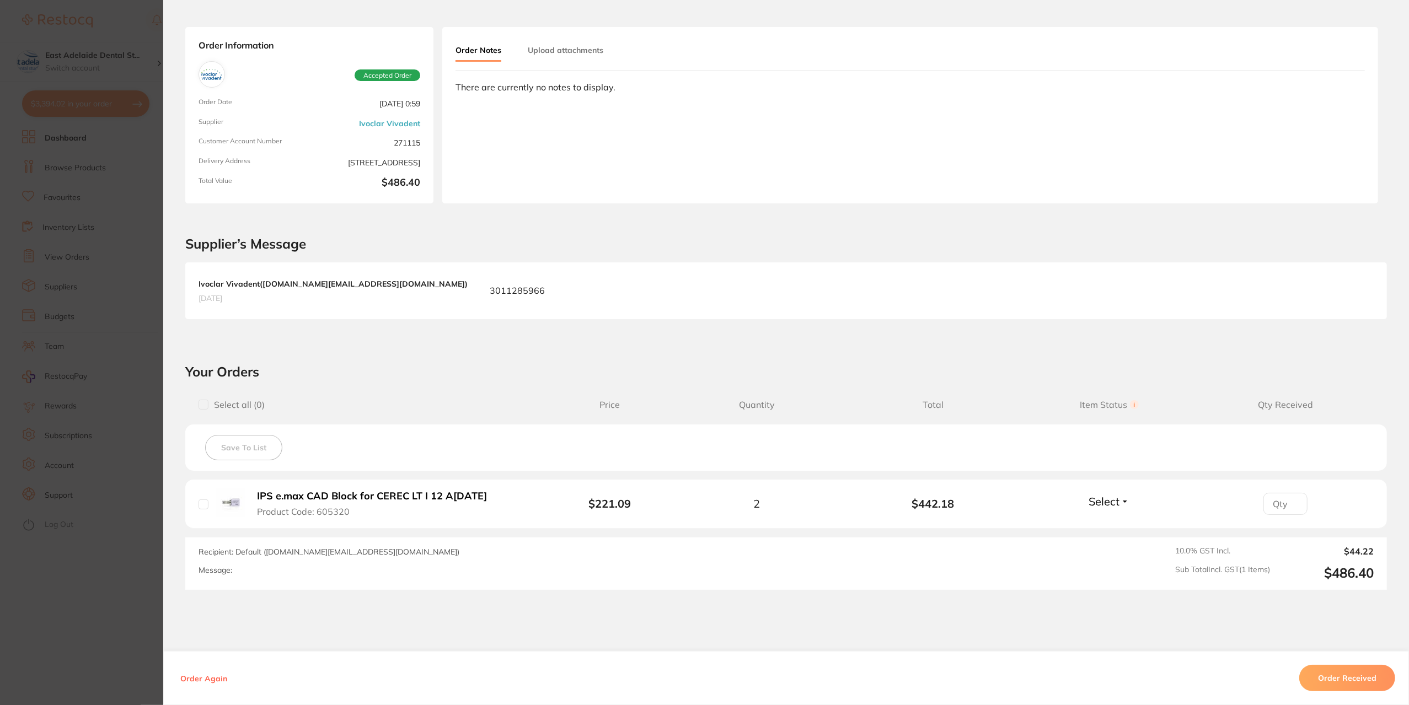
scroll to position [93, 0]
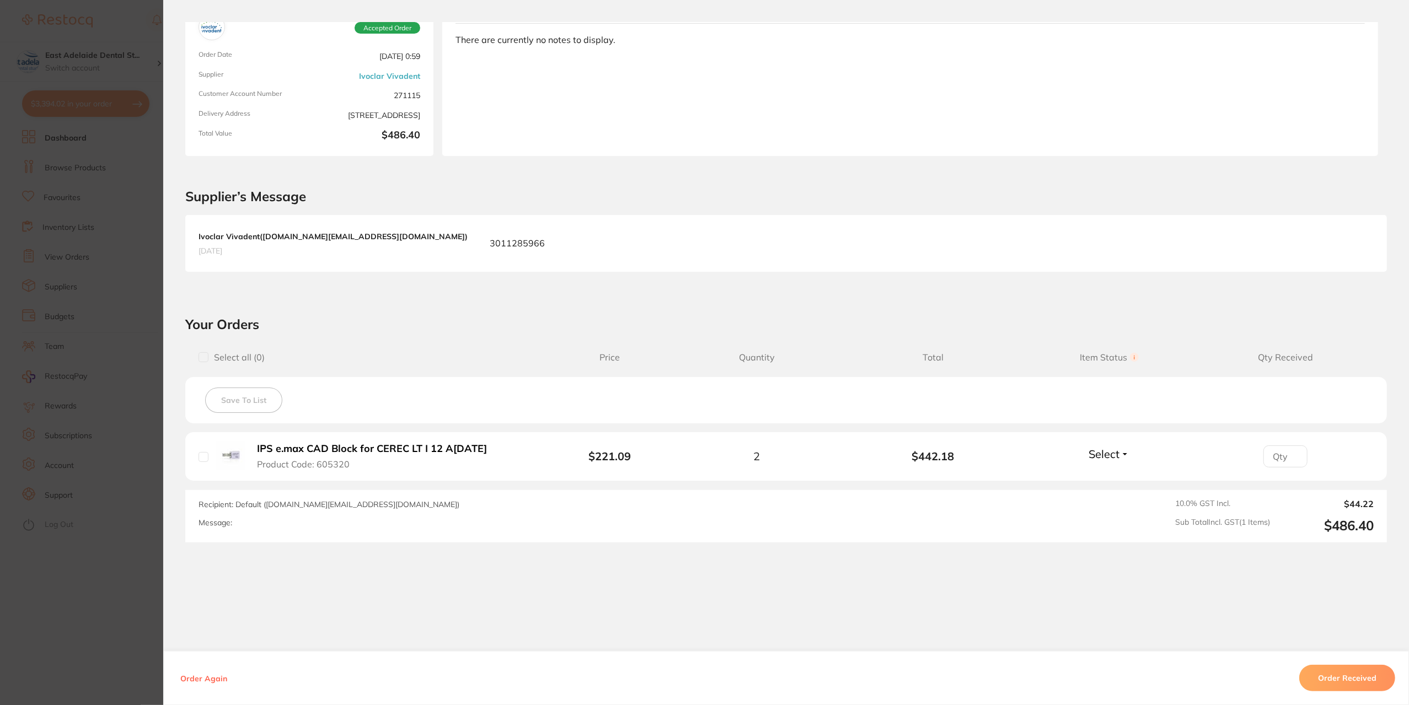
click at [75, 640] on section "Order ID: Restocq- 93217 Order Information Accepted Order Order Date [DATE] 0:5…" at bounding box center [704, 352] width 1409 height 705
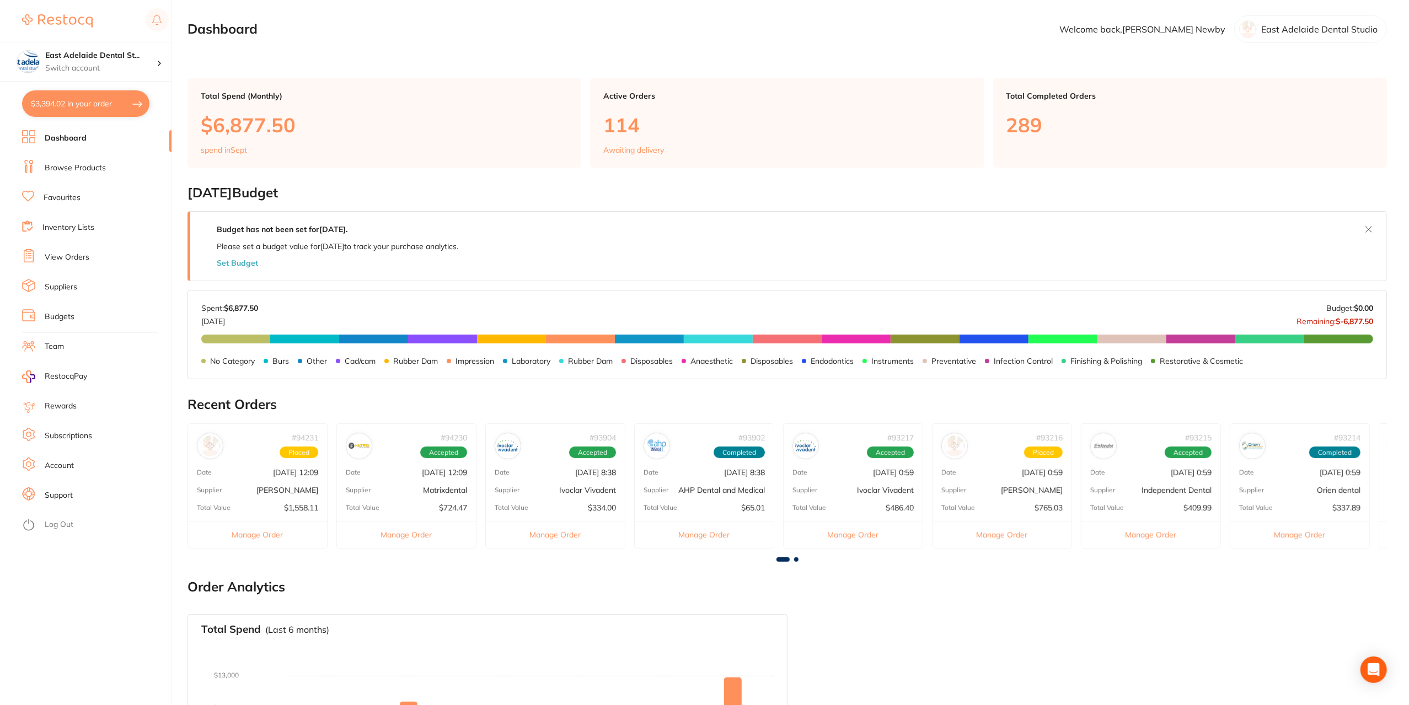
click at [1021, 492] on p "[PERSON_NAME]" at bounding box center [1032, 490] width 62 height 9
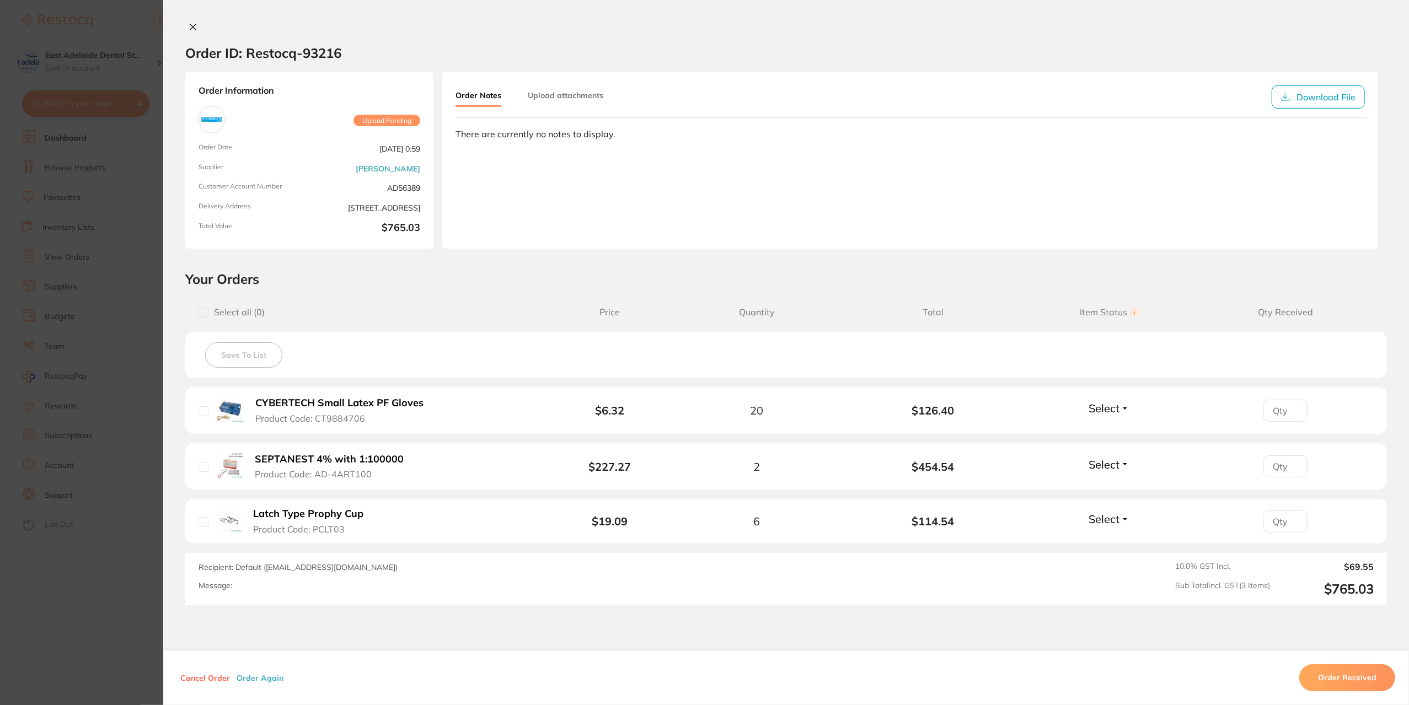
click at [122, 616] on section "Order ID: Restocq- 93216 Order Information Upload Pending Order Date [DATE] 0:5…" at bounding box center [704, 352] width 1409 height 705
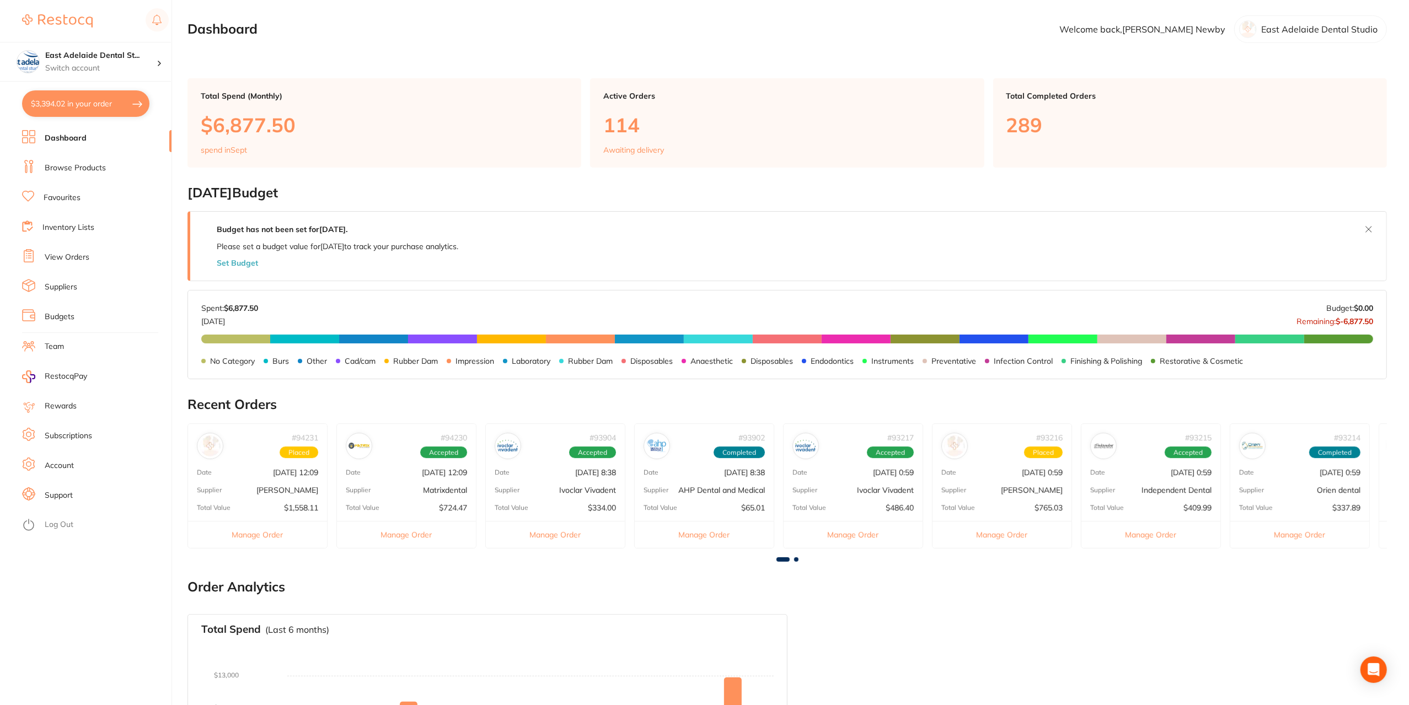
click at [1164, 486] on p "Independent Dental" at bounding box center [1177, 490] width 70 height 9
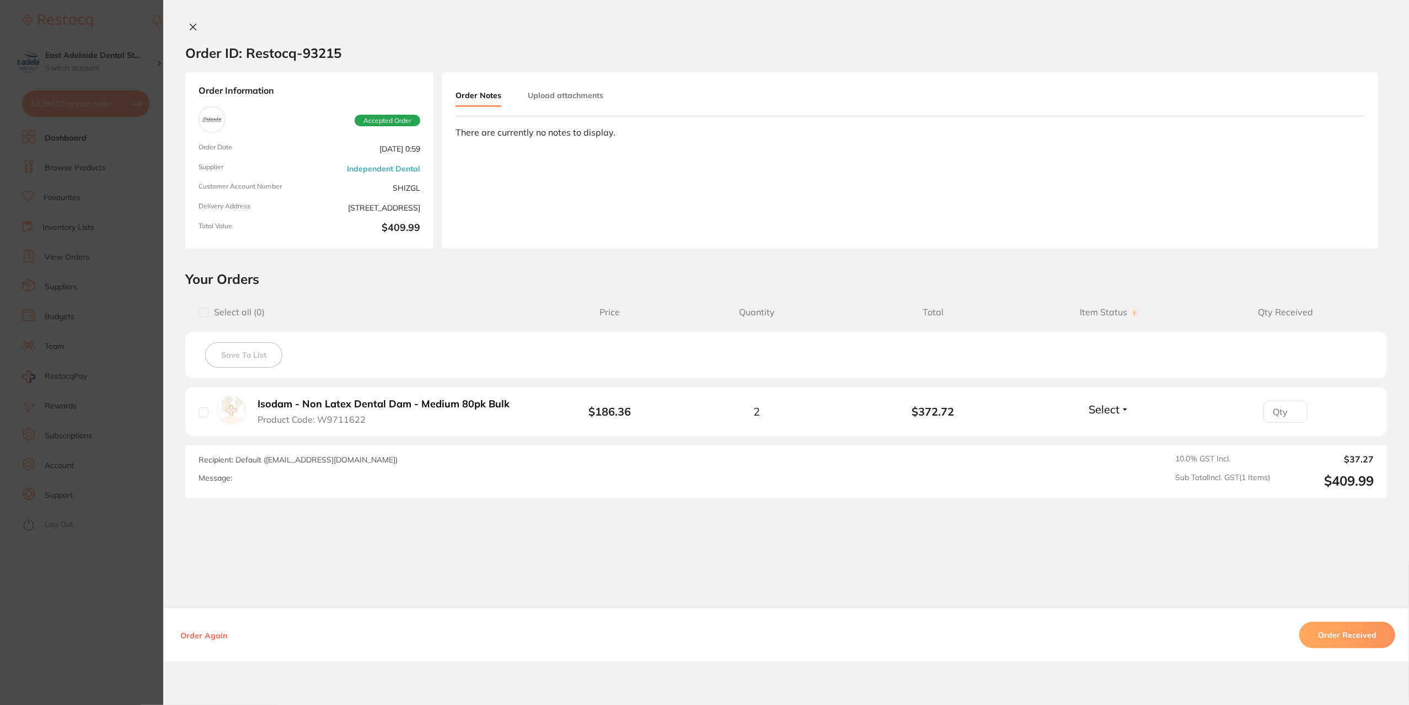
click at [107, 586] on section "Order ID: Restocq- 93215 Order Information Accepted Order Order Date [DATE] 0:5…" at bounding box center [704, 352] width 1409 height 705
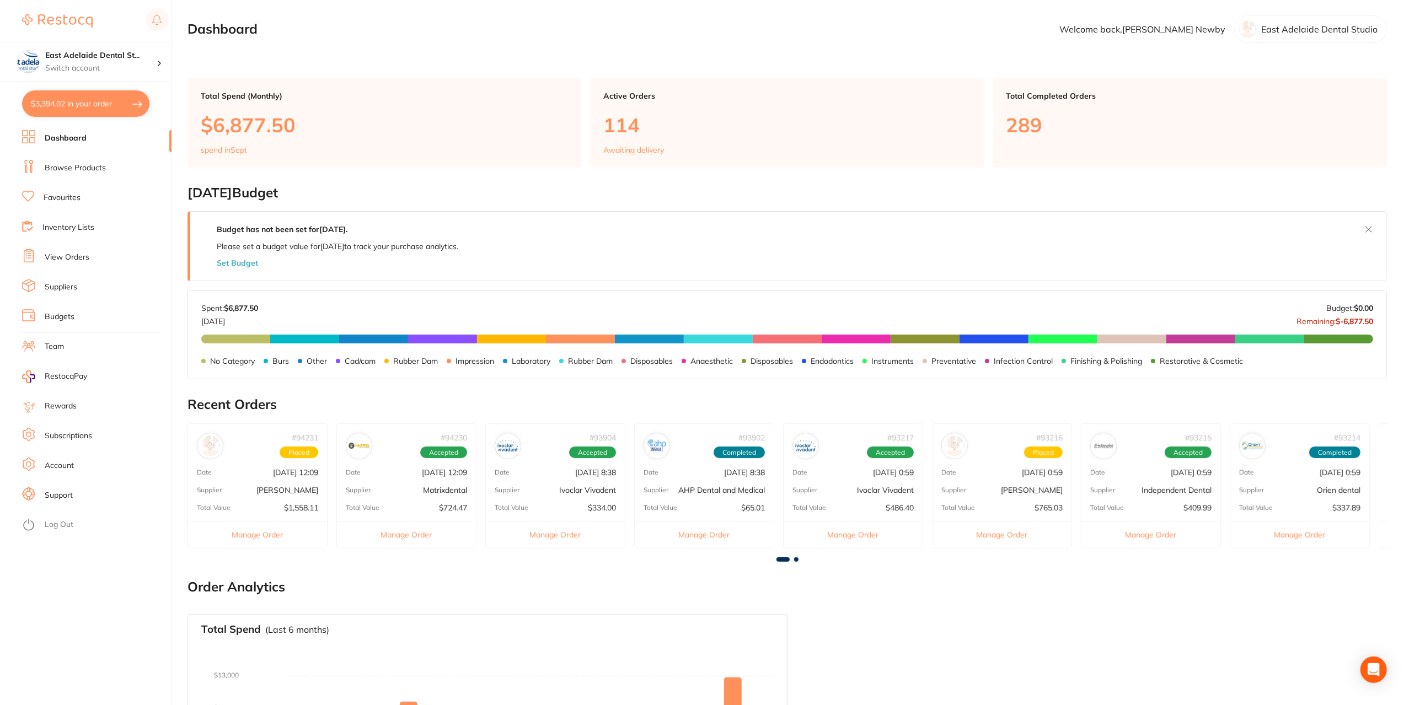
drag, startPoint x: 52, startPoint y: 203, endPoint x: 63, endPoint y: 185, distance: 21.0
click at [52, 203] on link "Favourites" at bounding box center [62, 197] width 37 height 11
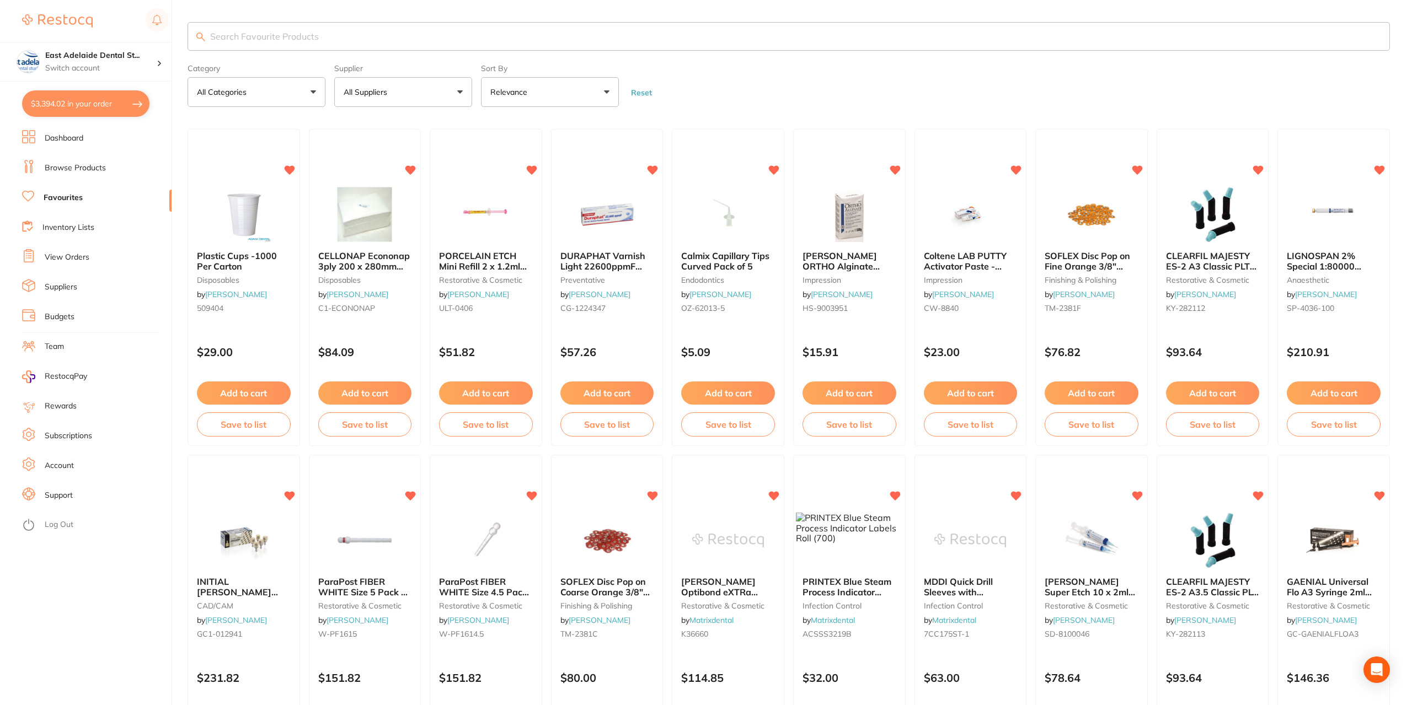
click at [275, 31] on input "search" at bounding box center [789, 36] width 1202 height 29
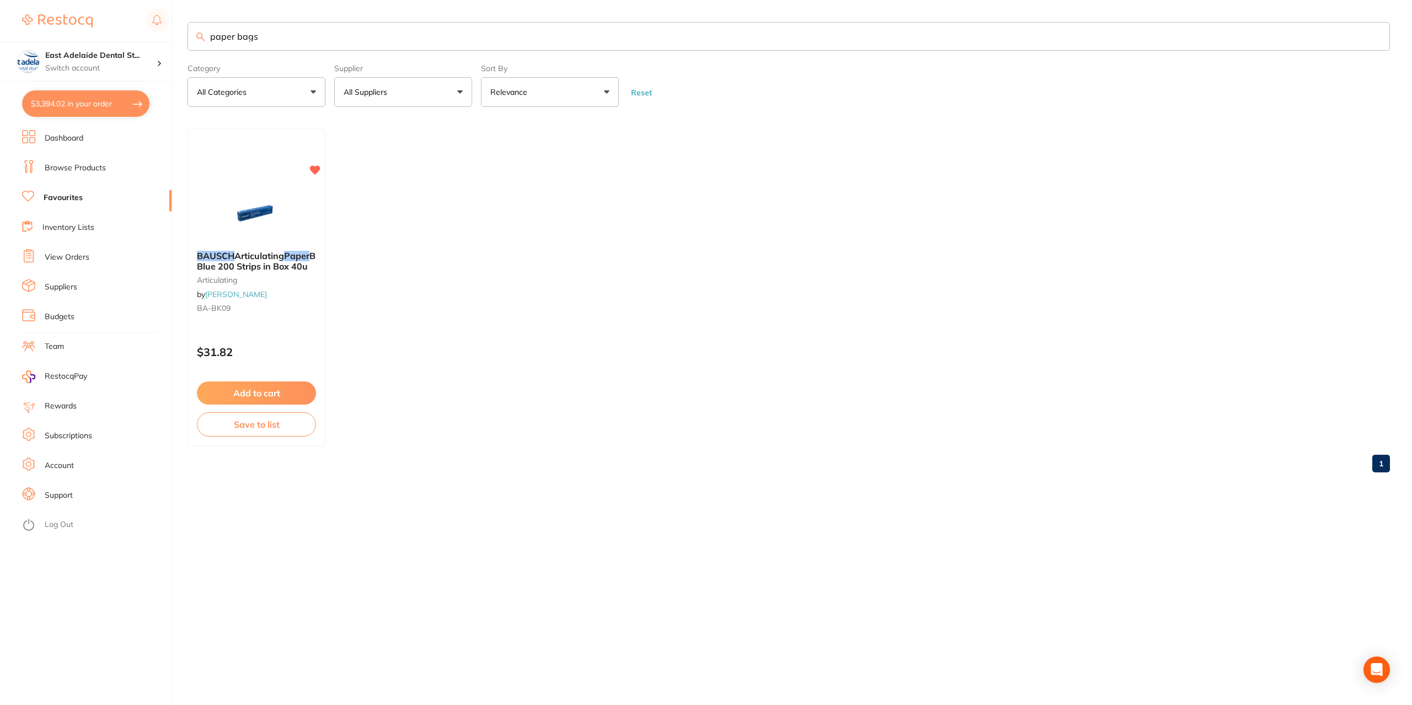
type input "paper bags"
click at [84, 168] on link "Browse Products" at bounding box center [75, 168] width 61 height 11
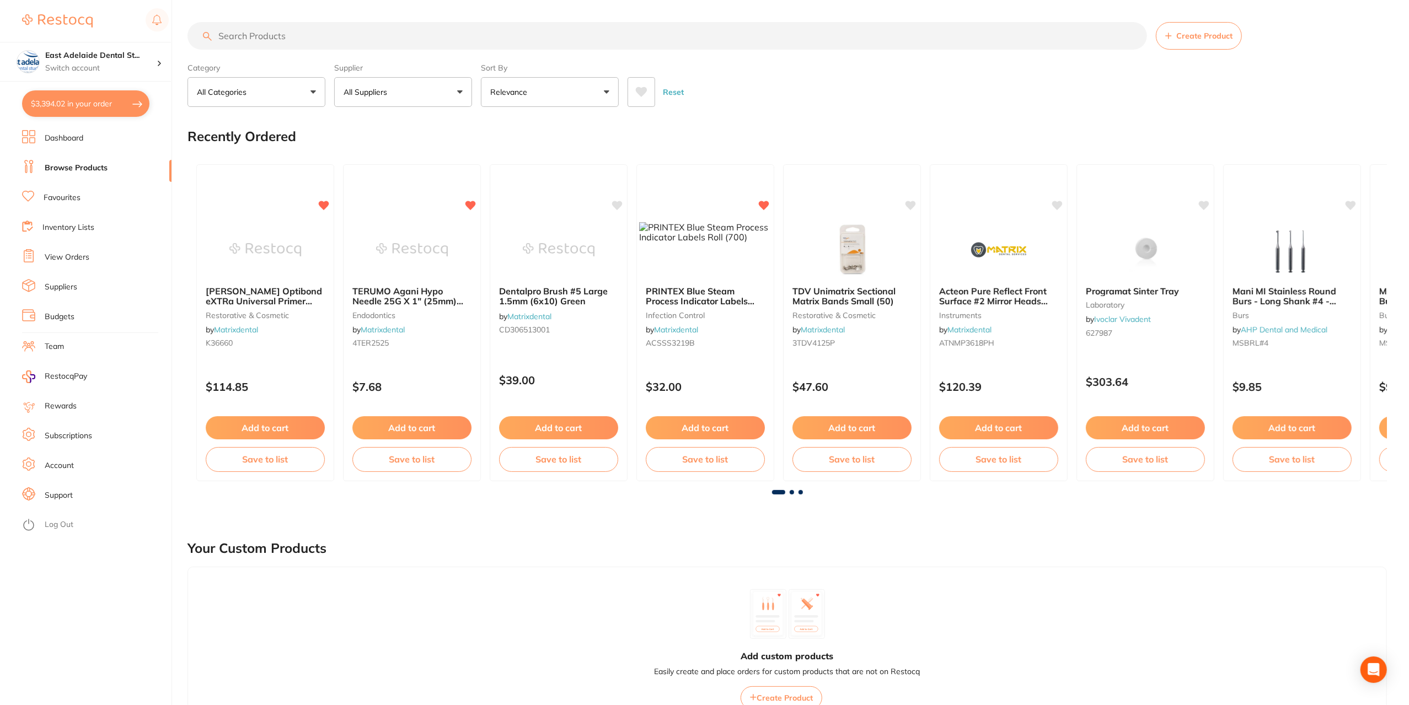
click at [298, 36] on input "search" at bounding box center [668, 36] width 960 height 28
type input "g"
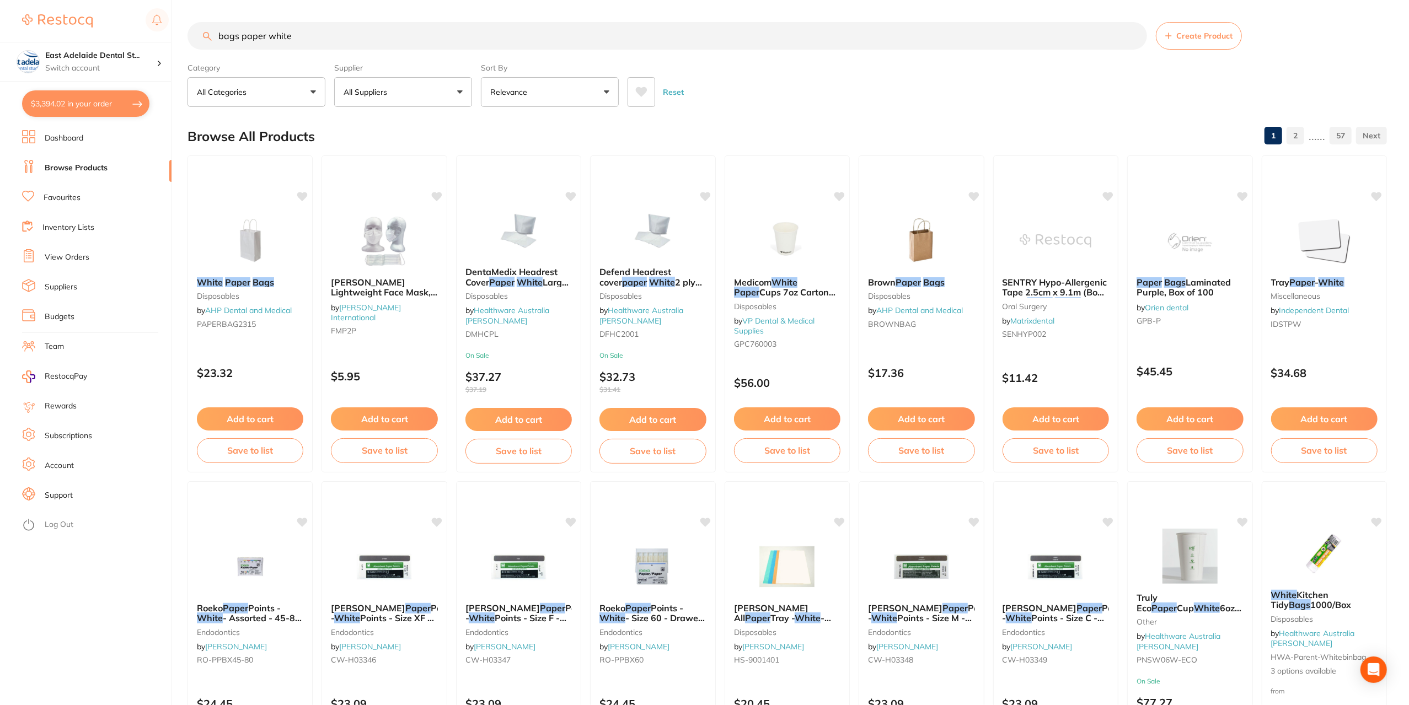
click at [435, 83] on button "All Suppliers" at bounding box center [403, 92] width 138 height 30
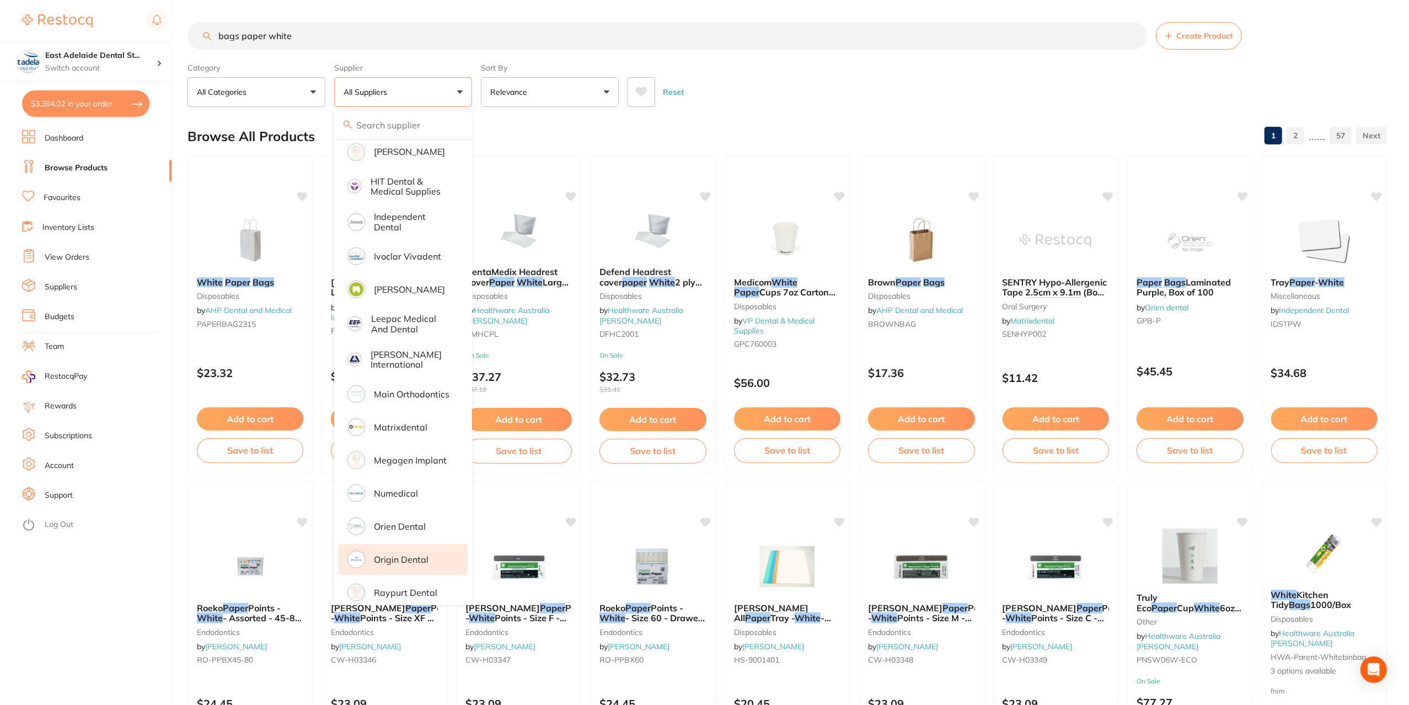
scroll to position [496, 0]
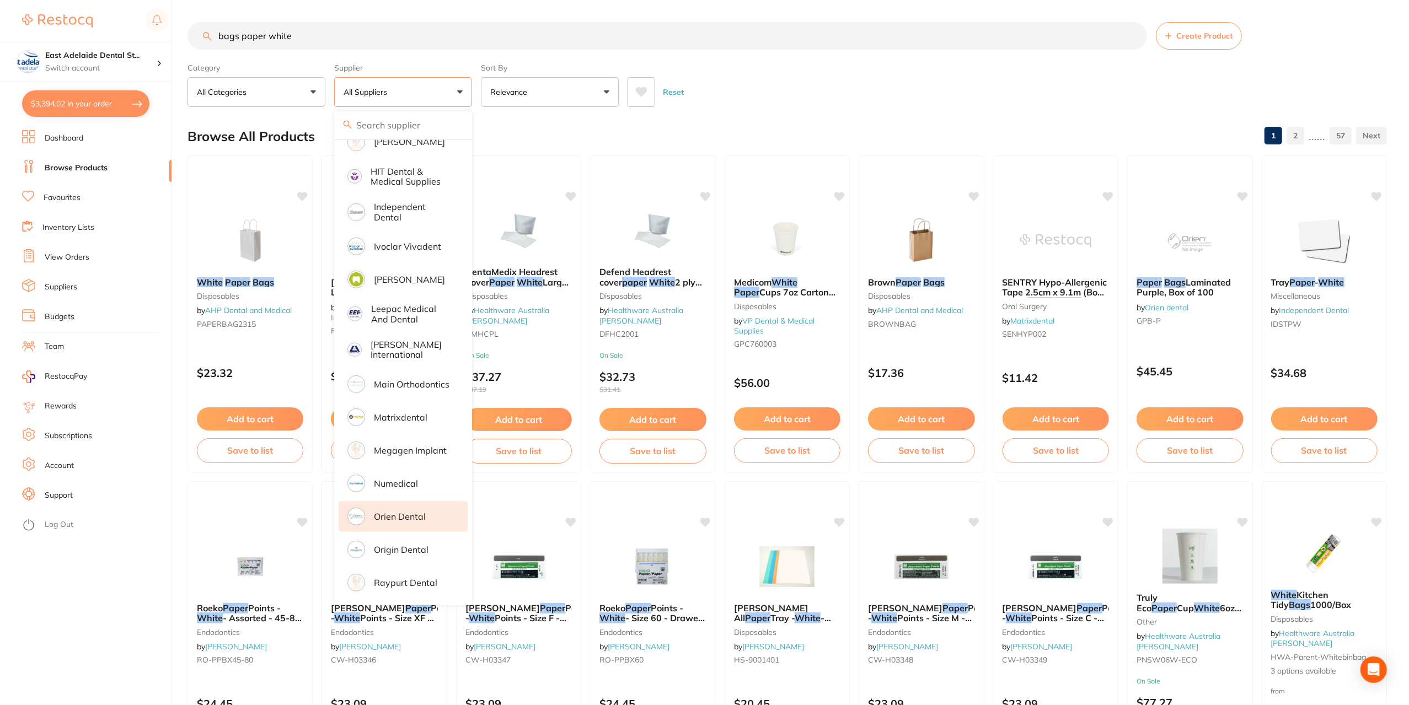
click at [404, 512] on p "Orien dental" at bounding box center [400, 517] width 52 height 10
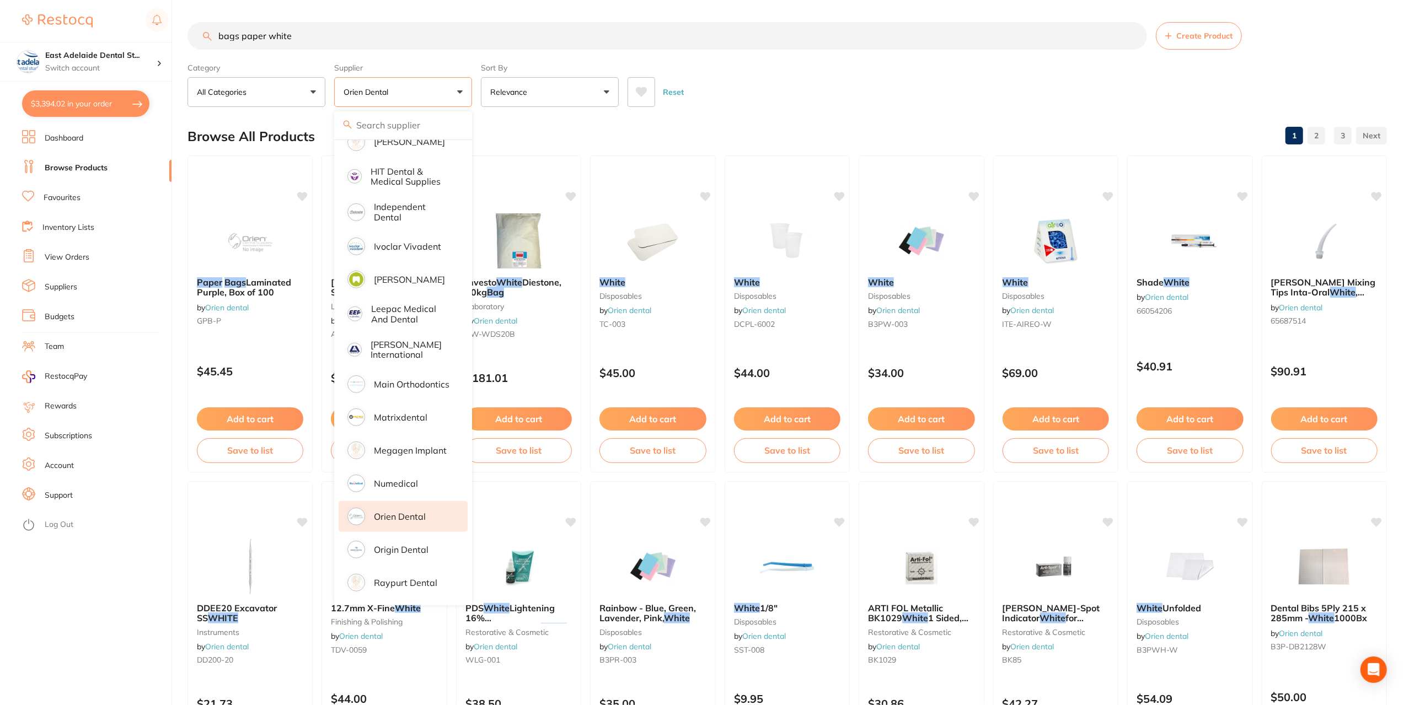
click at [710, 119] on div "Browse All Products 1 2 3" at bounding box center [788, 136] width 1200 height 37
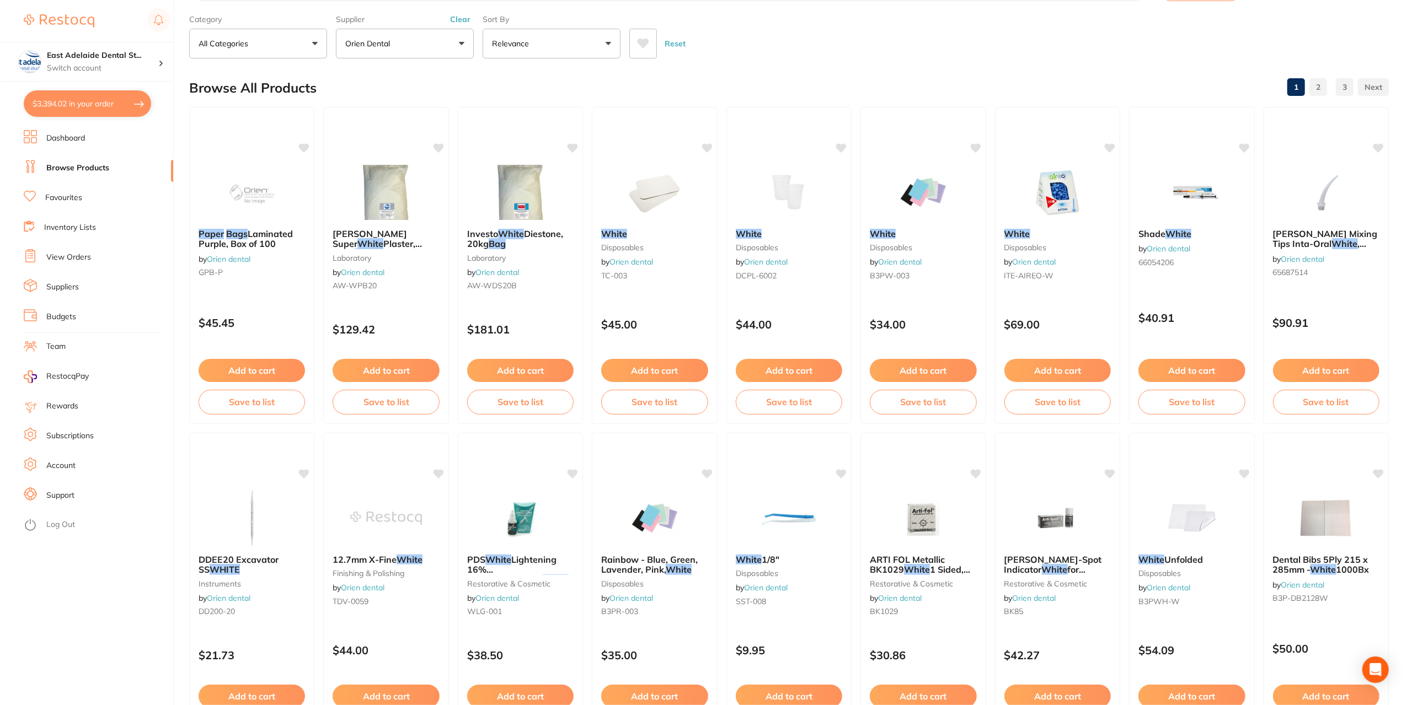
scroll to position [0, 0]
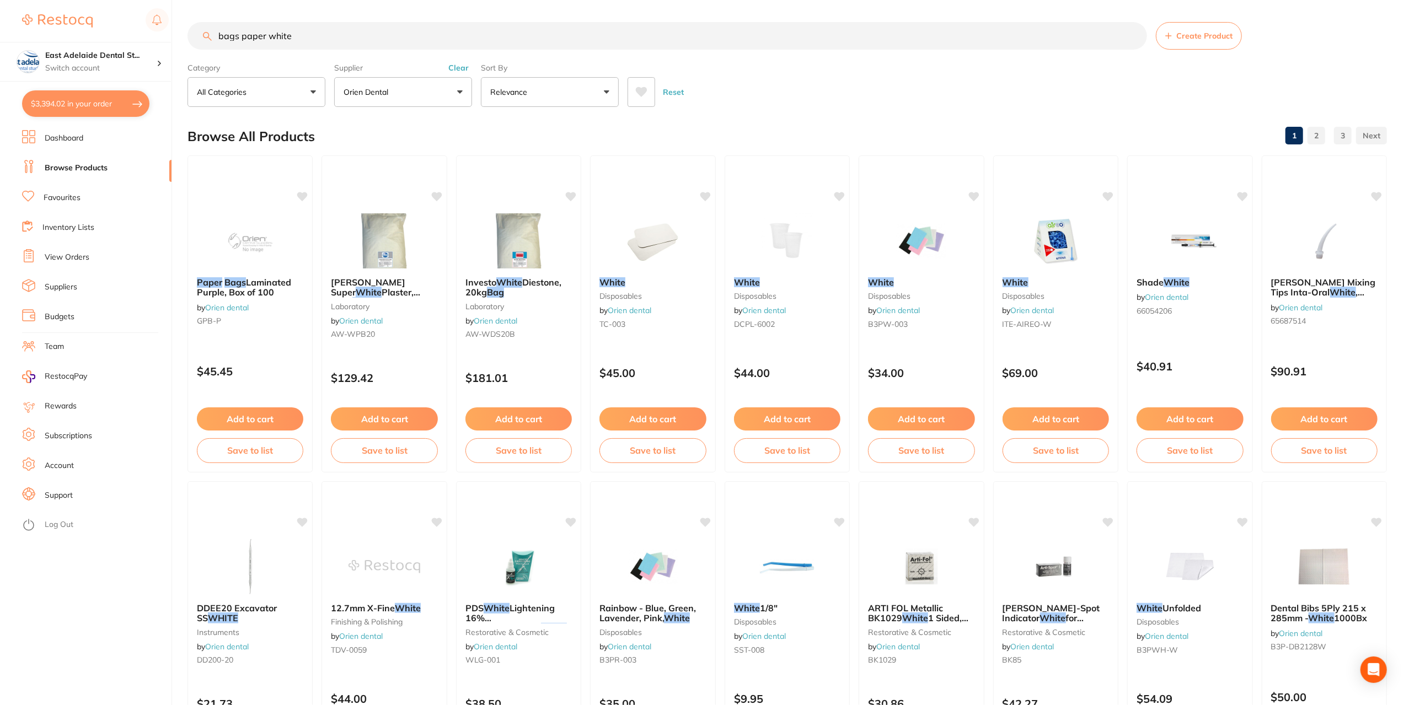
click at [453, 71] on button "Clear" at bounding box center [458, 68] width 27 height 10
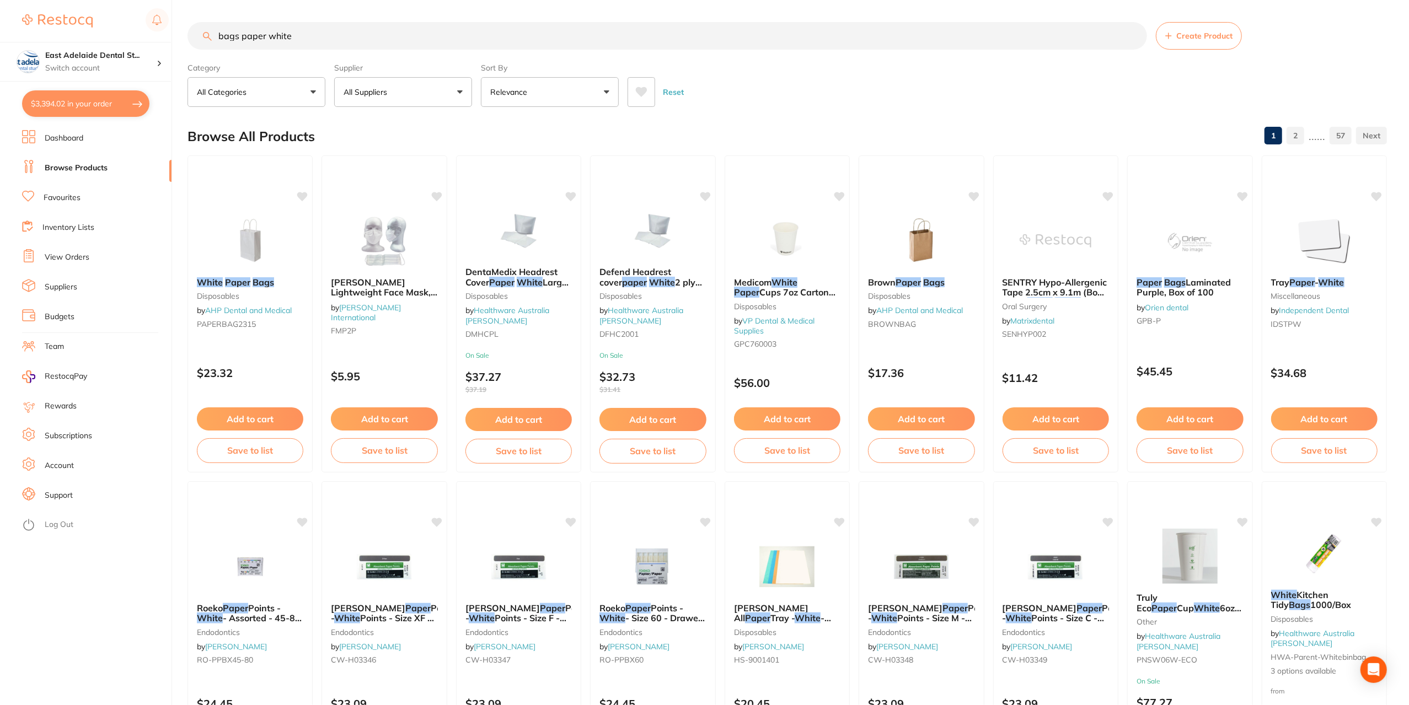
click at [91, 103] on button "$3,394.02 in your order" at bounding box center [85, 103] width 127 height 26
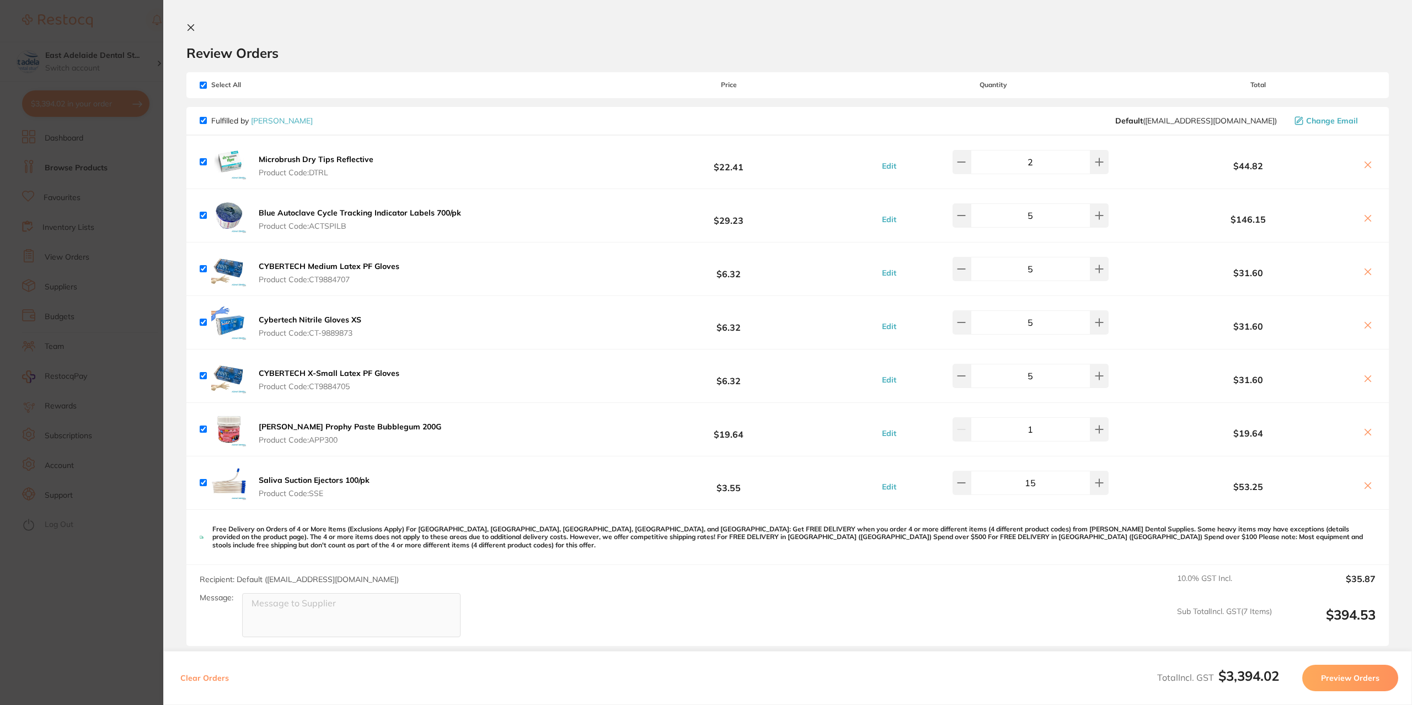
click at [111, 629] on section "Update RRP Set your pre negotiated price for this item. Item Agreed RRP (excl. …" at bounding box center [706, 352] width 1412 height 705
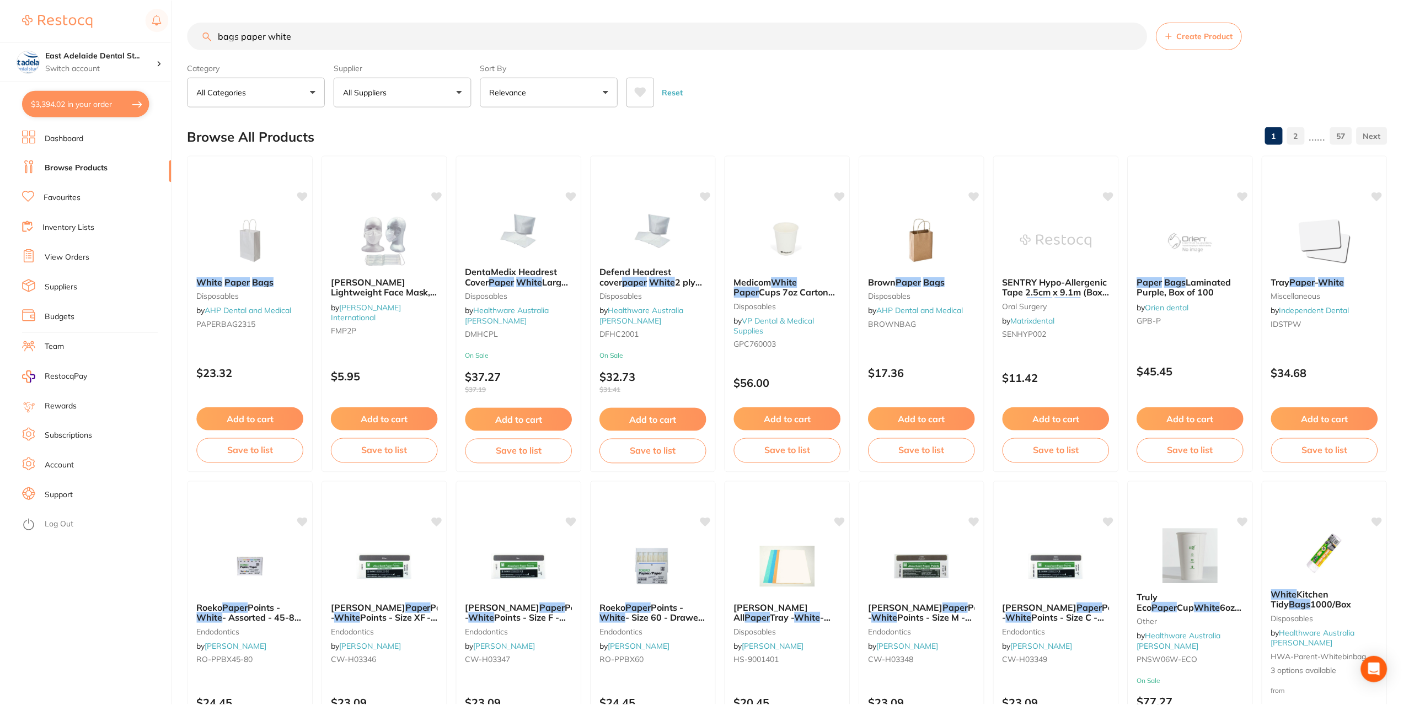
scroll to position [4, 0]
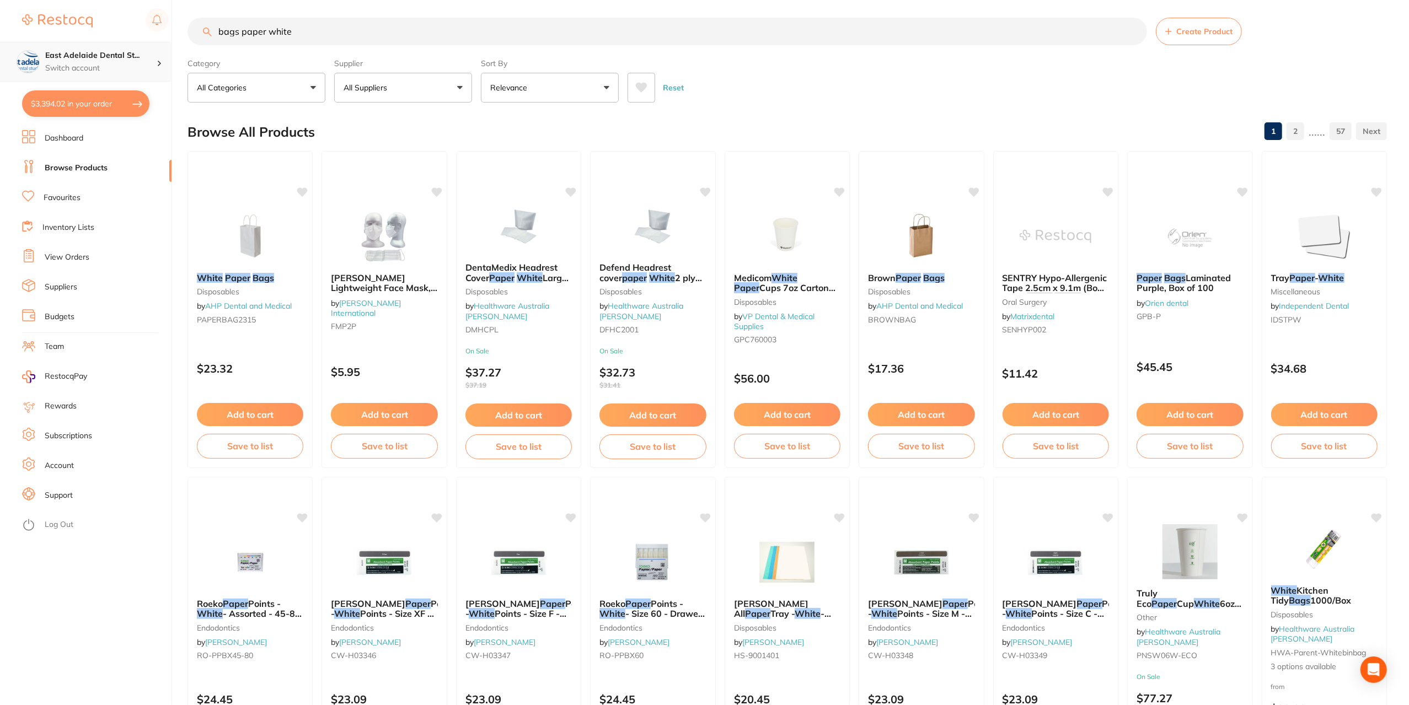
drag, startPoint x: 304, startPoint y: 27, endPoint x: 76, endPoint y: 78, distance: 233.4
click at [76, 77] on div "$3,394.02 [STREET_ADDRESS] Switch account East Adelaide Dental Studio $3,394.02…" at bounding box center [704, 348] width 1409 height 705
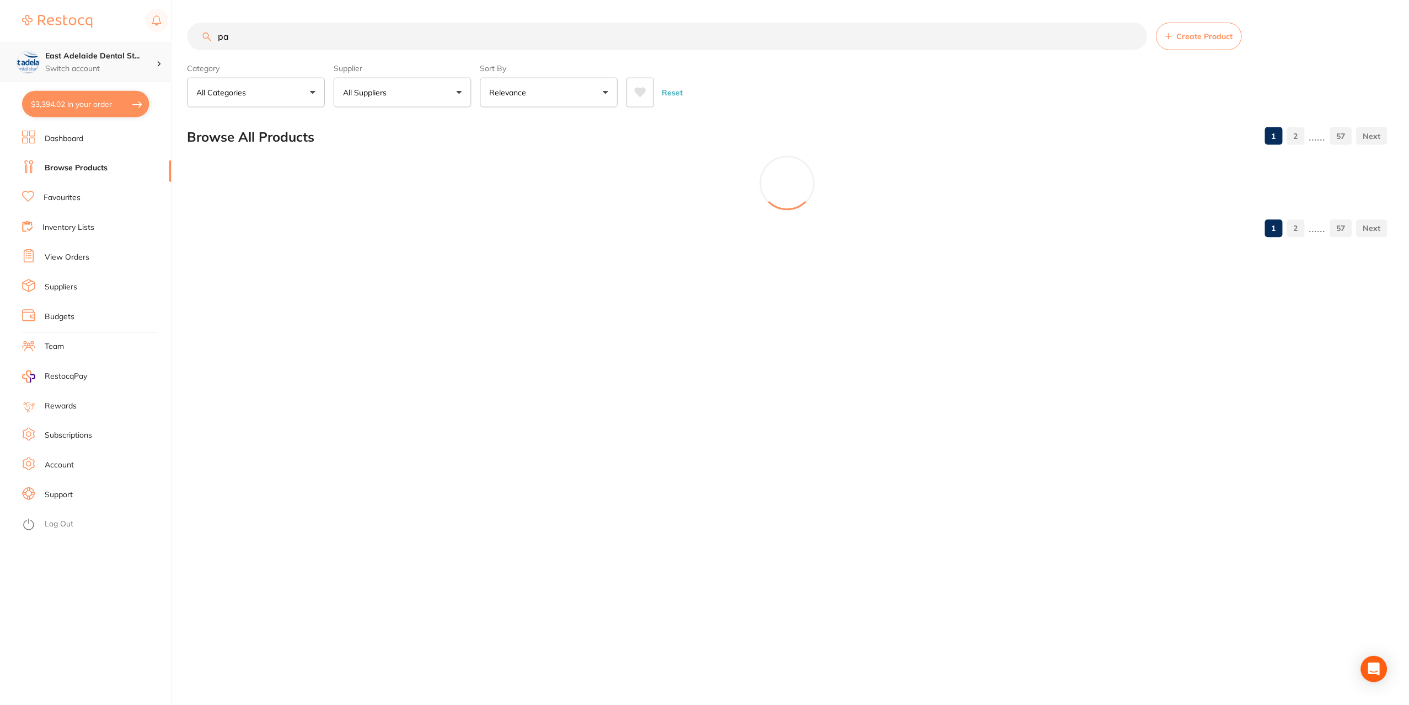
scroll to position [0, 0]
type input "p"
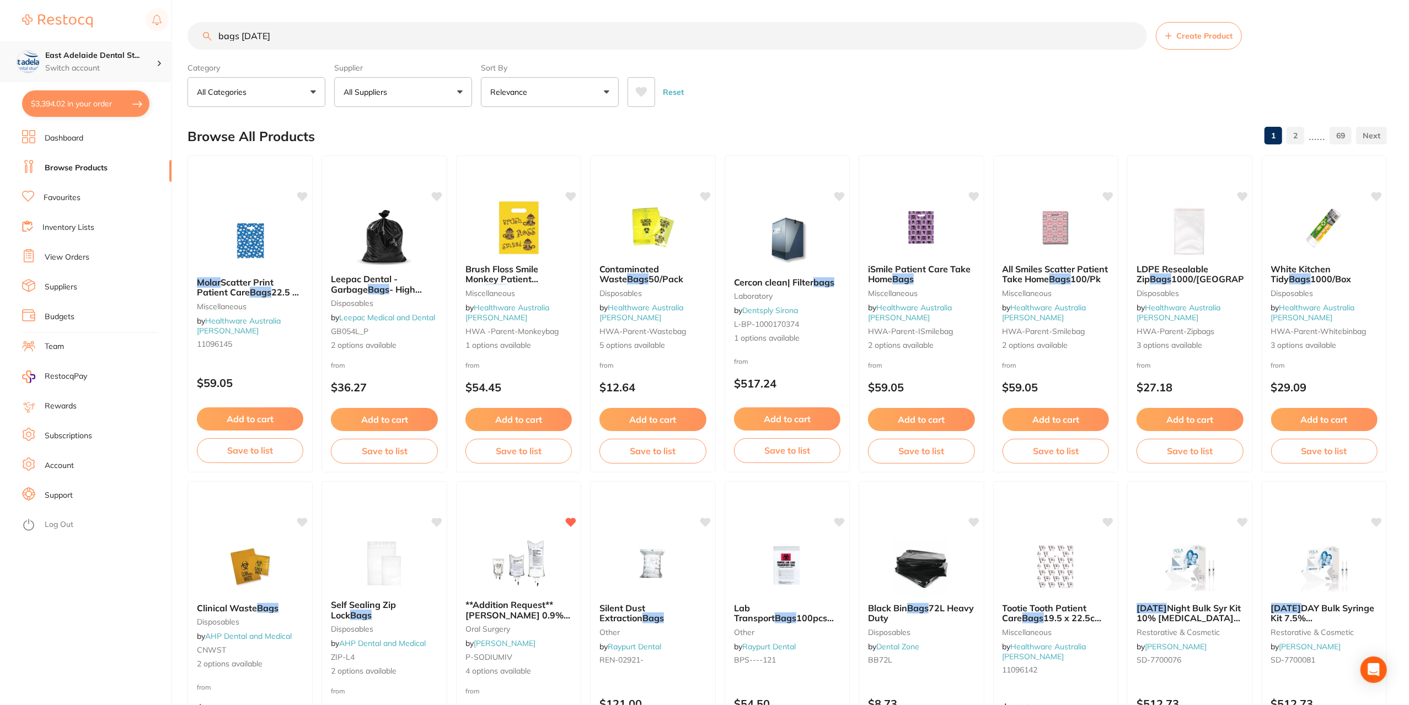
drag, startPoint x: 293, startPoint y: 44, endPoint x: 109, endPoint y: 74, distance: 187.2
click at [109, 74] on div "$3,394.02 [STREET_ADDRESS] Switch account East Adelaide Dental Studio $3,394.02…" at bounding box center [704, 352] width 1409 height 705
type input "paper bags"
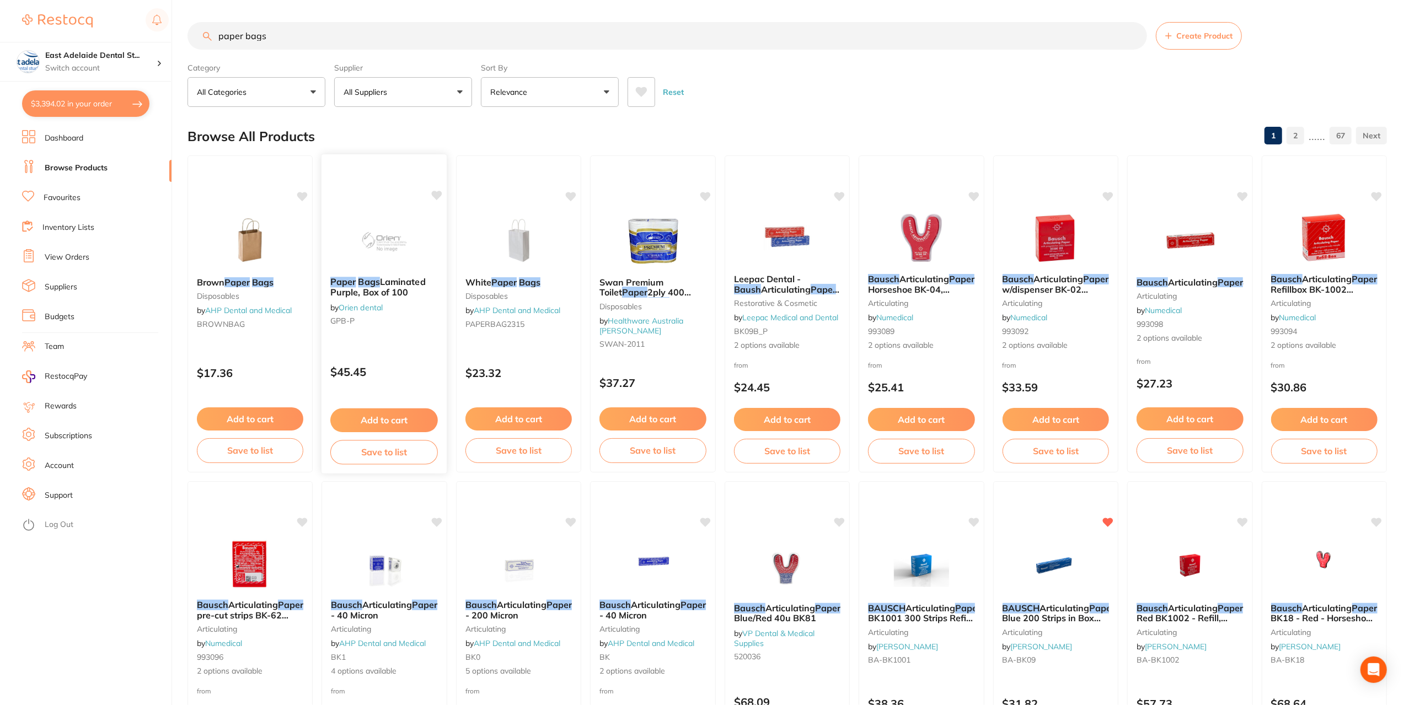
click at [387, 285] on span "Laminated Purple, Box of 100" at bounding box center [377, 287] width 95 height 22
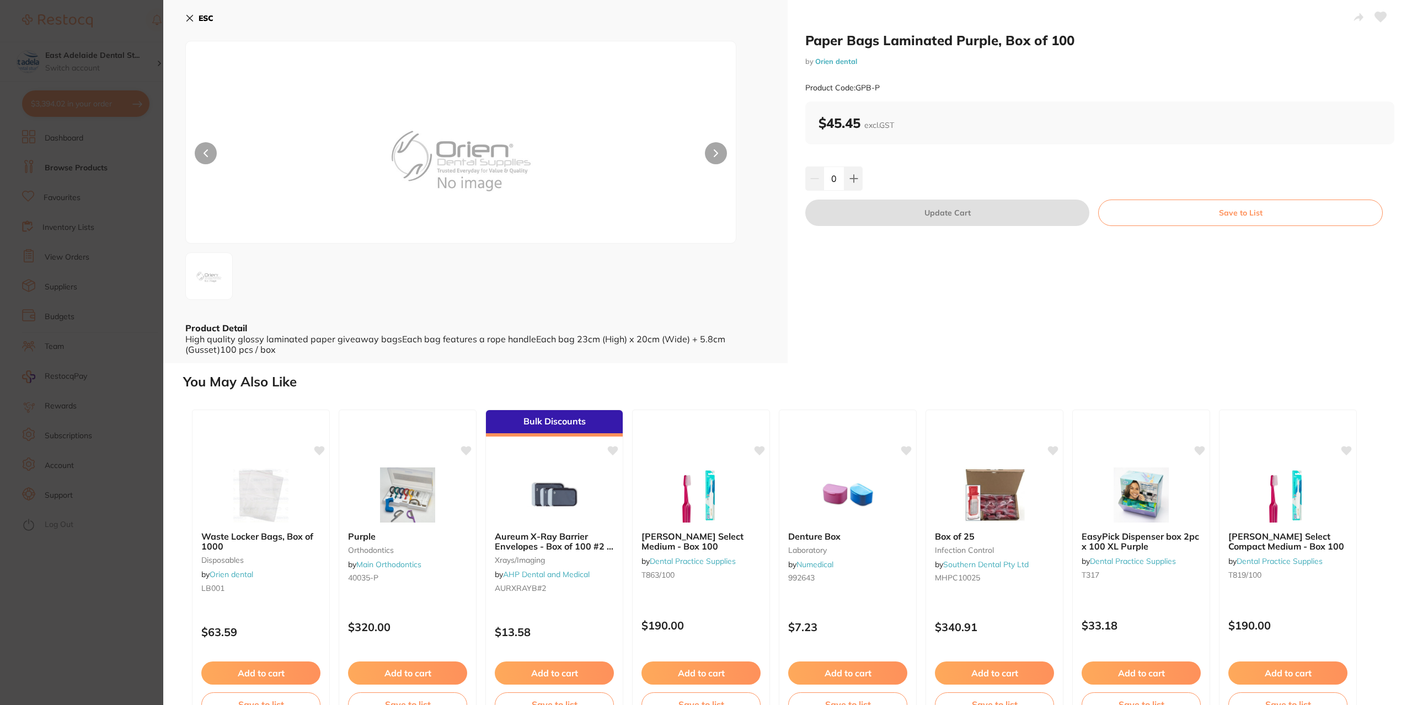
click at [103, 559] on section "Paper Bags Laminated Purple, Box of 100 by Orien dental Product Code: GPB-P ESC…" at bounding box center [706, 352] width 1412 height 705
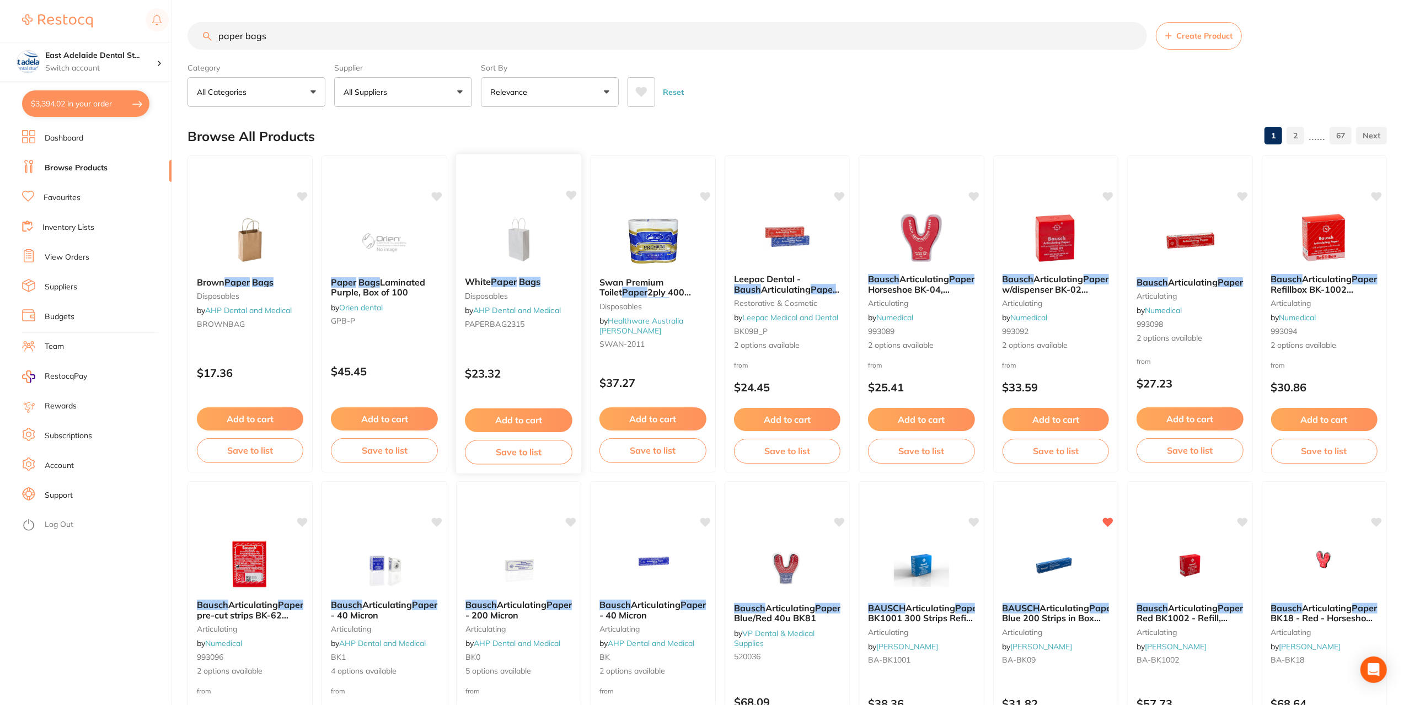
click at [505, 420] on button "Add to cart" at bounding box center [519, 421] width 108 height 24
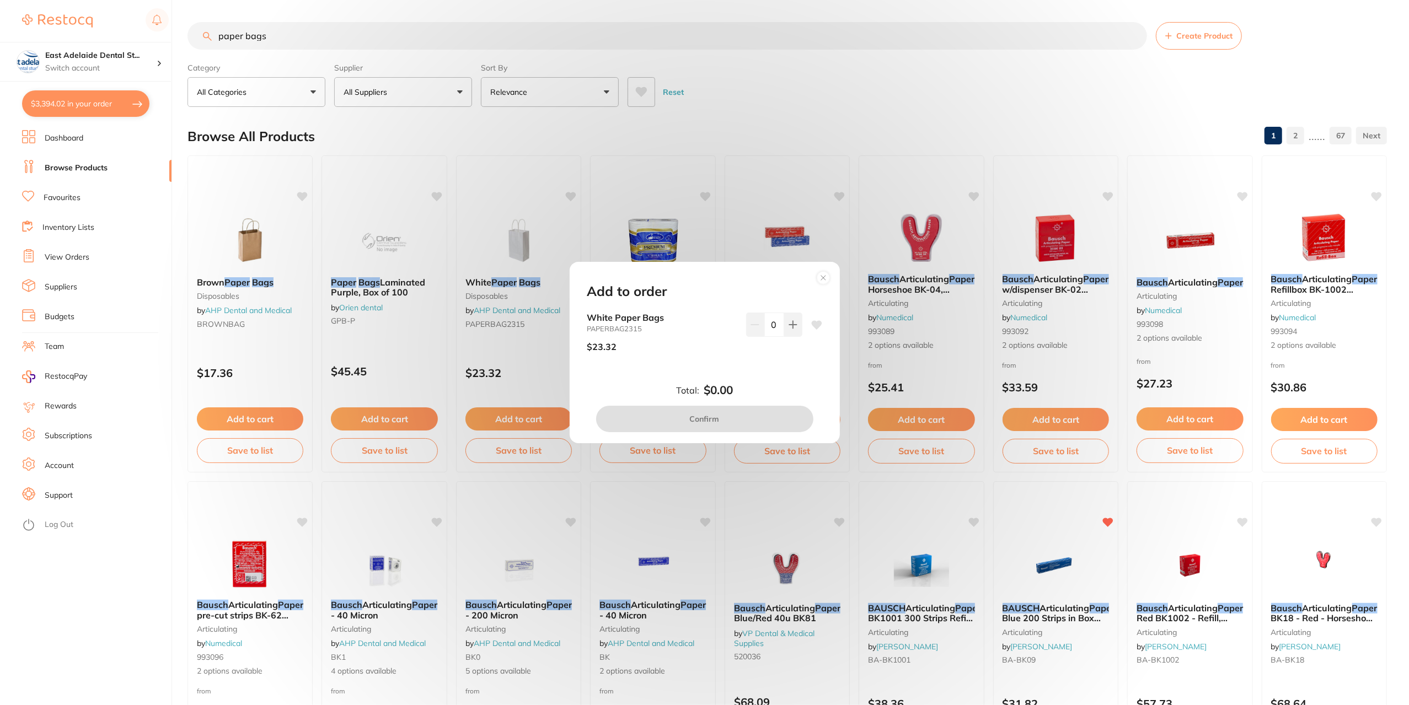
click at [495, 281] on div "Add to order White Paper Bags PAPERBAG2315 $23.32 0 Total: $0.00 Confirm" at bounding box center [704, 352] width 1409 height 705
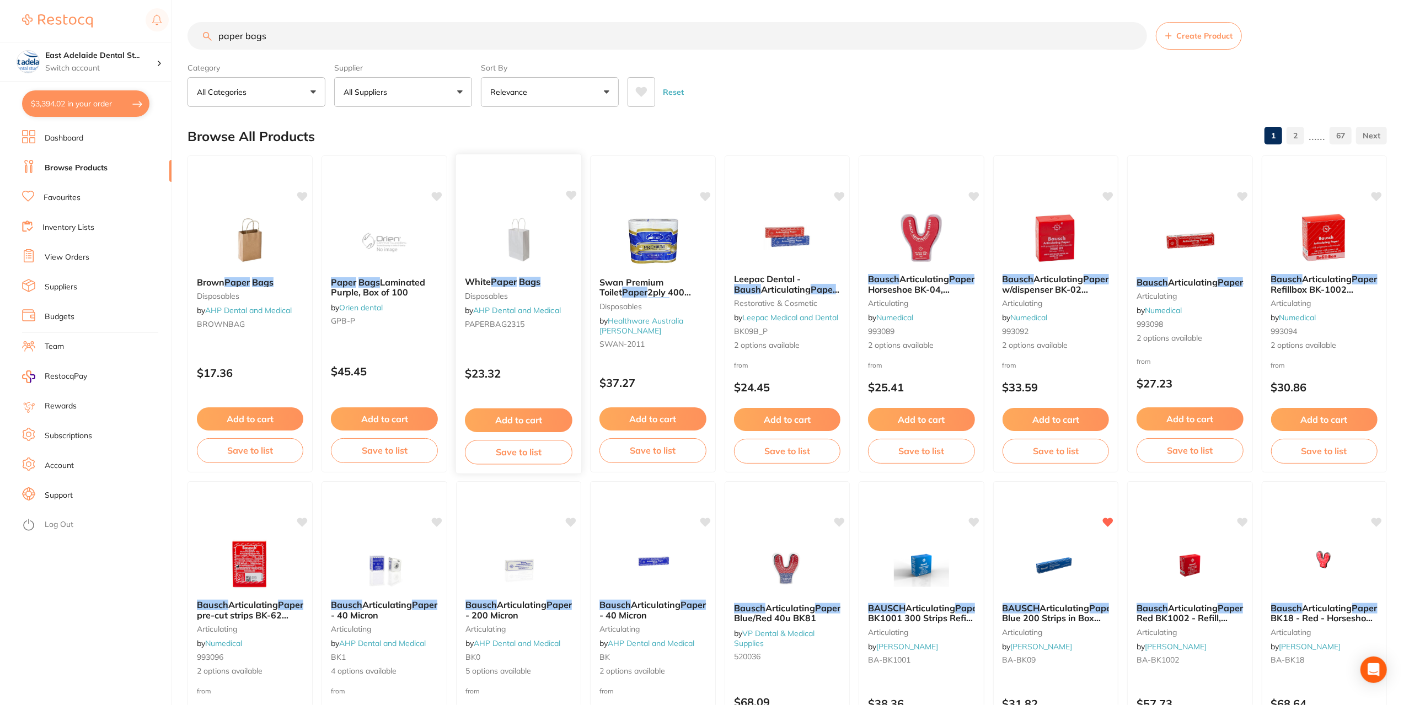
click at [482, 287] on div "White Paper Bags disposables by AHP Dental and Medical PAPERBAG2315" at bounding box center [519, 305] width 126 height 74
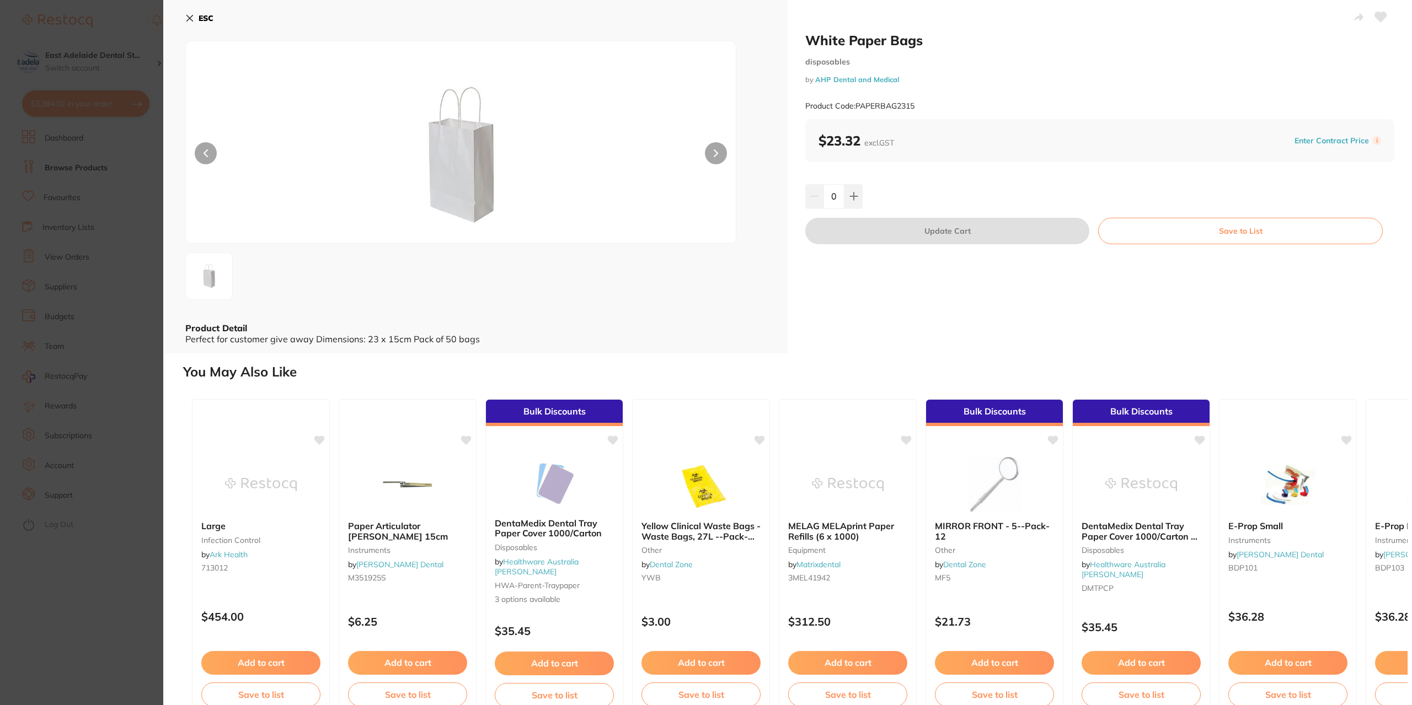
drag, startPoint x: 835, startPoint y: 201, endPoint x: 756, endPoint y: 222, distance: 82.1
click at [756, 222] on div "White Paper Bags disposables by AHP Dental and Medical Product Code: PAPERBAG23…" at bounding box center [787, 177] width 1249 height 354
type input "2"
click at [921, 192] on div "2" at bounding box center [1099, 196] width 589 height 24
click at [920, 236] on button "Update Cart" at bounding box center [947, 231] width 284 height 26
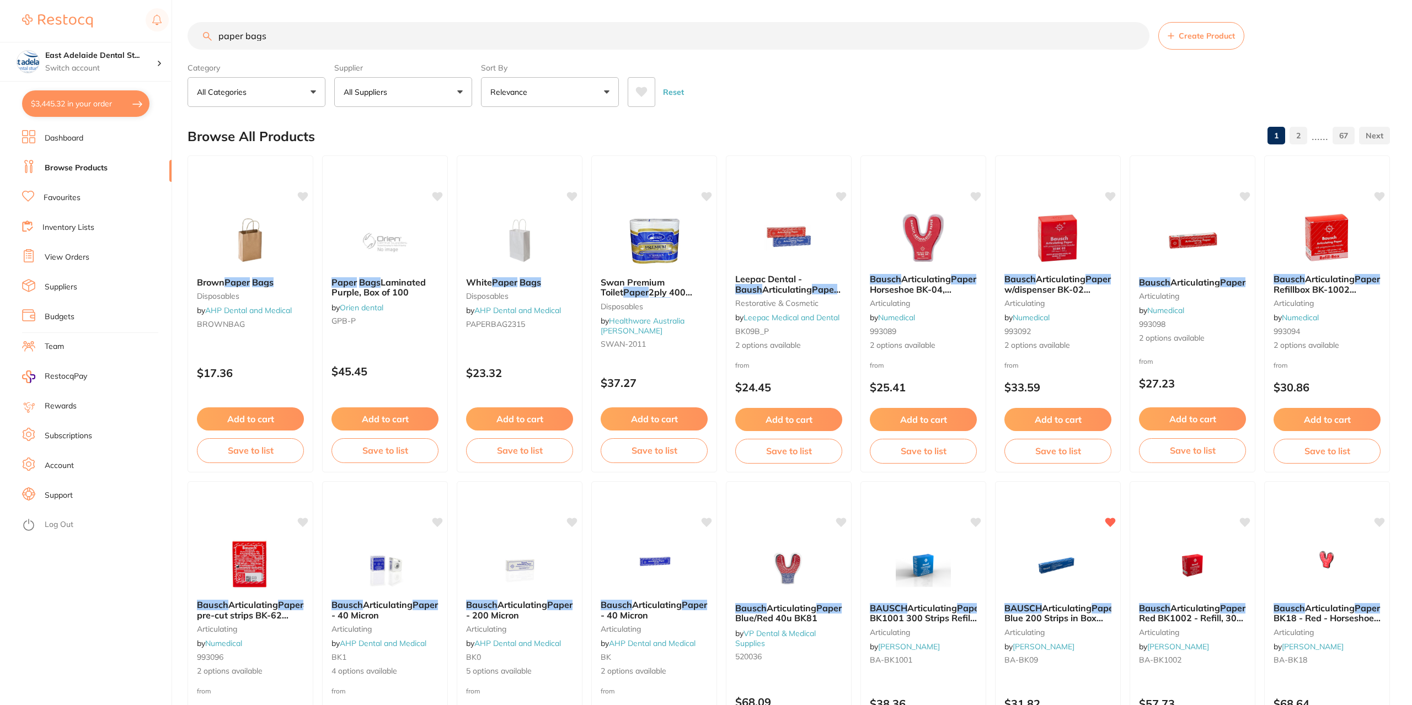
checkbox input "false"
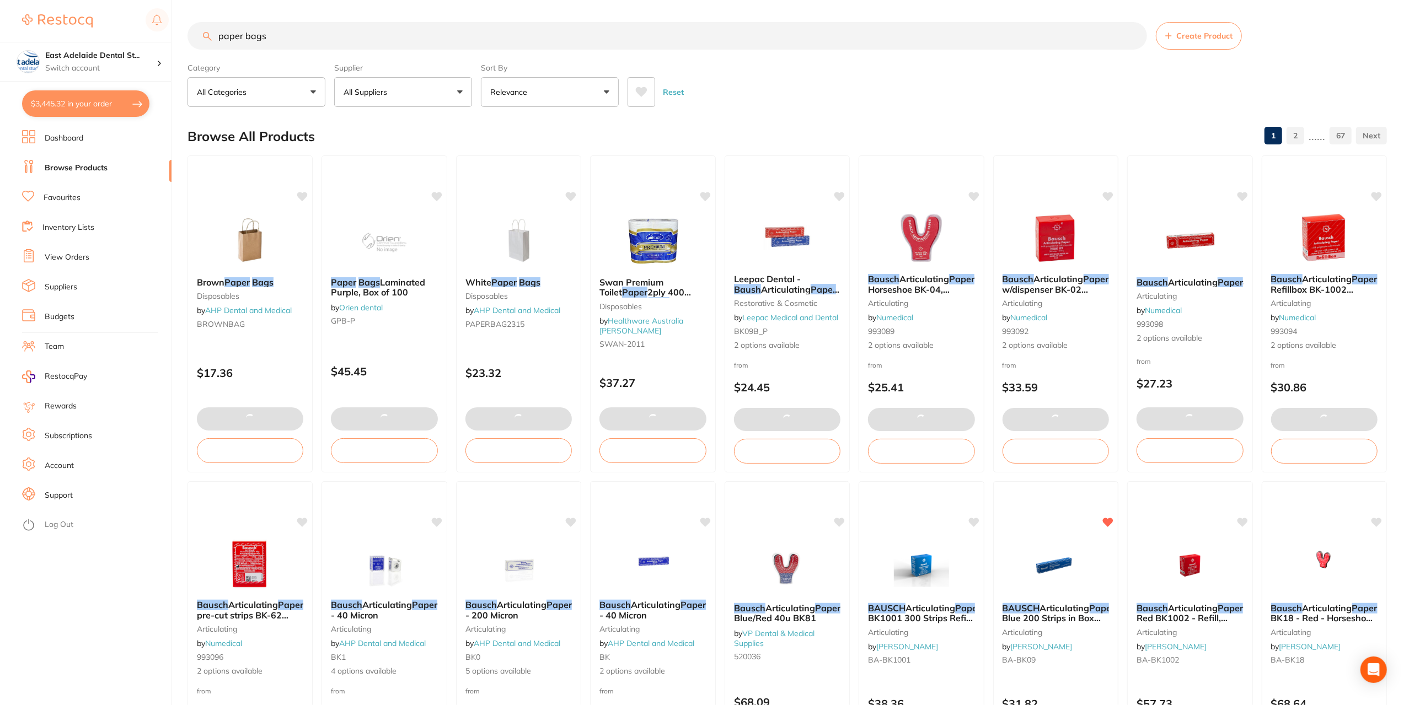
type input "3"
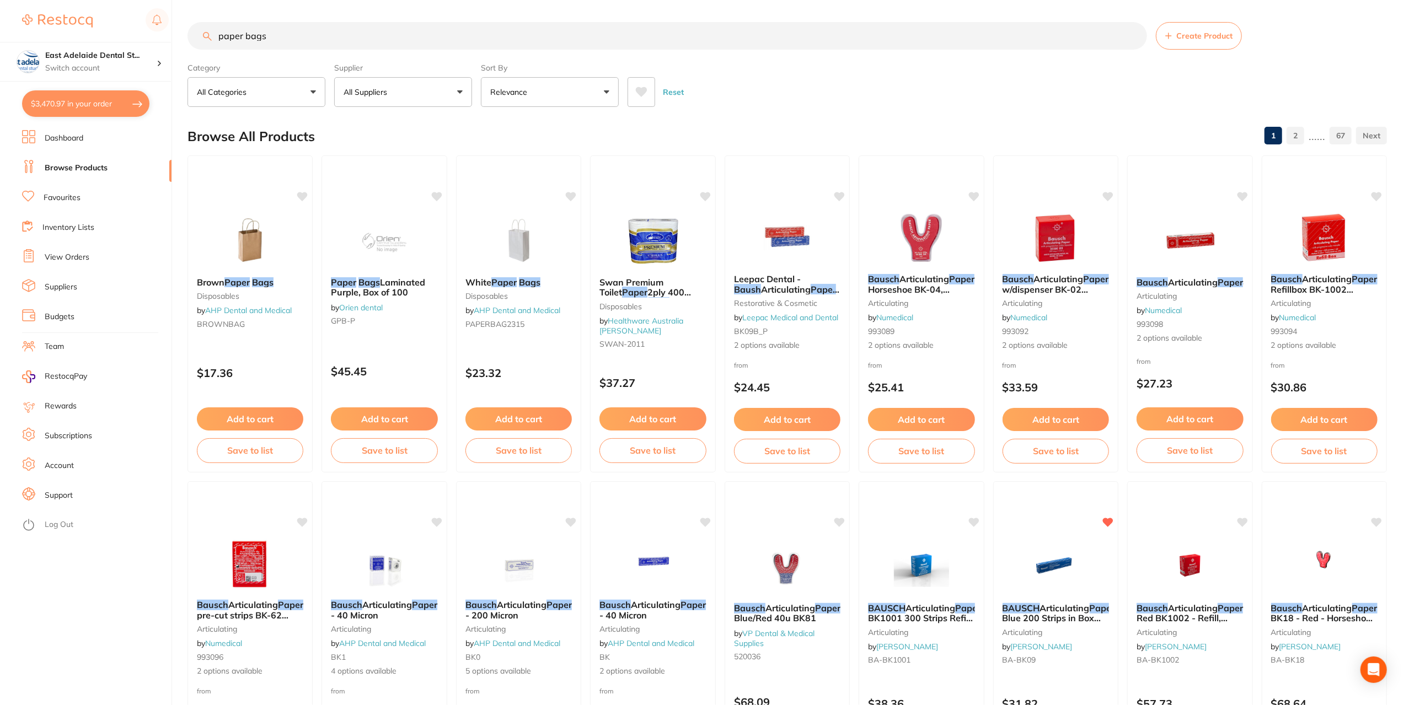
click at [71, 103] on button "$3,470.97 in your order" at bounding box center [85, 103] width 127 height 26
checkbox input "true"
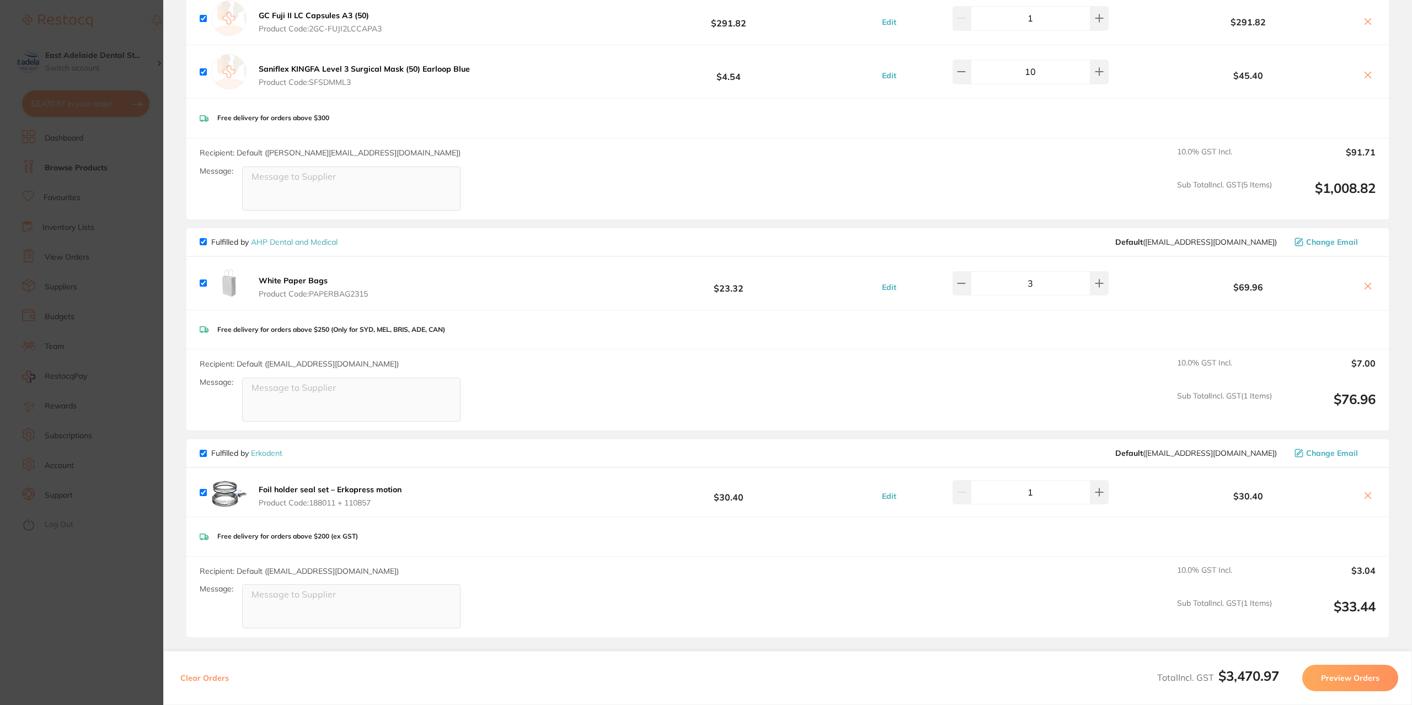
scroll to position [2427, 0]
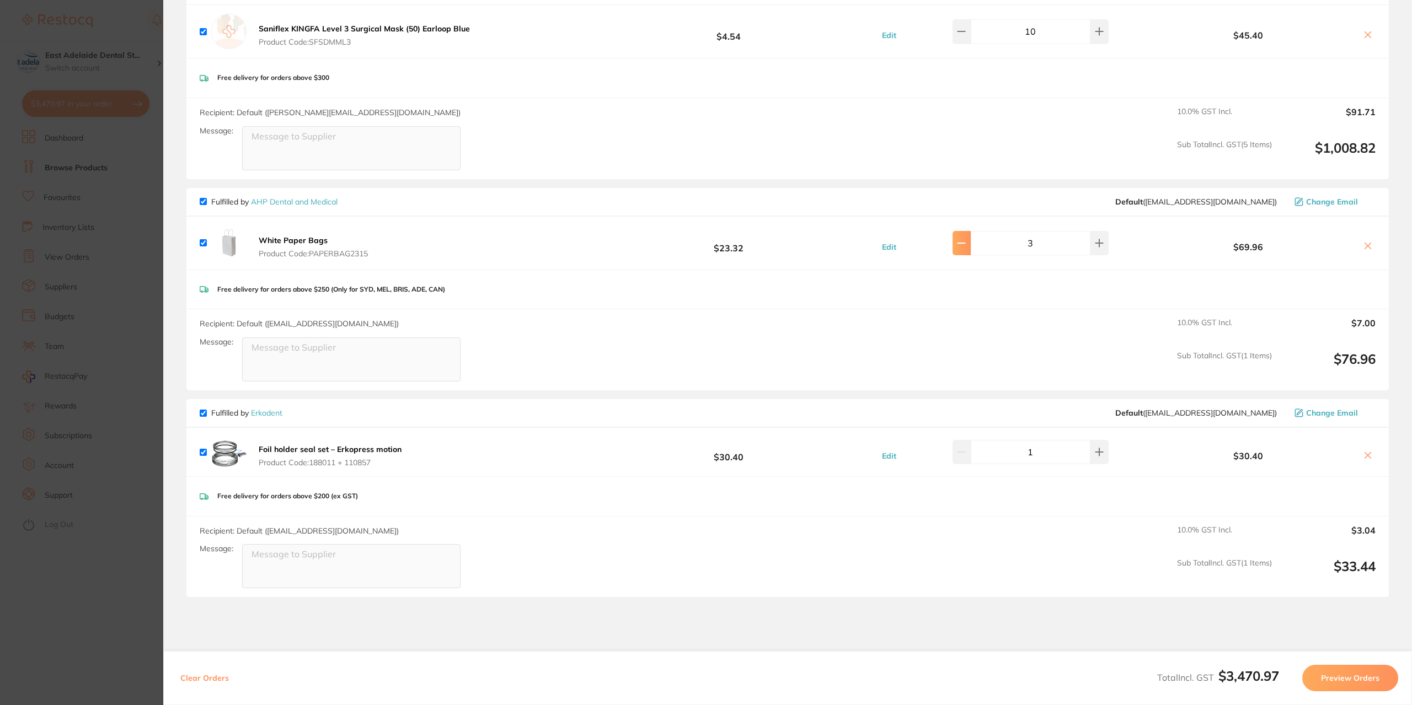
click at [971, 245] on button at bounding box center [962, 243] width 18 height 24
type input "2"
click at [978, 297] on div "Free delivery for orders above $250 (Only for SYD, MEL, BRIS, ADE, CAN)" at bounding box center [787, 289] width 1202 height 39
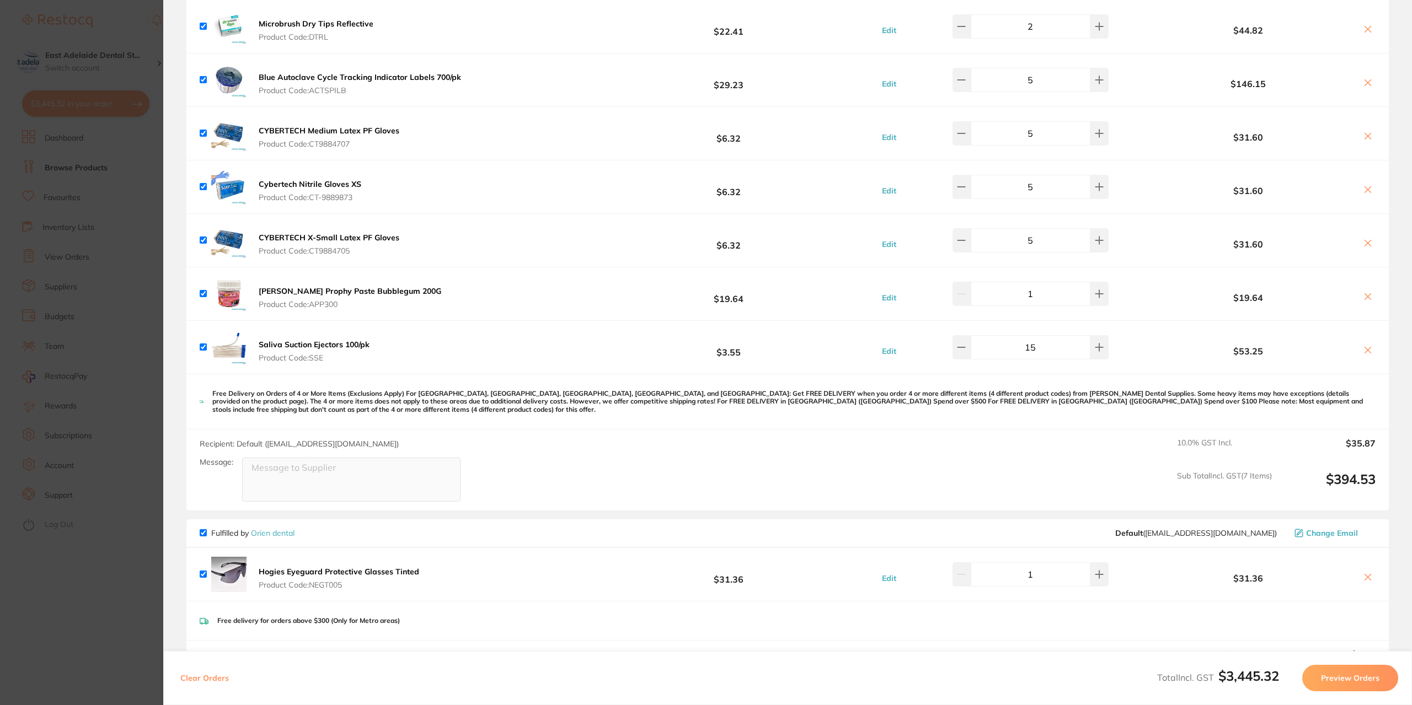
scroll to position [276, 0]
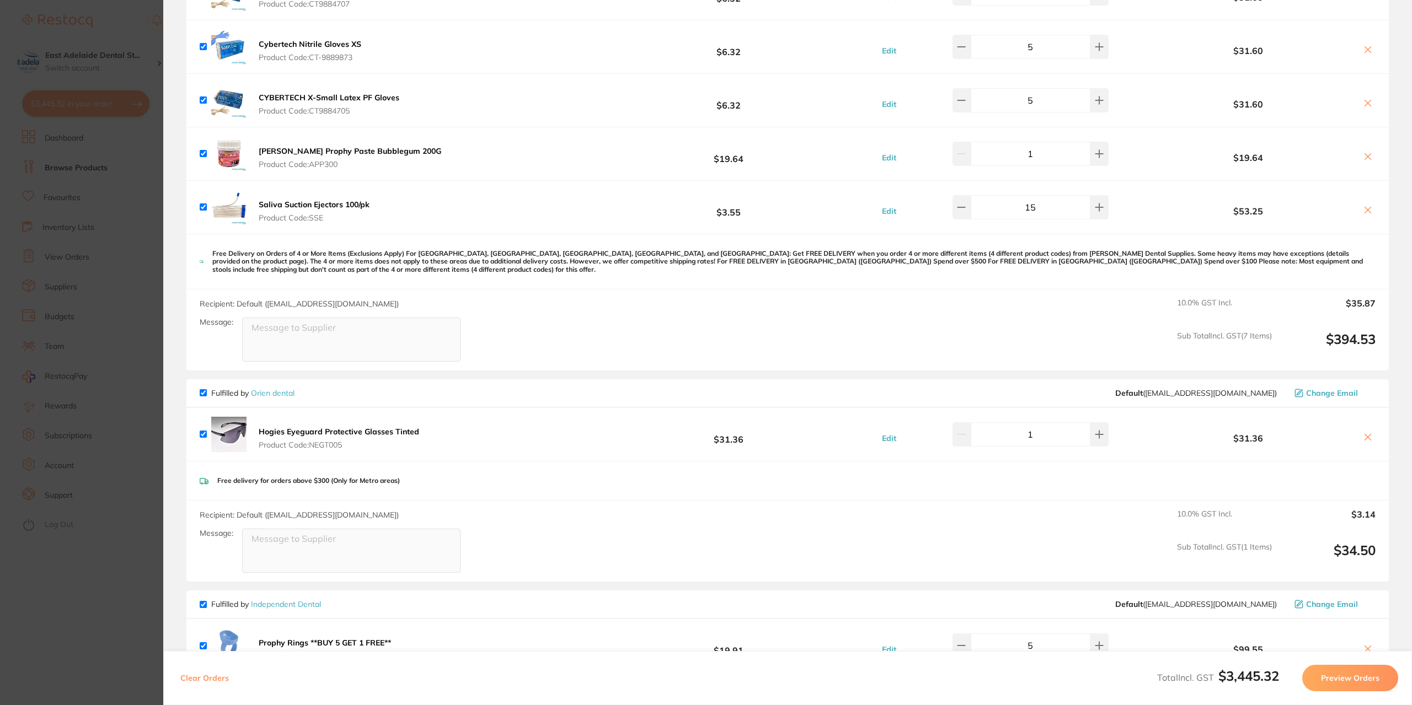
click at [78, 597] on section "Update RRP Set your pre negotiated price for this item. Item Agreed RRP (excl. …" at bounding box center [706, 352] width 1412 height 705
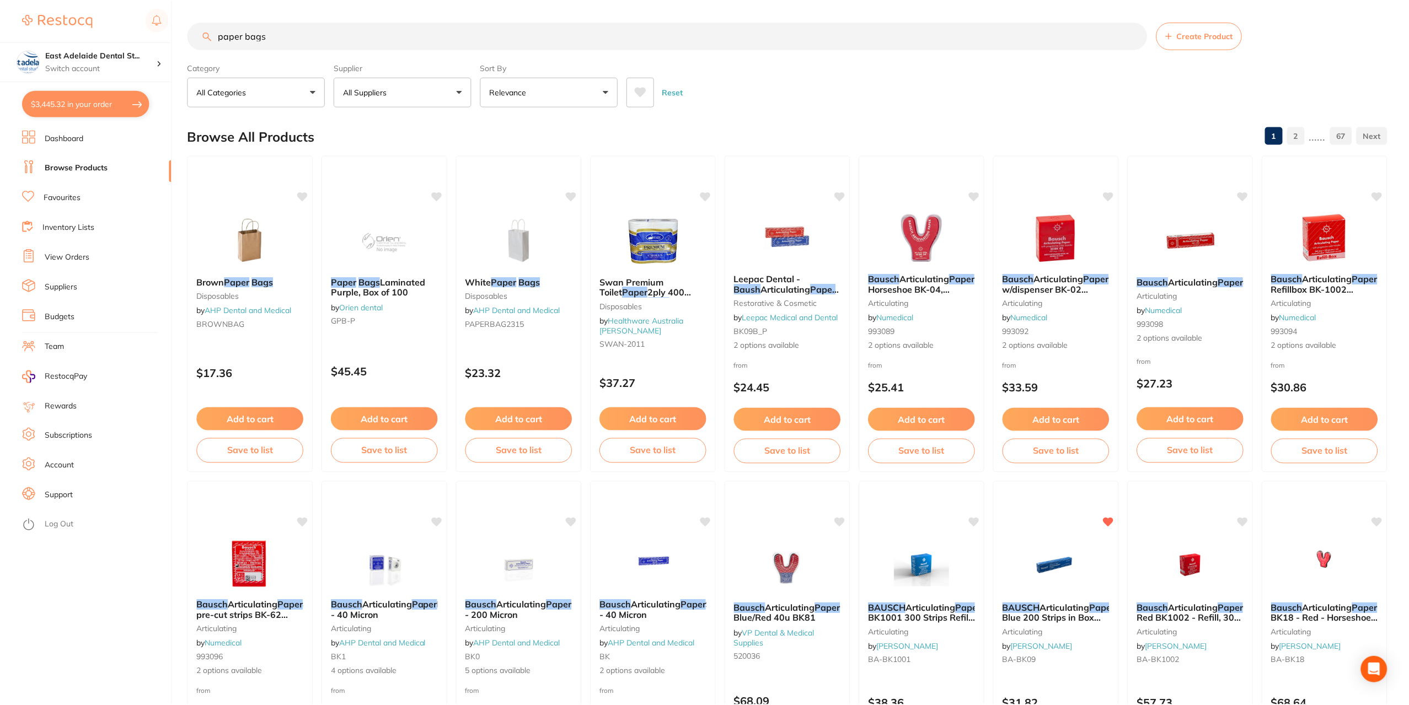
scroll to position [0, 0]
drag, startPoint x: 297, startPoint y: 40, endPoint x: 72, endPoint y: 61, distance: 226.0
click at [72, 61] on div "$3,445.32 [STREET_ADDRESS] Switch account East Adelaide Dental Studio $3,445.32…" at bounding box center [704, 352] width 1409 height 705
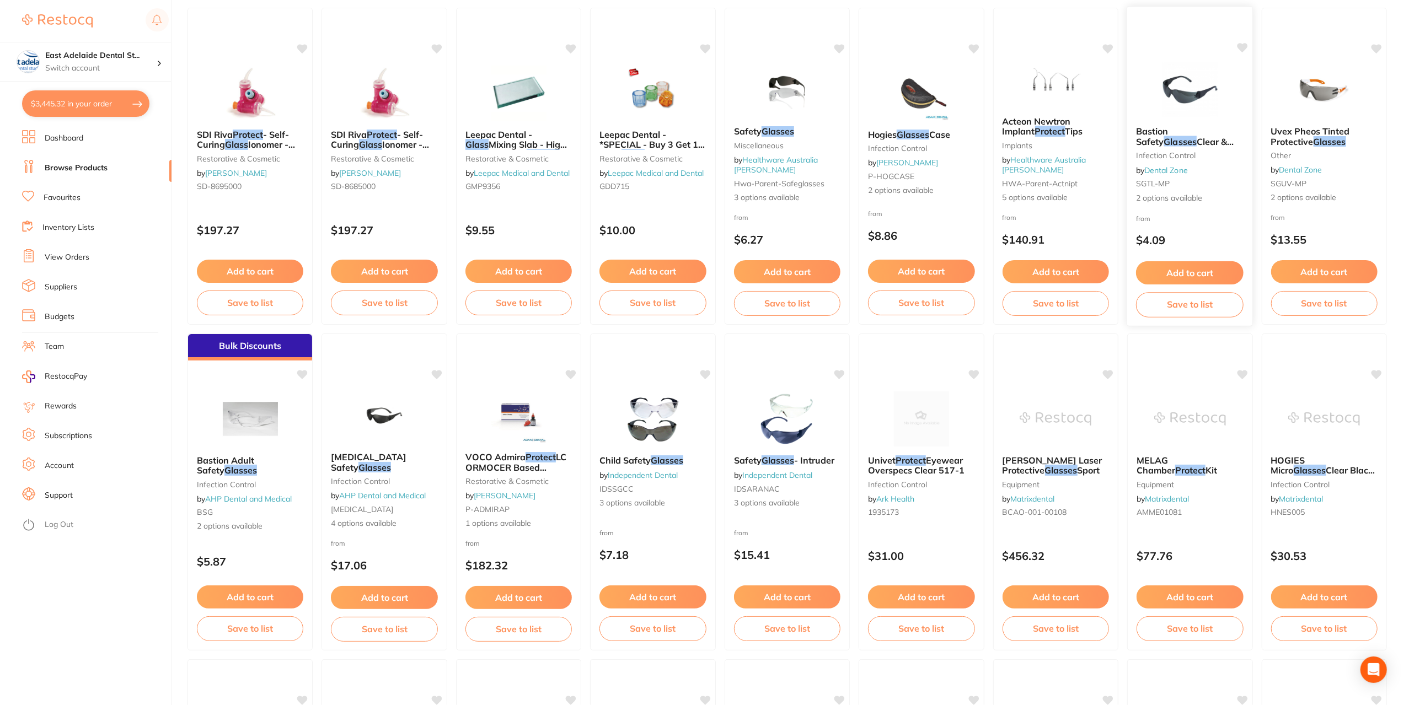
scroll to position [165, 0]
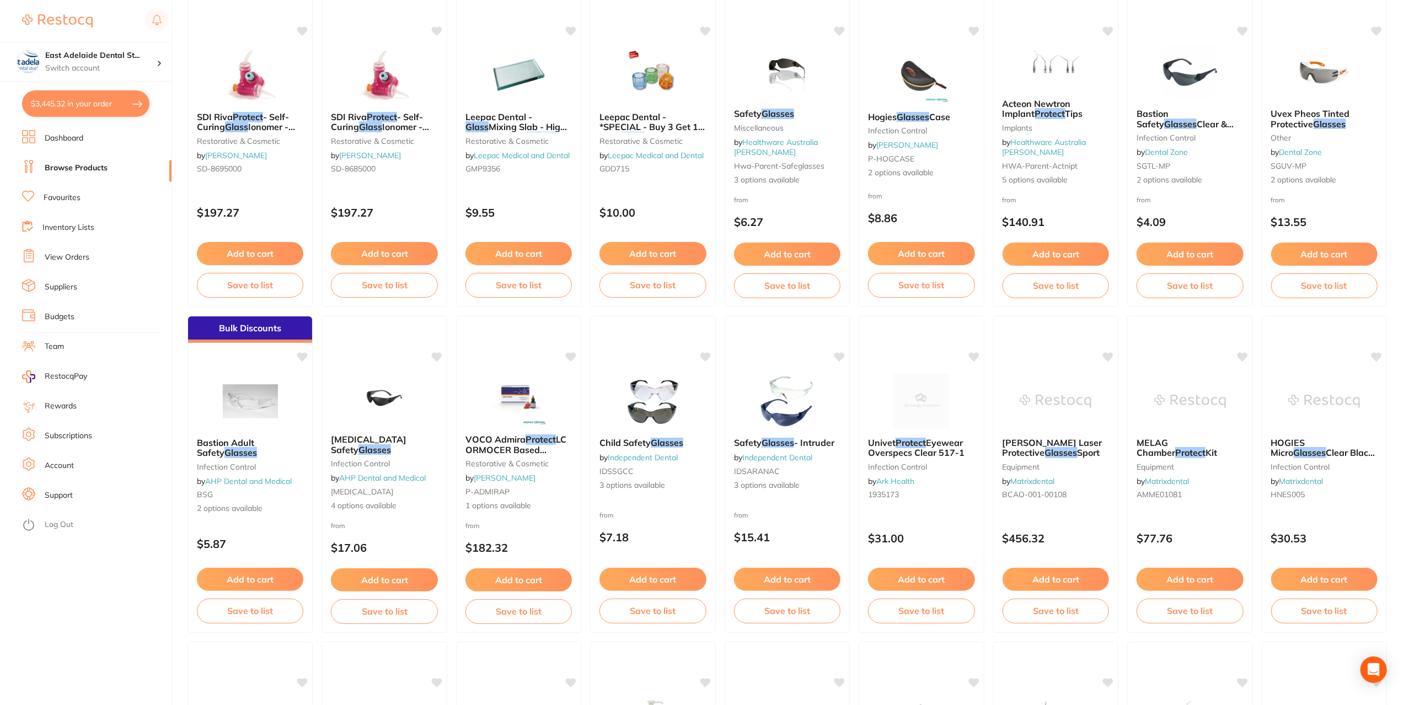
type input "protect glasses"
click at [103, 104] on button "$3,445.32 in your order" at bounding box center [85, 103] width 127 height 26
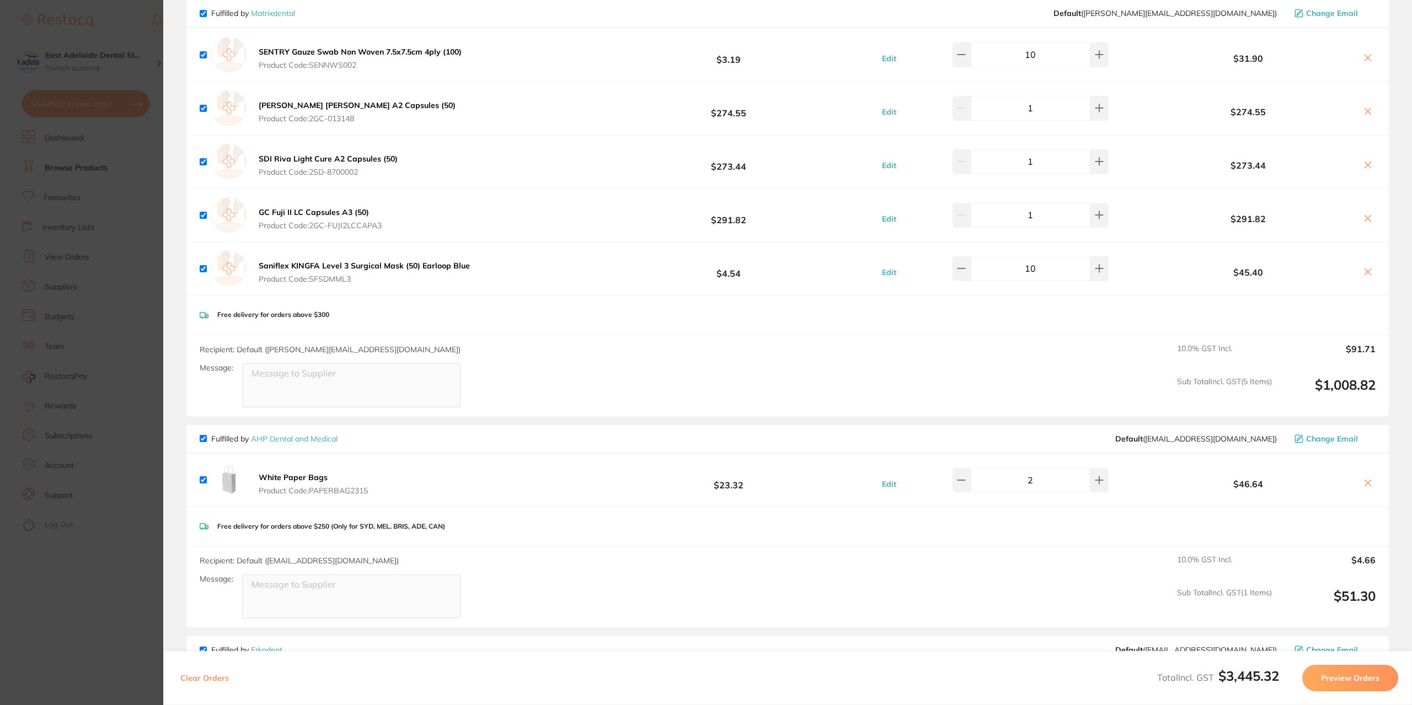
scroll to position [2206, 0]
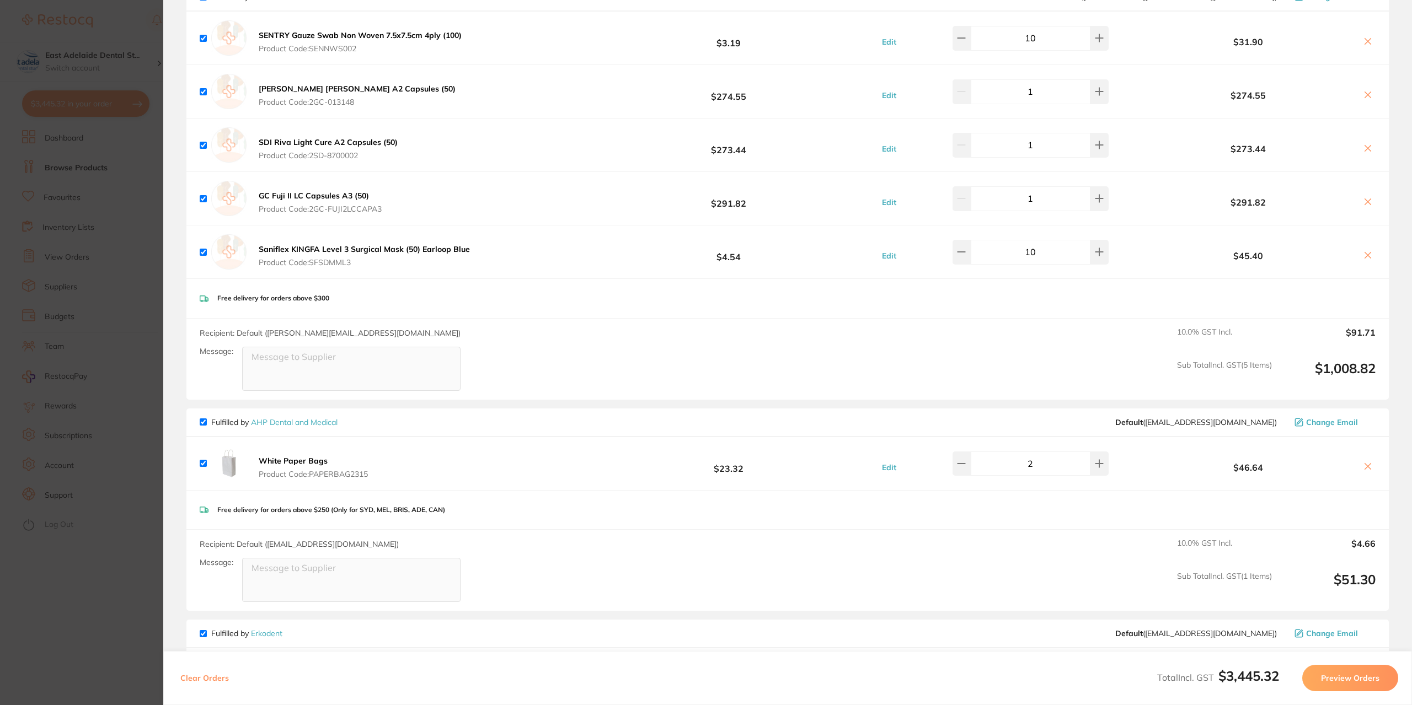
click at [83, 600] on section "Update RRP Set your pre negotiated price for this item. Item Agreed RRP (excl. …" at bounding box center [706, 352] width 1412 height 705
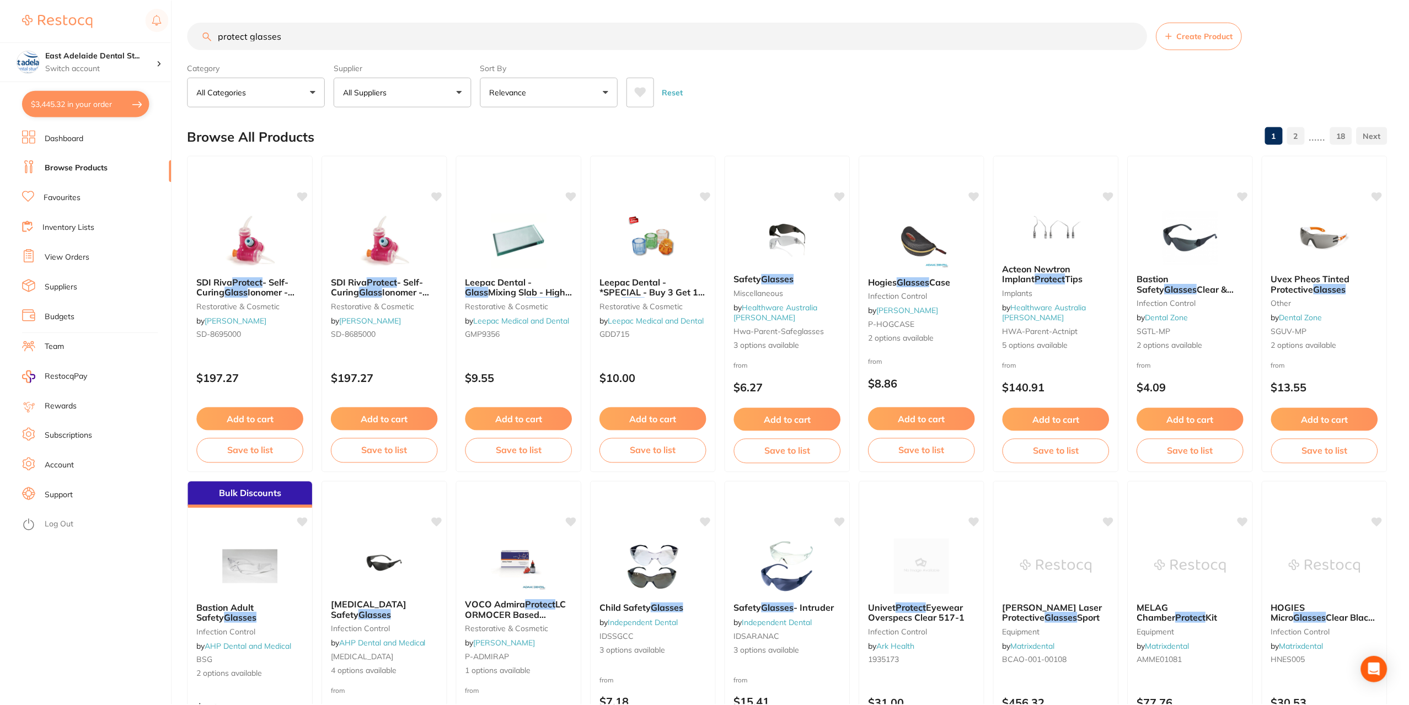
scroll to position [165, 0]
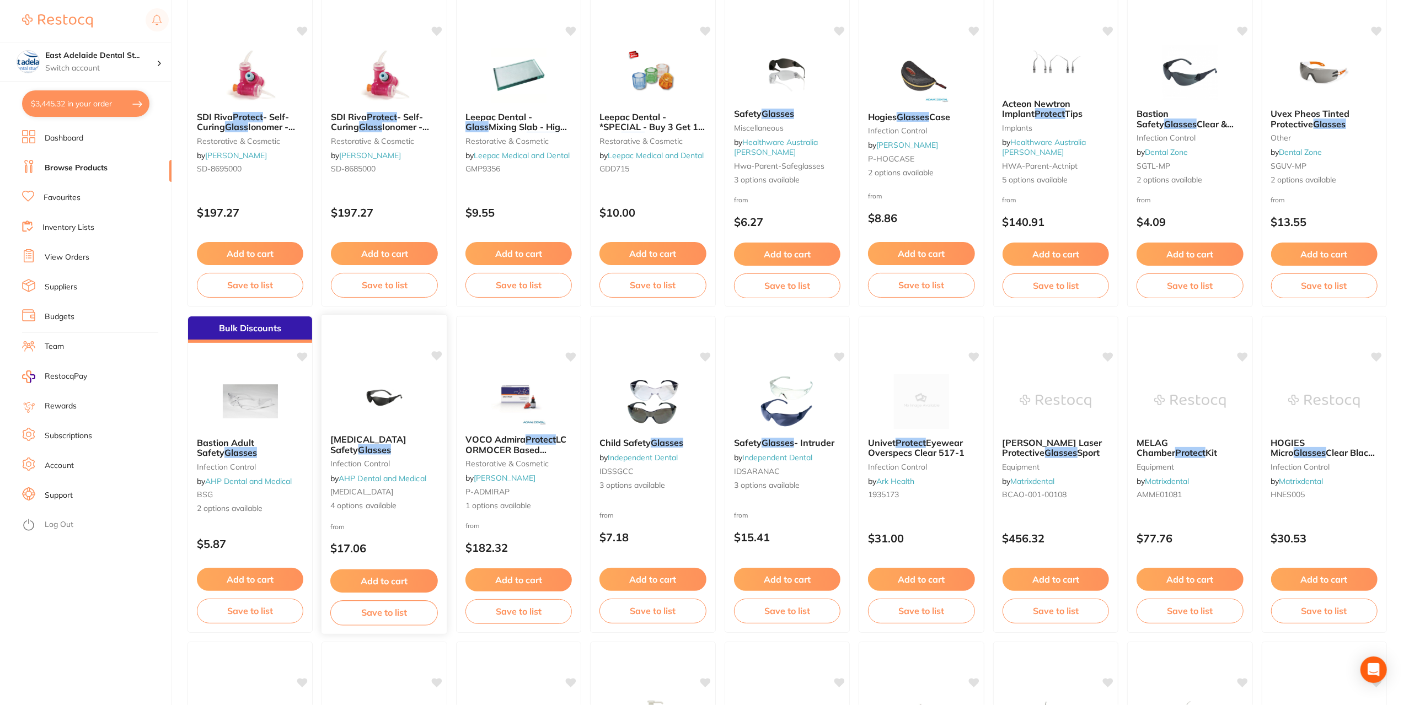
click at [399, 447] on div "[MEDICAL_DATA] Safety Glasses infection control by AHP Dental and Medical [MEDI…" at bounding box center [385, 473] width 126 height 95
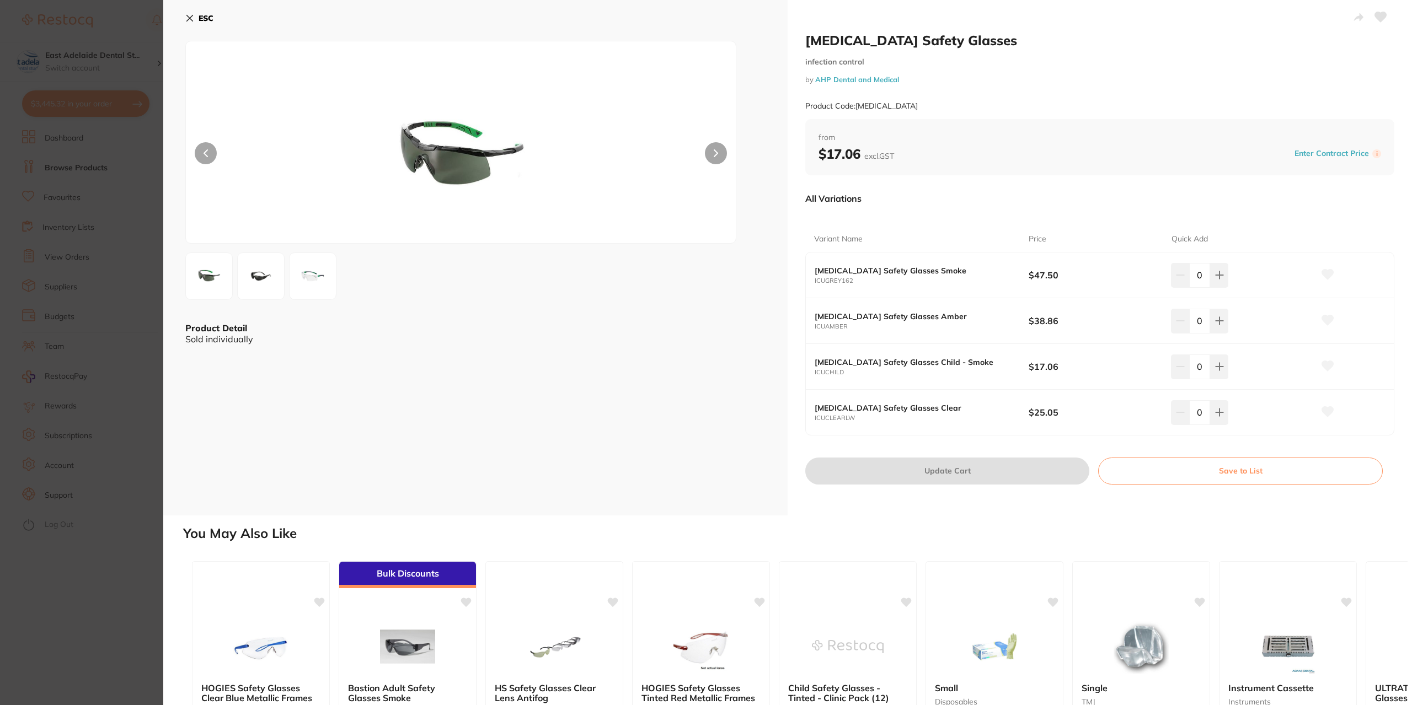
click at [255, 283] on img at bounding box center [261, 276] width 40 height 40
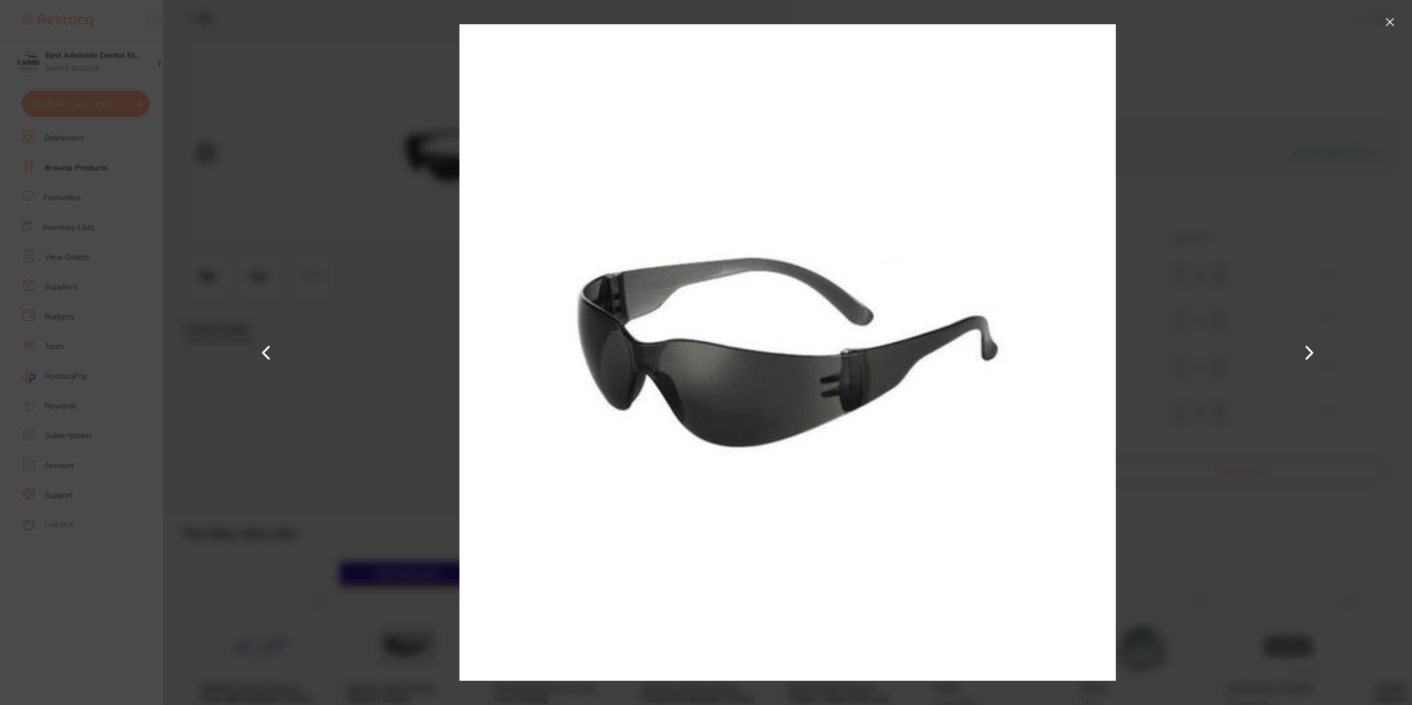
click at [195, 406] on div at bounding box center [787, 352] width 1249 height 705
click at [266, 346] on button at bounding box center [266, 352] width 26 height 353
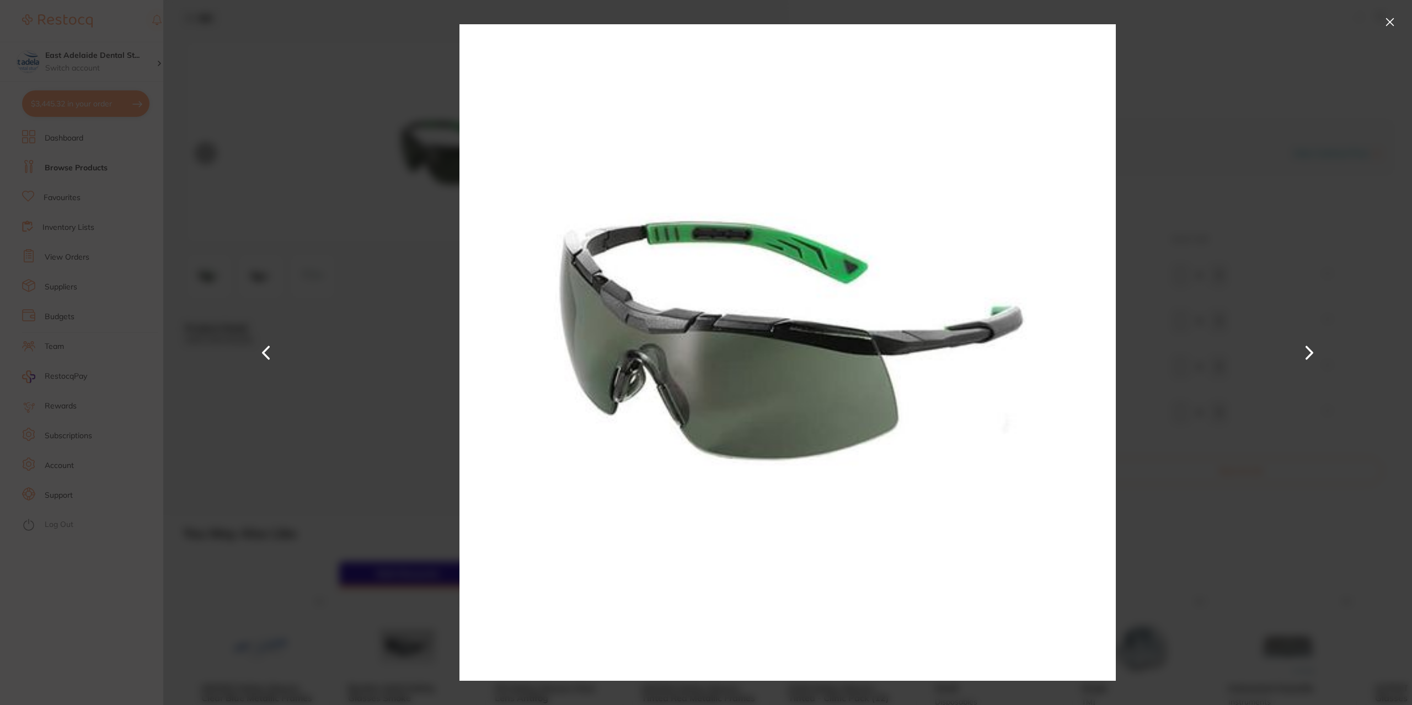
click at [1366, 59] on div at bounding box center [787, 352] width 1249 height 705
click at [1389, 27] on button at bounding box center [1390, 22] width 18 height 18
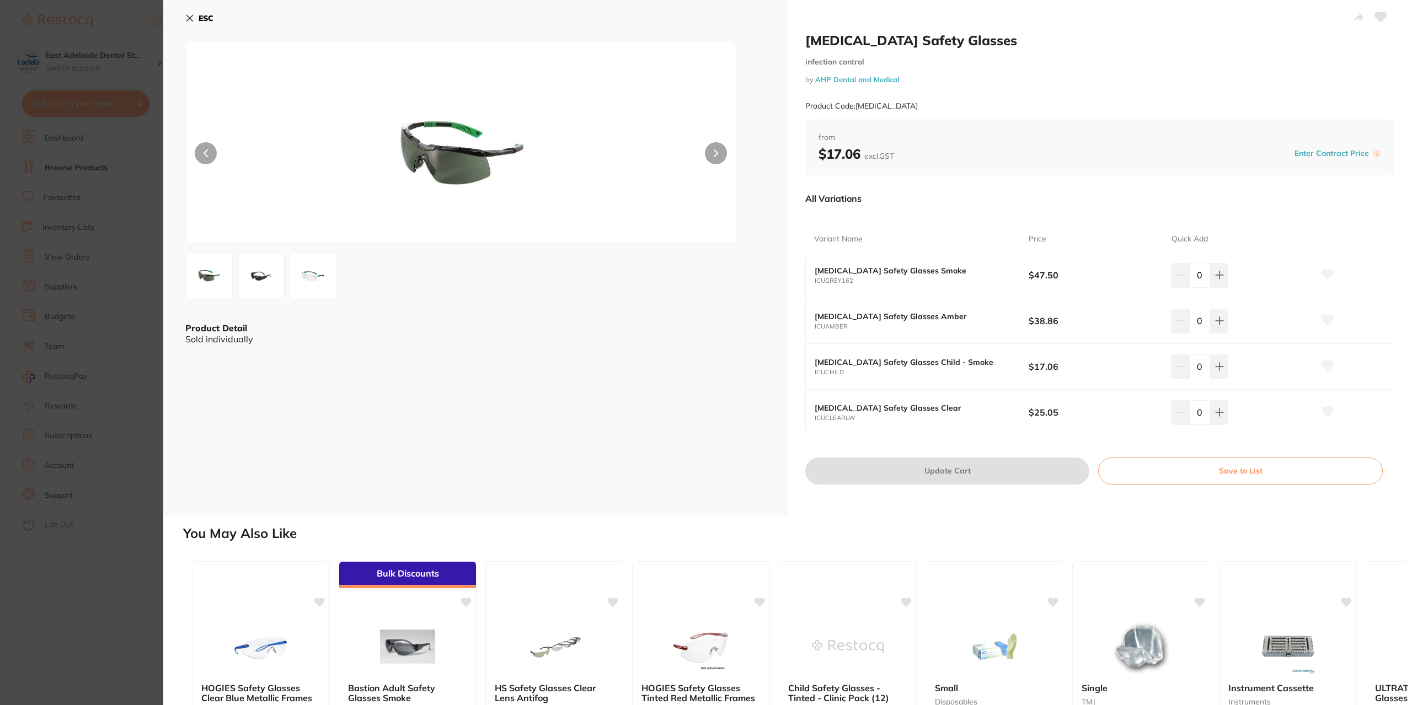
drag, startPoint x: 96, startPoint y: 559, endPoint x: 151, endPoint y: 549, distance: 55.5
click at [98, 560] on section "[MEDICAL_DATA] Safety Glasses infection control by AHP Dental and Medical Produ…" at bounding box center [706, 352] width 1412 height 705
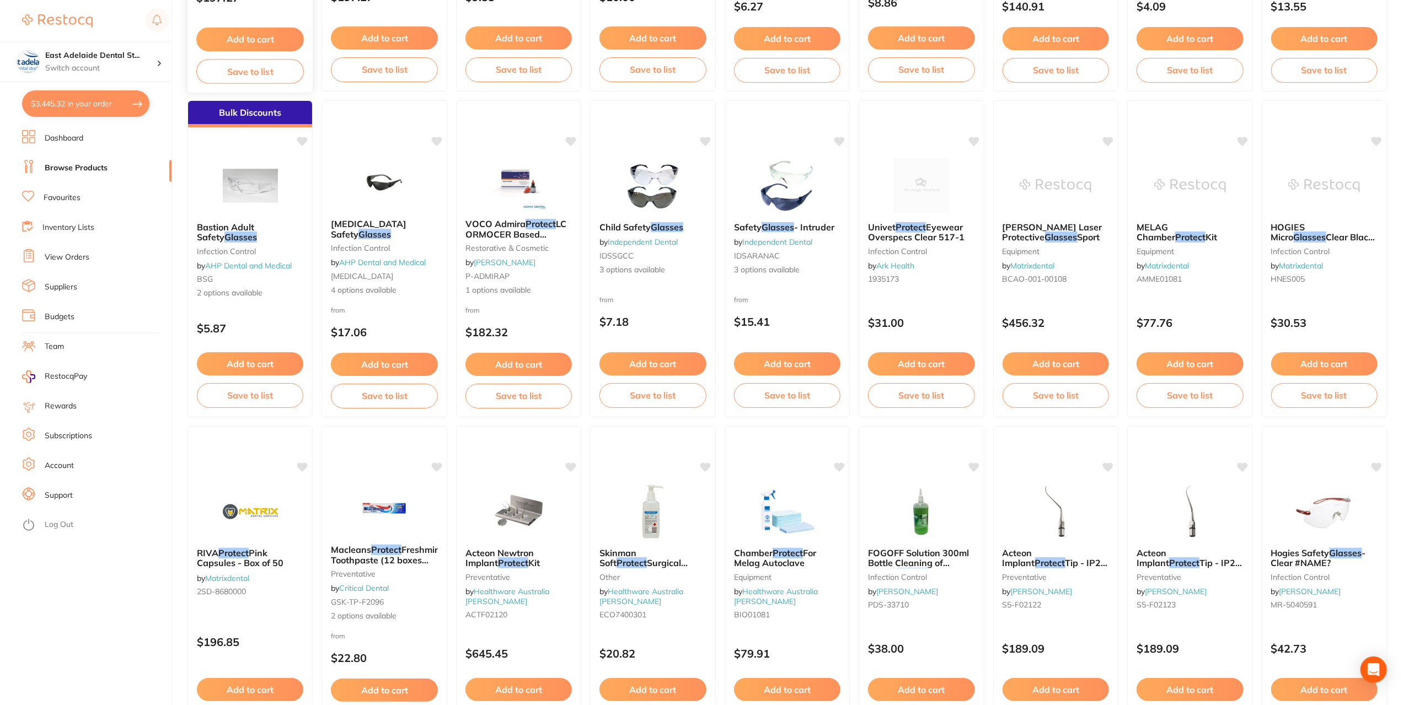
scroll to position [240, 0]
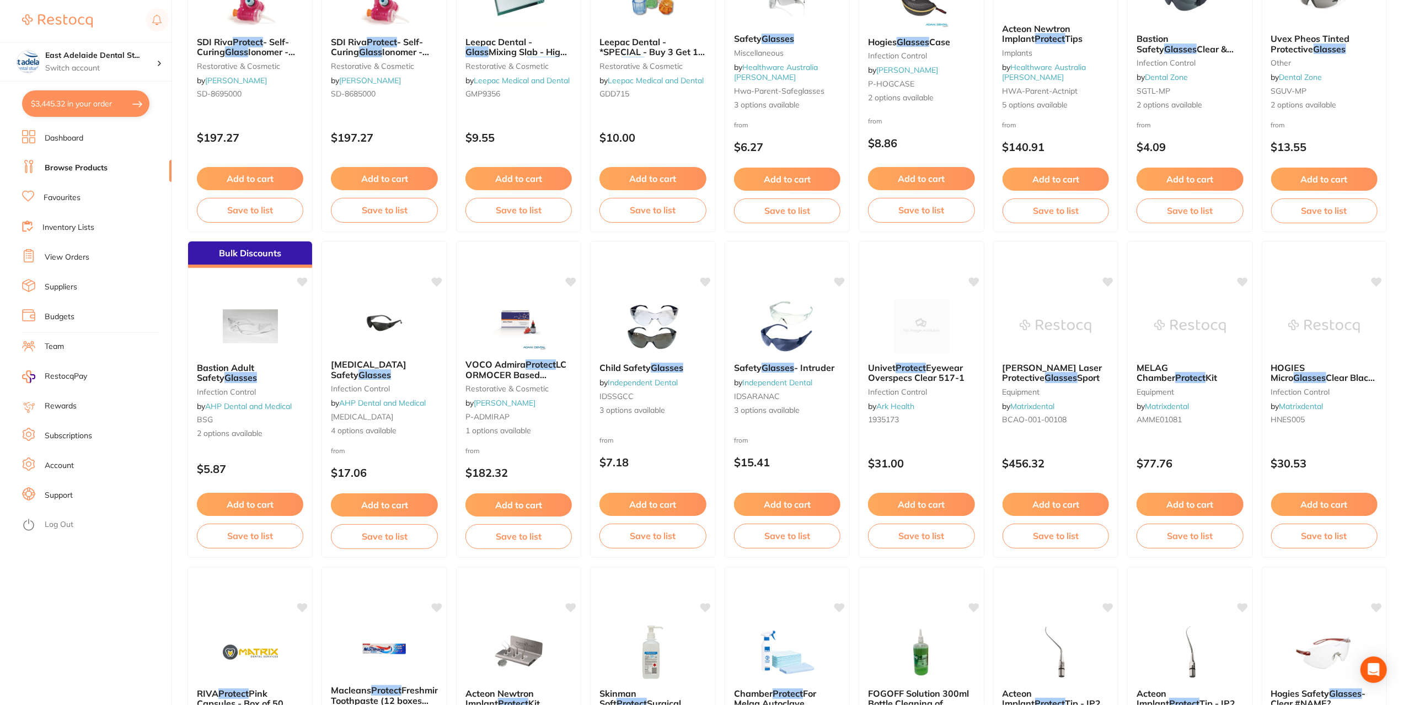
click at [102, 109] on button "$3,445.32 in your order" at bounding box center [85, 103] width 127 height 26
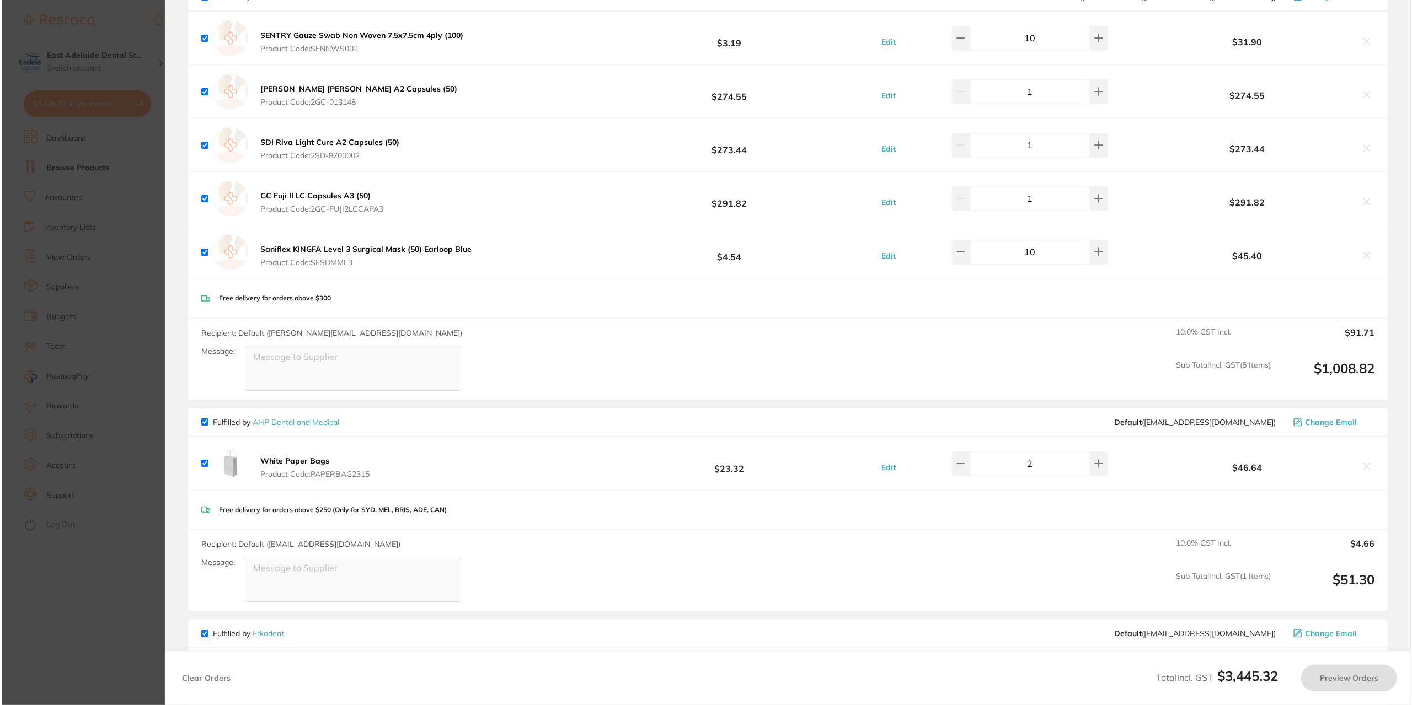
scroll to position [0, 0]
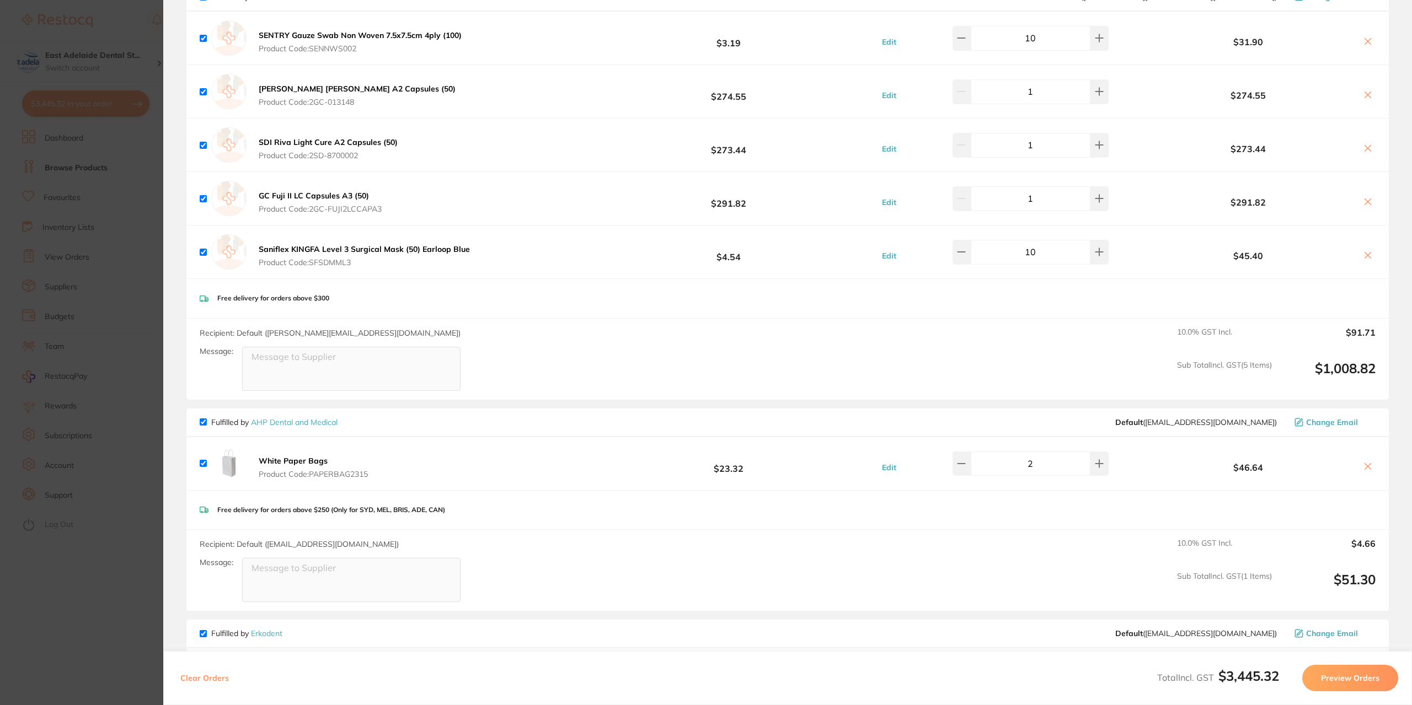
click at [87, 613] on section "Update RRP Set your pre negotiated price for this item. Item Agreed RRP (excl. …" at bounding box center [706, 352] width 1412 height 705
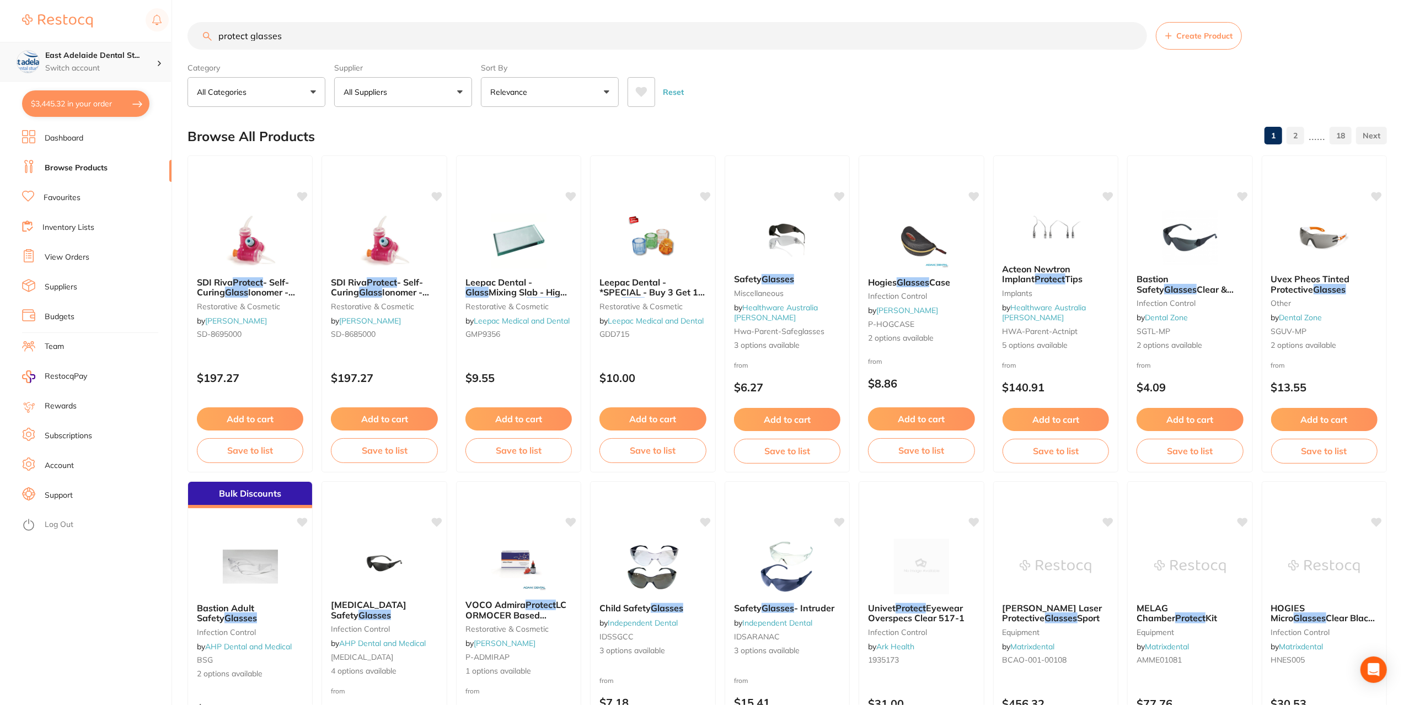
drag, startPoint x: 288, startPoint y: 30, endPoint x: 57, endPoint y: 57, distance: 232.7
click at [57, 57] on div "$3,445.32 [STREET_ADDRESS] Switch account East Adelaide Dental Studio $3,445.32…" at bounding box center [704, 352] width 1409 height 705
click at [60, 140] on link "Dashboard" at bounding box center [64, 138] width 39 height 11
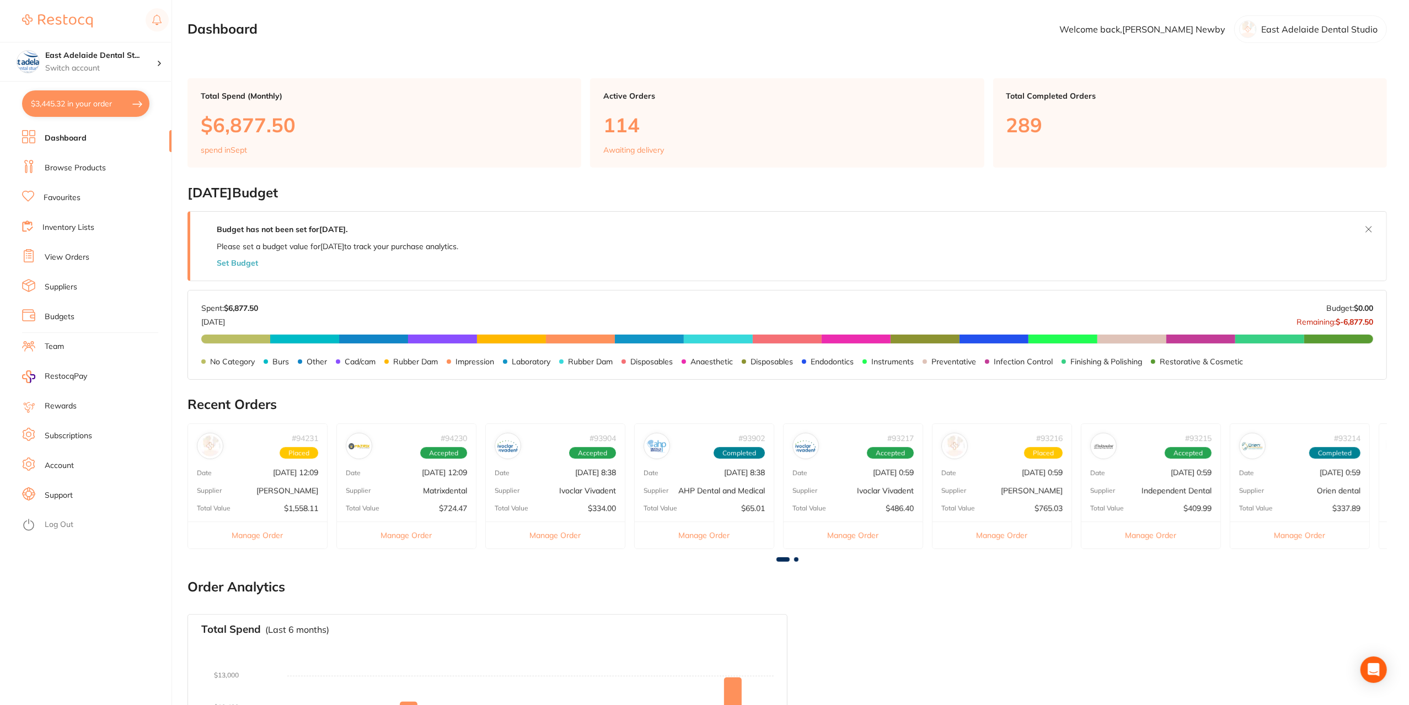
click at [102, 110] on button "$3,445.32 in your order" at bounding box center [85, 103] width 127 height 26
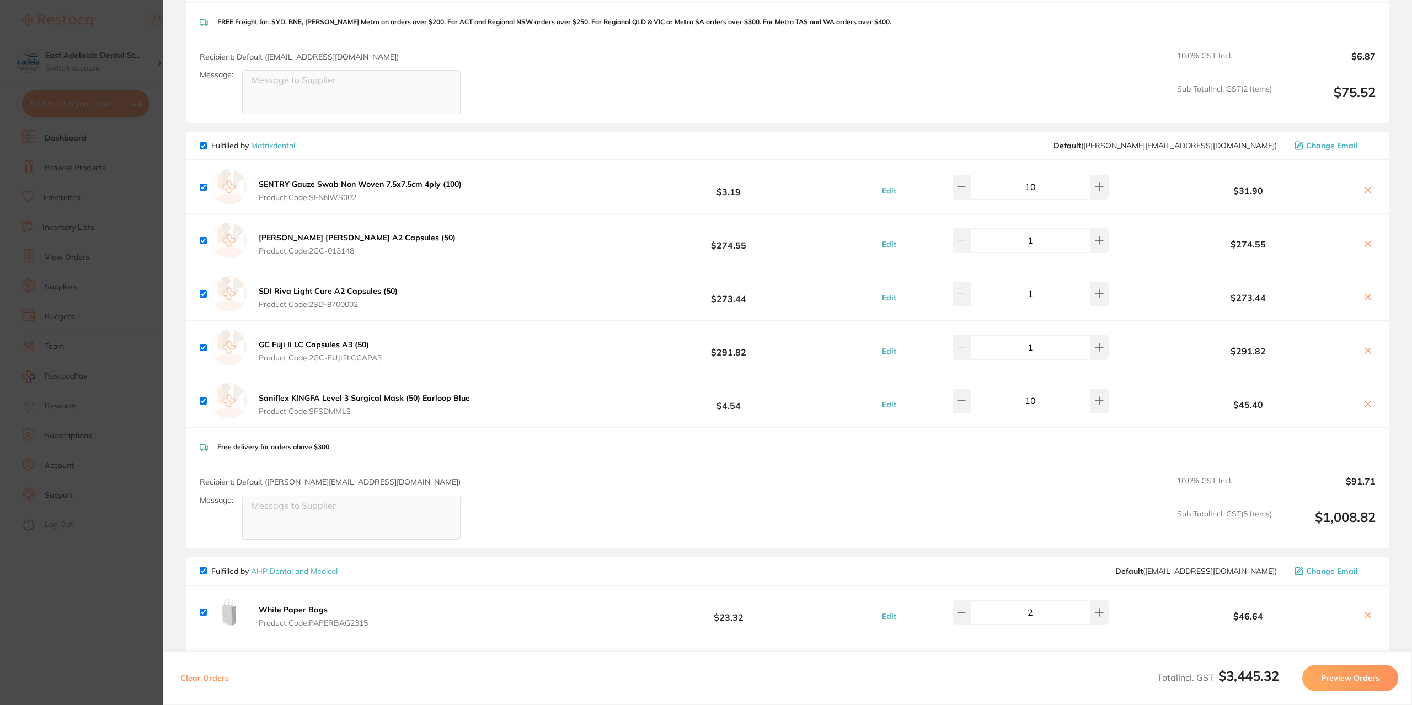
scroll to position [2041, 0]
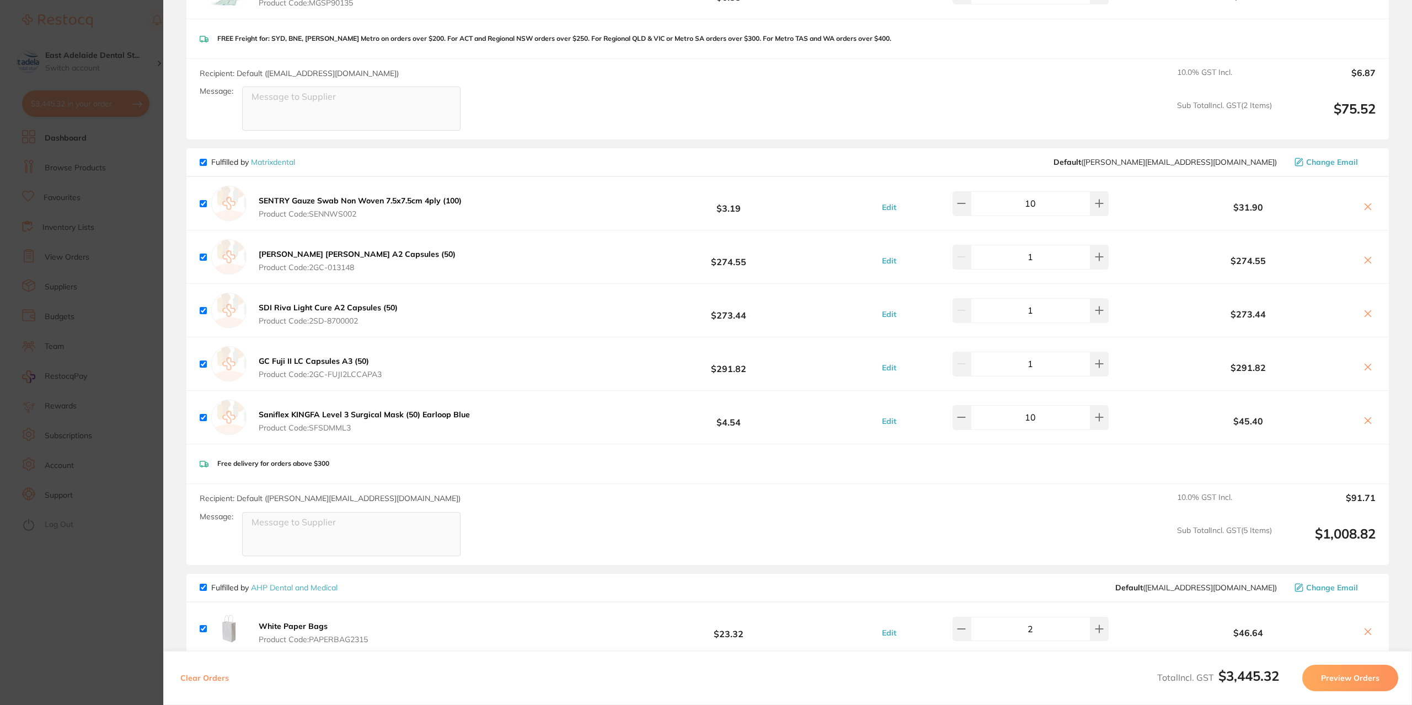
click at [110, 617] on section "Update RRP Set your pre negotiated price for this item. Item Agreed RRP (excl. …" at bounding box center [706, 352] width 1412 height 705
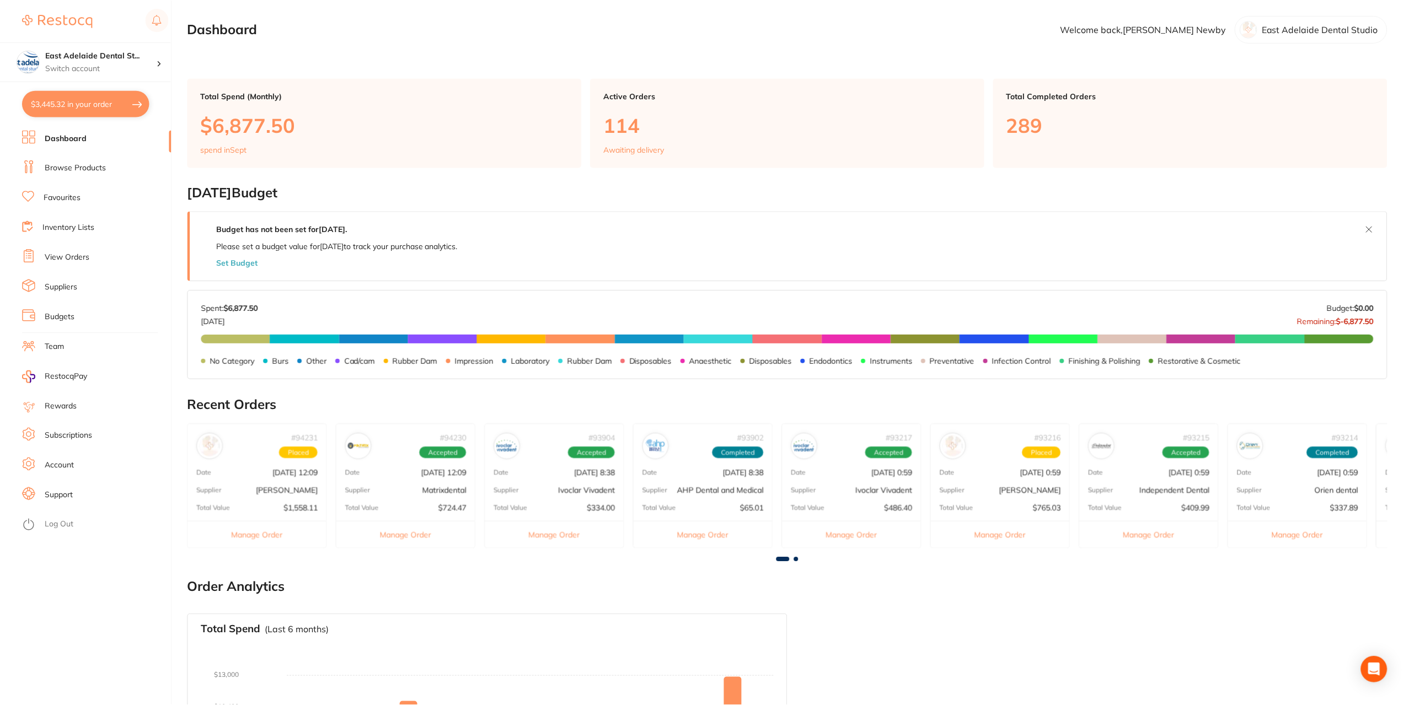
scroll to position [1, 0]
